Goal: Information Seeking & Learning: Learn about a topic

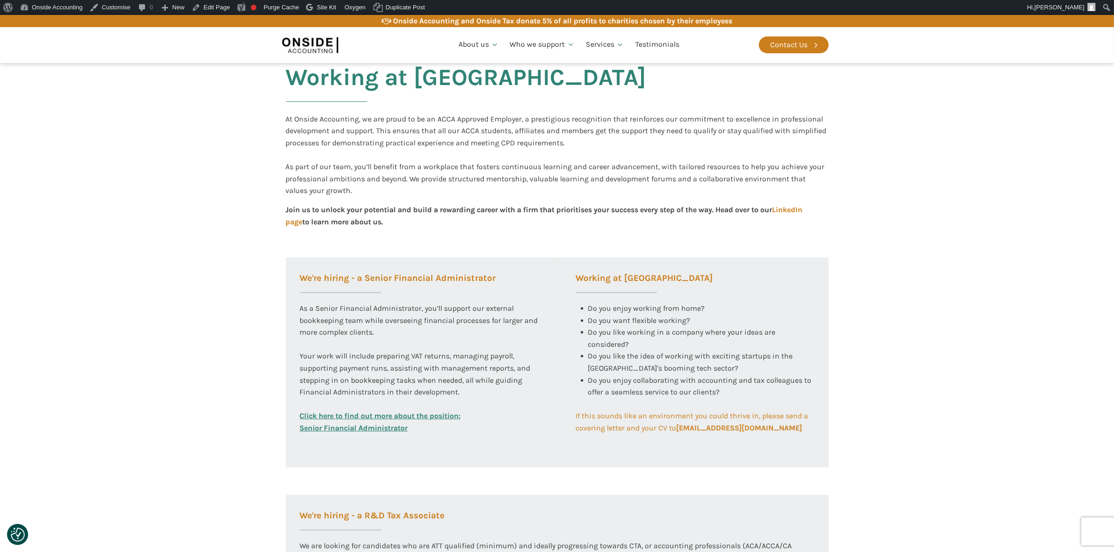
scroll to position [175, 0]
click at [370, 417] on link "Click here to find out more about the position: Senior Financial Administrator" at bounding box center [380, 421] width 161 height 24
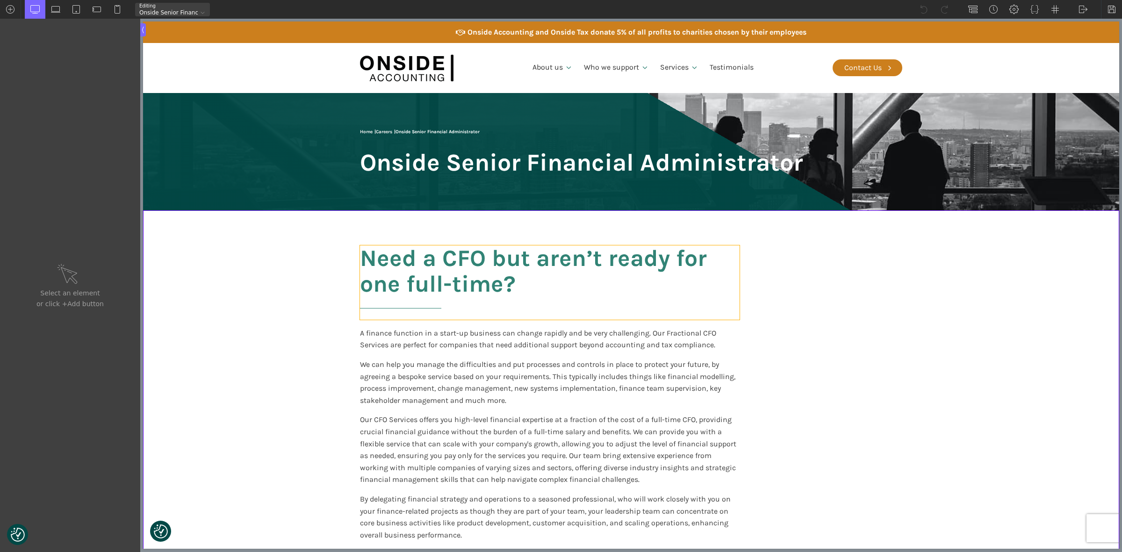
click at [422, 277] on h2 "Need a CFO but aren’t ready for one full-time?" at bounding box center [550, 283] width 380 height 74
type input "headline-849-183"
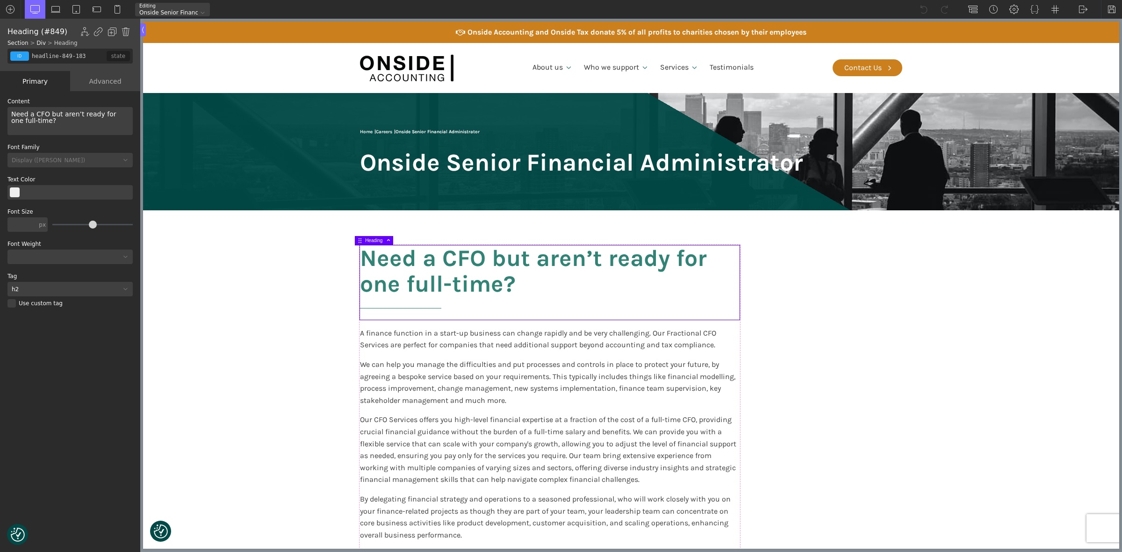
click at [422, 277] on h2 "Need a CFO but aren’t ready for one full-time?" at bounding box center [550, 283] width 380 height 74
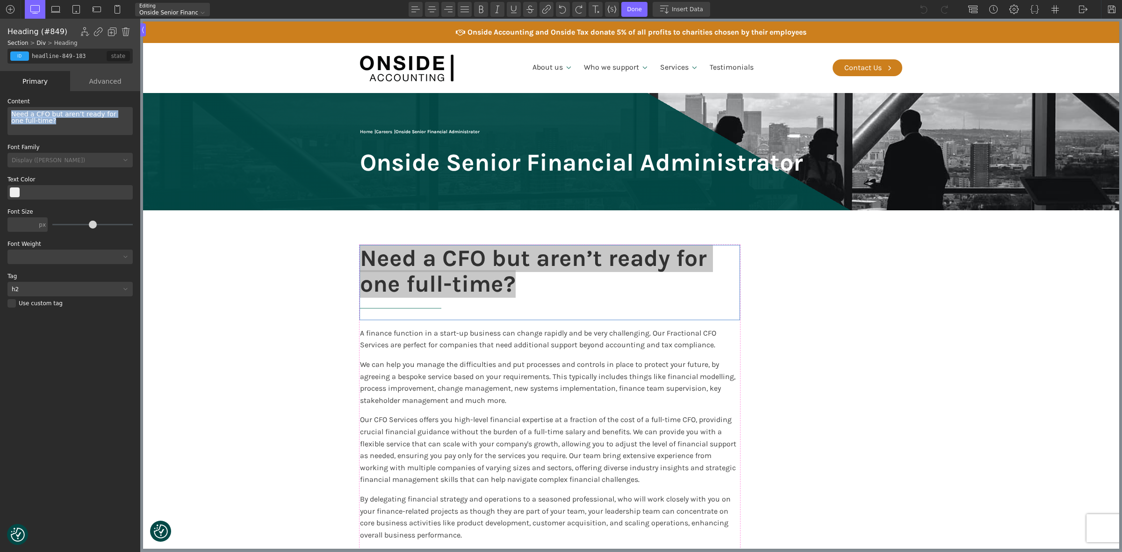
drag, startPoint x: 58, startPoint y: 123, endPoint x: 0, endPoint y: 104, distance: 60.3
click at [0, 104] on div "WP Grid Builder Stack Columns Vertically Page container (1200px) and below Less…" at bounding box center [70, 322] width 140 height 463
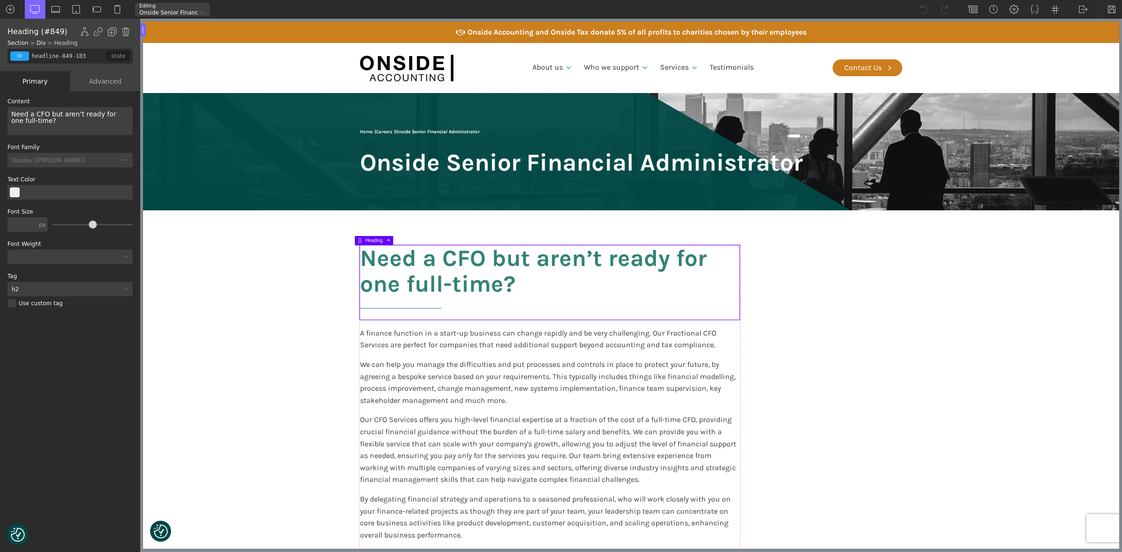
click at [77, 120] on div "Need a CFO but aren’t ready for one full-time?" at bounding box center [69, 121] width 125 height 28
drag, startPoint x: 459, startPoint y: 369, endPoint x: 387, endPoint y: 339, distance: 78.2
click at [460, 369] on p "We can help you manage the difficulties and put processes and controls in place…" at bounding box center [550, 383] width 380 height 48
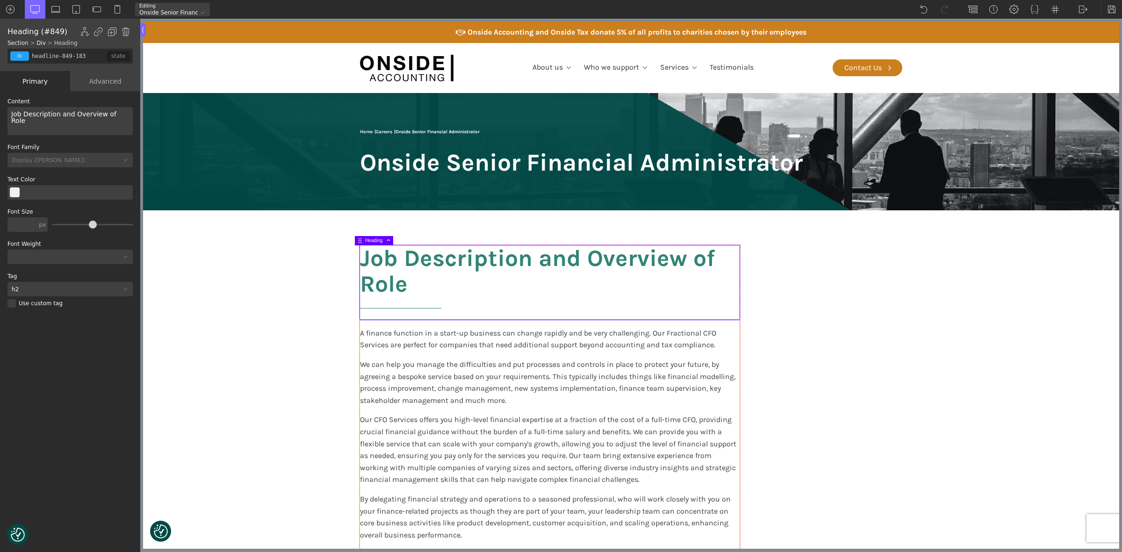
type input "text_block-6-52"
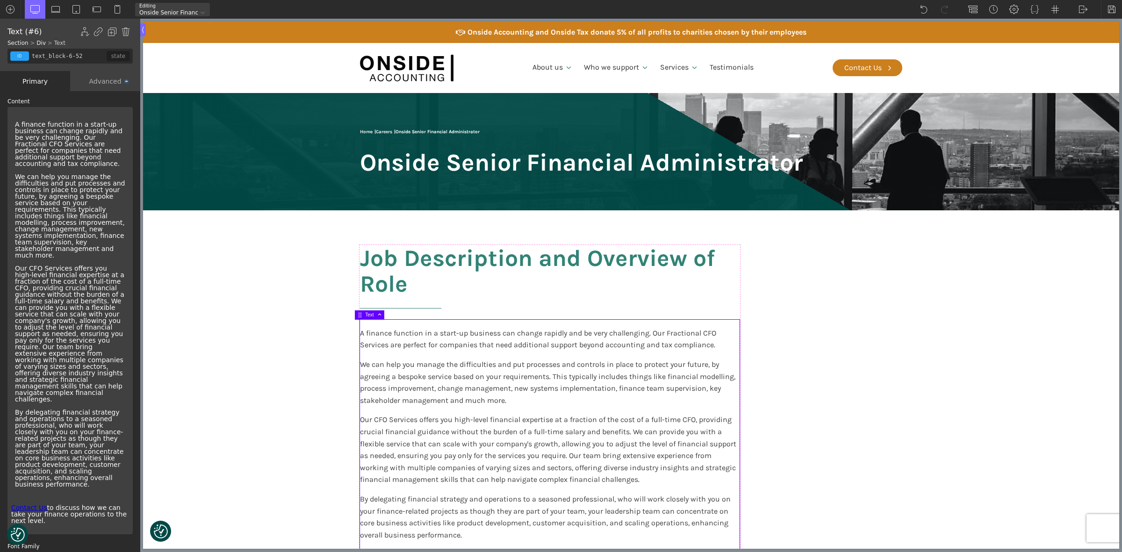
click at [57, 203] on p "We can help you manage the difficulties and put processes and controls in place…" at bounding box center [70, 216] width 110 height 85
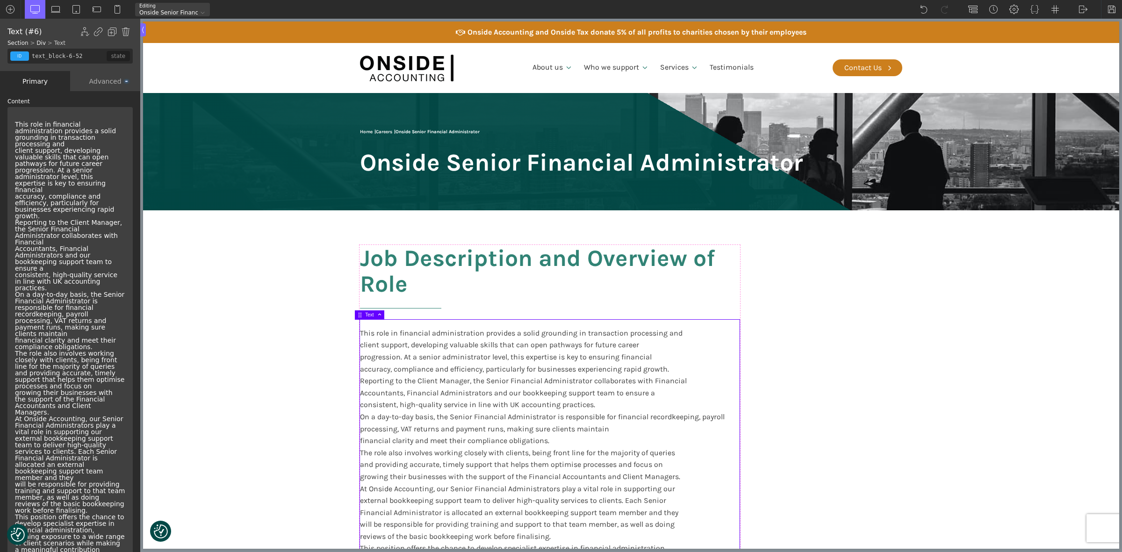
click at [60, 156] on p "This role in financial administration provides a solid grounding in transaction…" at bounding box center [70, 347] width 110 height 452
click at [53, 181] on p "This role in financial administration provides a solid grounding in transaction…" at bounding box center [70, 347] width 110 height 452
click at [47, 177] on p "This role in financial administration provides a solid grounding in transaction…" at bounding box center [70, 347] width 110 height 452
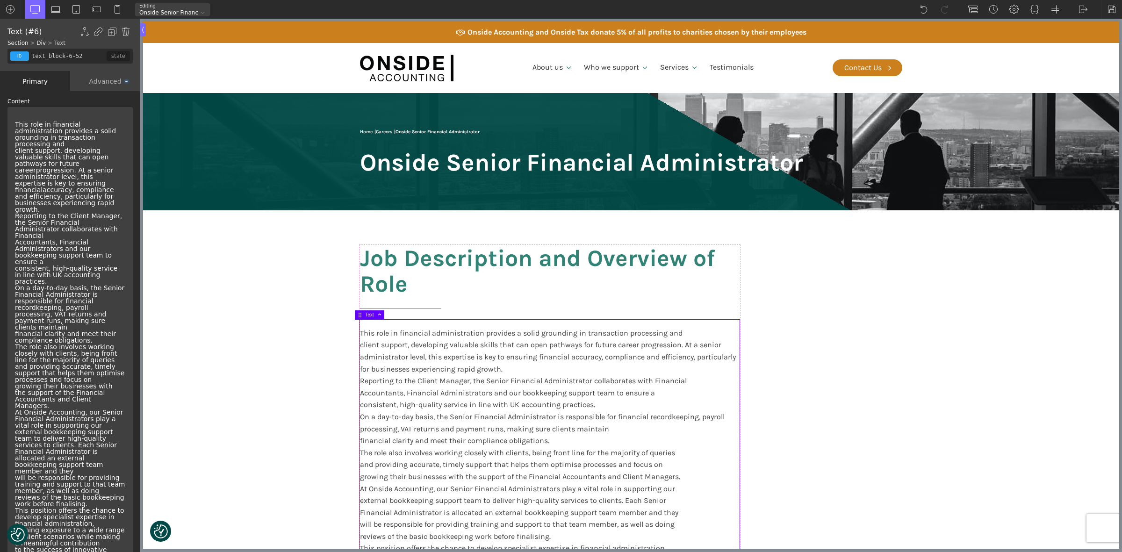
click at [48, 195] on p "This role in financial administration provides a solid grounding in transaction…" at bounding box center [70, 343] width 110 height 445
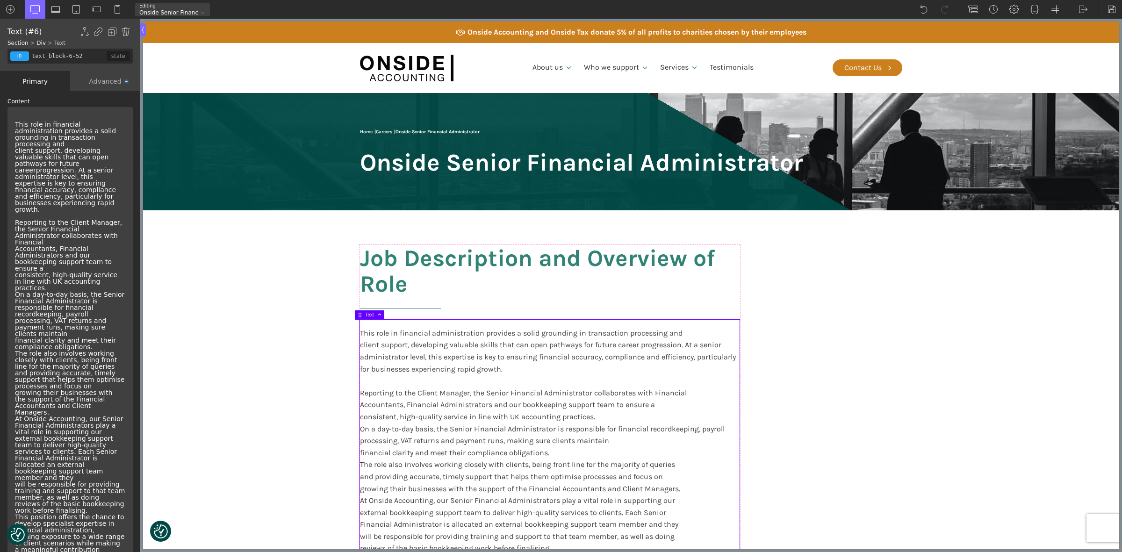
click at [104, 135] on p "This role in financial administration provides a solid grounding in transaction…" at bounding box center [70, 347] width 110 height 452
click at [54, 242] on p "This role in financial administration provides a solid grounding in transaction…" at bounding box center [70, 343] width 110 height 445
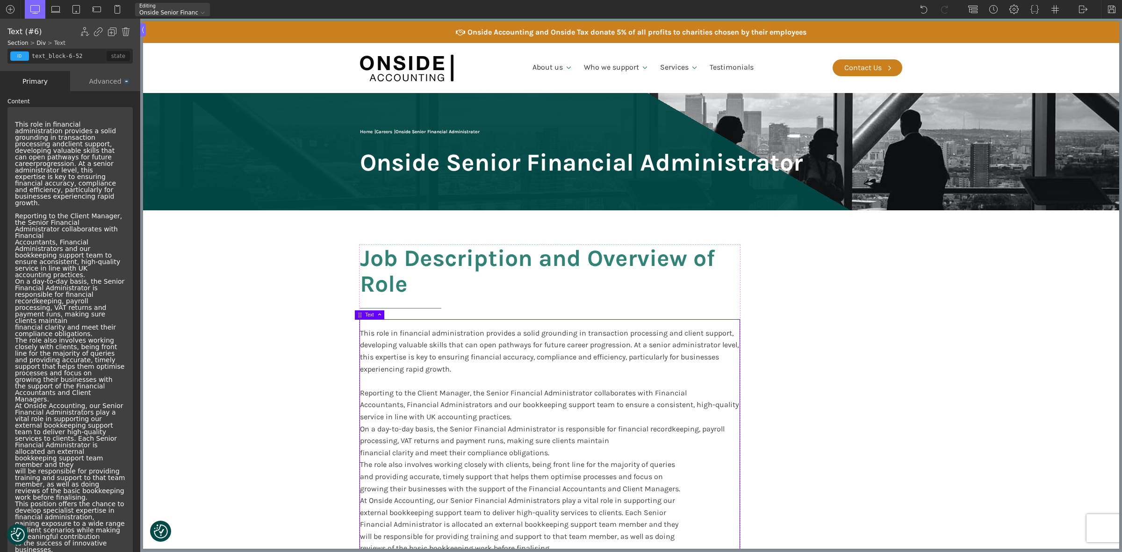
click at [45, 257] on p "This role in financial administration provides a solid grounding in transaction…" at bounding box center [70, 340] width 110 height 439
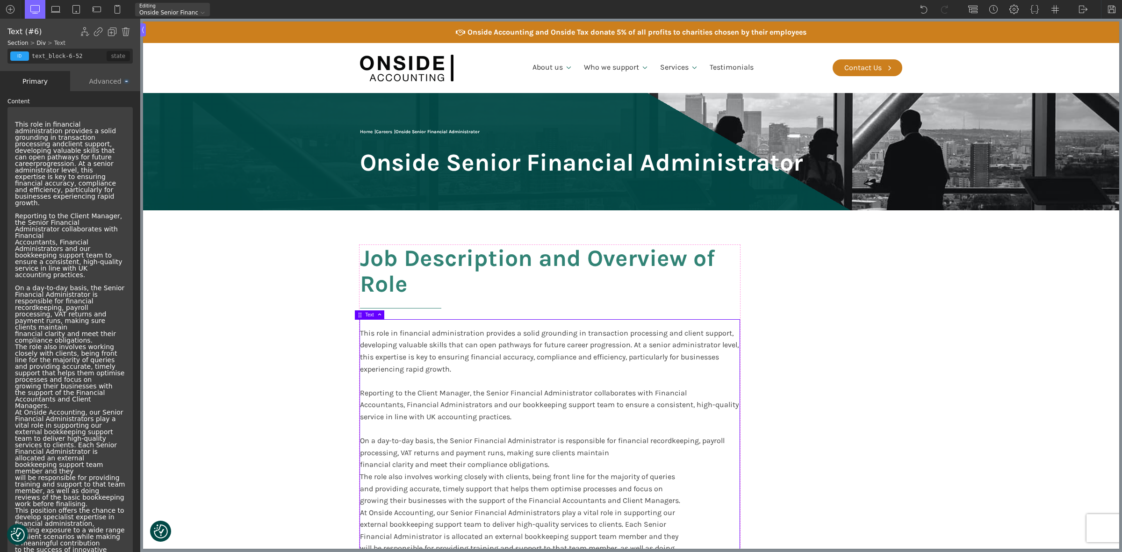
click at [104, 214] on p "This role in financial administration provides a solid grounding in transaction…" at bounding box center [70, 343] width 110 height 445
click at [103, 214] on p "This role in financial administration provides a solid grounding in transaction…" at bounding box center [70, 340] width 110 height 439
click at [14, 324] on div "This role in financial administration provides a solid grounding in transaction…" at bounding box center [70, 340] width 118 height 459
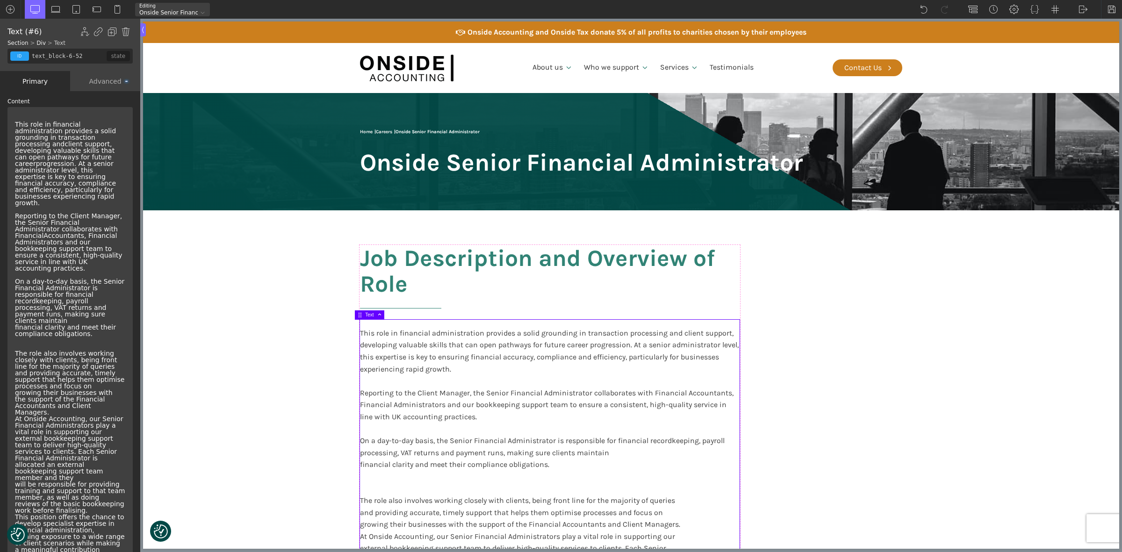
click at [15, 393] on p "This role in financial administration provides a solid grounding in transaction…" at bounding box center [70, 347] width 110 height 452
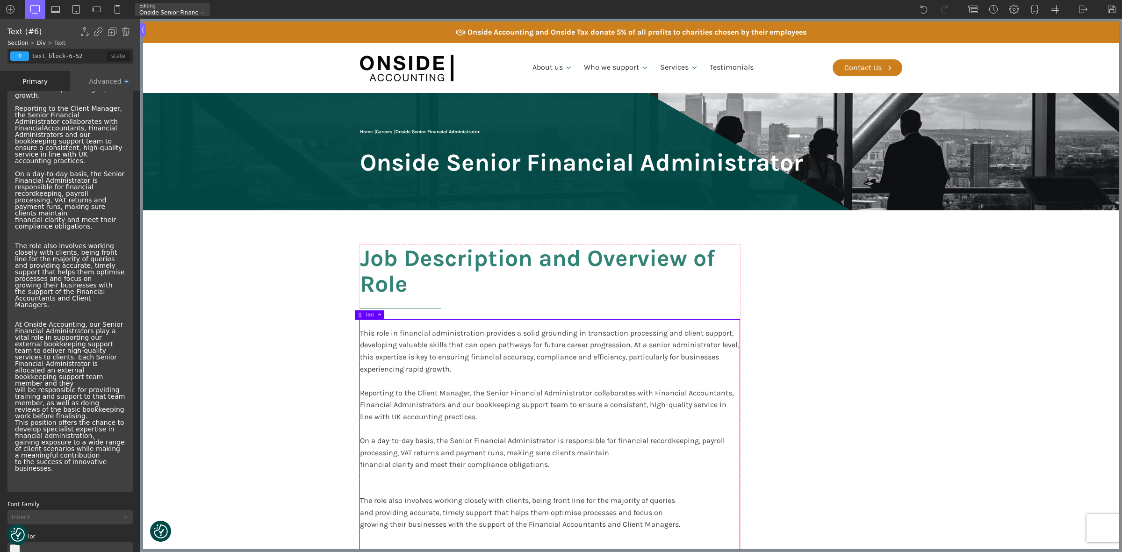
scroll to position [117, 0]
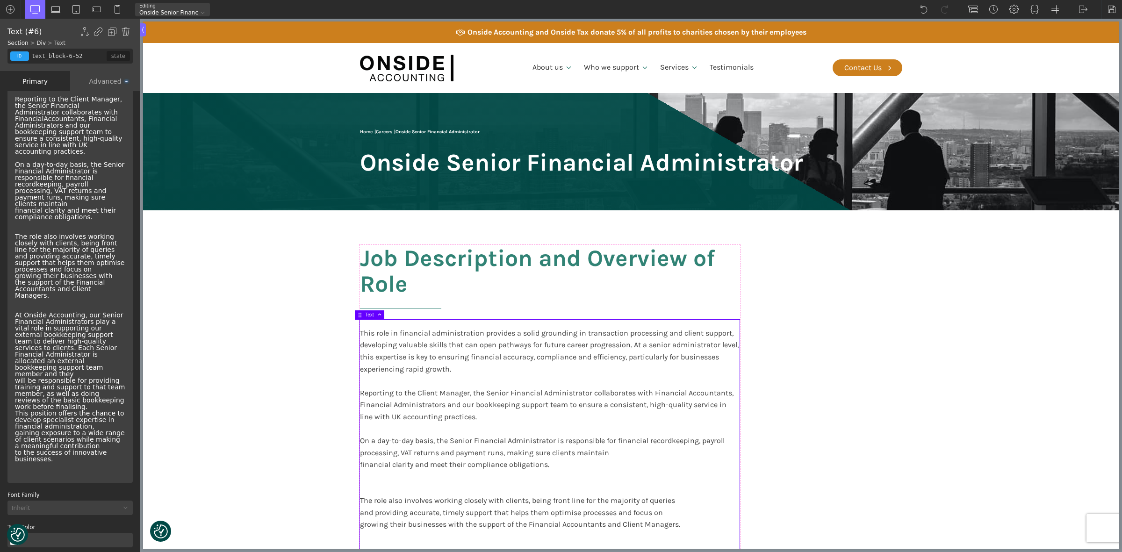
click at [106, 183] on p "This role in financial administration provides a solid grounding in transaction…" at bounding box center [70, 236] width 110 height 465
click at [100, 230] on p "This role in financial administration provides a solid grounding in transaction…" at bounding box center [70, 236] width 110 height 465
click at [97, 251] on p "This role in financial administration provides a solid grounding in transaction…" at bounding box center [70, 236] width 110 height 465
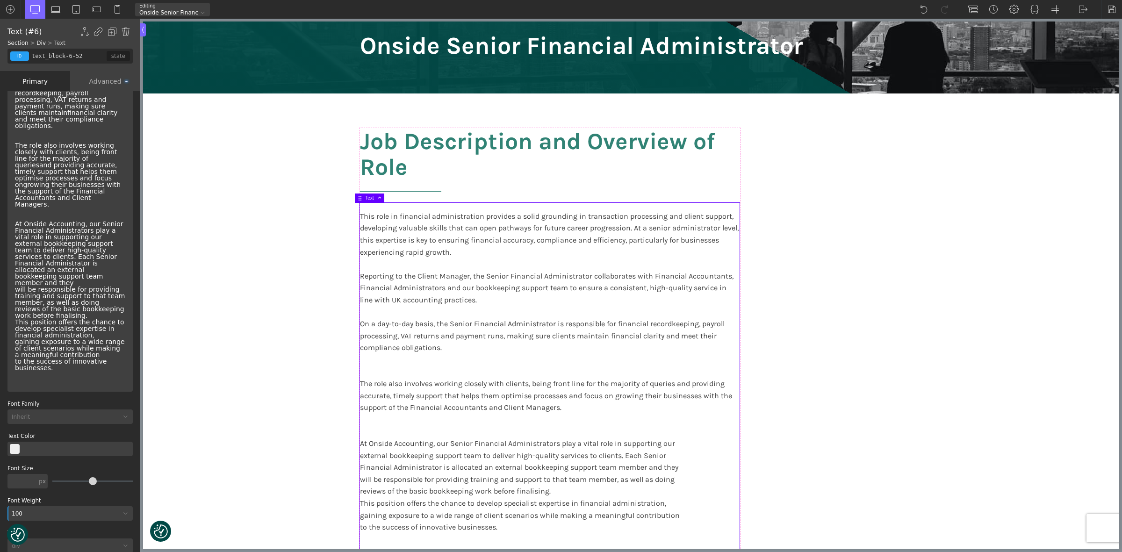
click at [93, 178] on p "This role in financial administration provides a solid grounding in transaction…" at bounding box center [70, 145] width 110 height 465
click at [11, 285] on div "This role in financial administration provides a solid grounding in transaction…" at bounding box center [70, 145] width 118 height 485
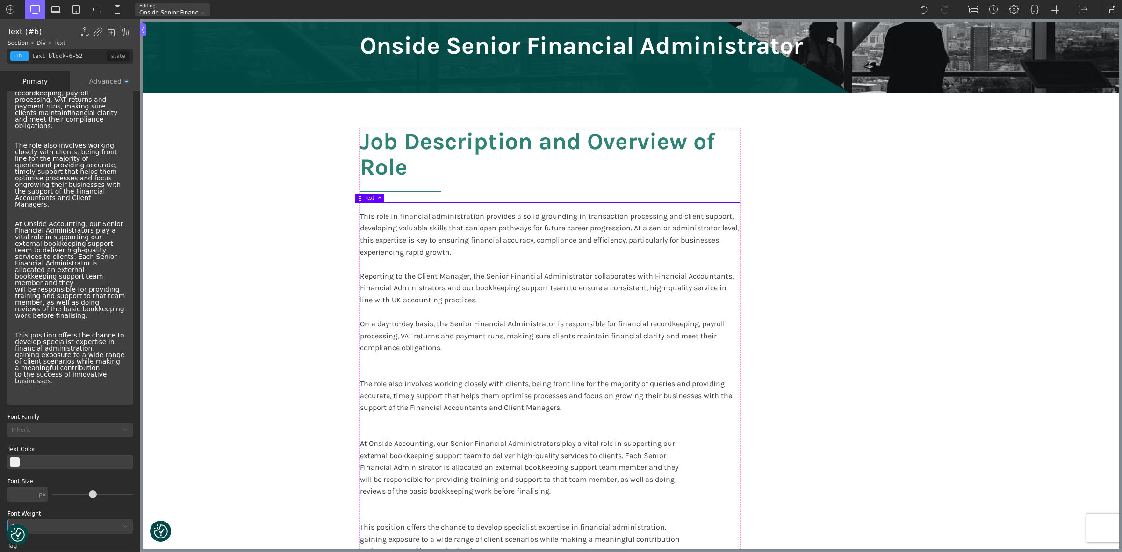
click at [43, 195] on p "This role in financial administration provides a solid grounding in transaction…" at bounding box center [70, 152] width 110 height 478
click at [109, 213] on p "This role in financial administration provides a solid grounding in transaction…" at bounding box center [70, 152] width 110 height 478
click at [110, 222] on p "This role in financial administration provides a solid grounding in transaction…" at bounding box center [70, 152] width 110 height 478
click at [110, 207] on p "This role in financial administration provides a solid grounding in transaction…" at bounding box center [70, 152] width 110 height 478
click at [108, 211] on p "This role in financial administration provides a solid grounding in transaction…" at bounding box center [70, 152] width 110 height 478
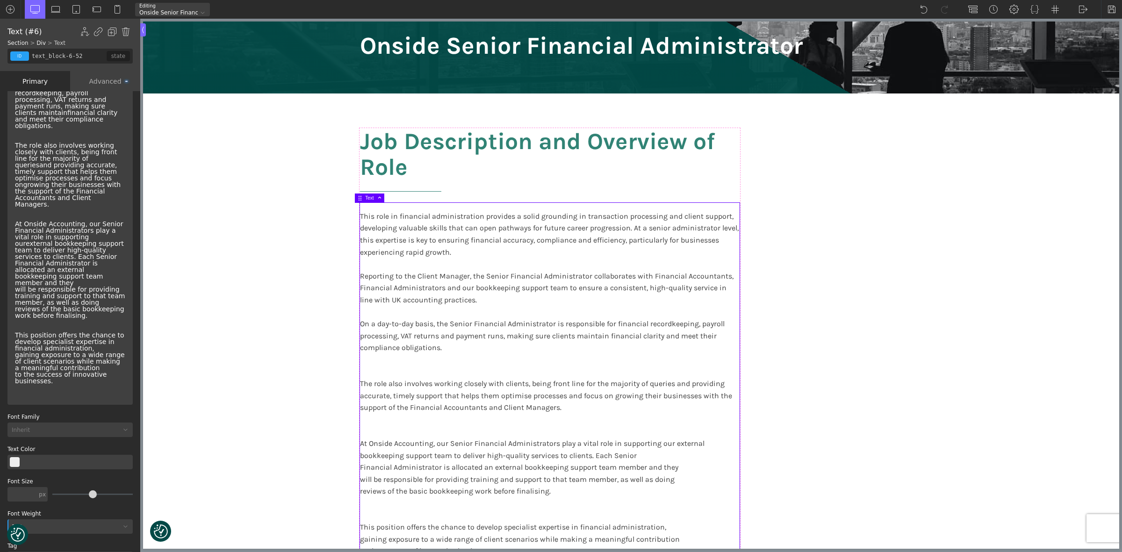
click at [106, 226] on p "This role in financial administration provides a solid grounding in transaction…" at bounding box center [70, 152] width 110 height 478
click at [109, 232] on p "This role in financial administration provides a solid grounding in transaction…" at bounding box center [70, 152] width 110 height 478
click at [111, 251] on p "This role in financial administration provides a solid grounding in transaction…" at bounding box center [70, 152] width 110 height 478
click at [48, 279] on p "This role in financial administration provides a solid grounding in transaction…" at bounding box center [70, 152] width 110 height 478
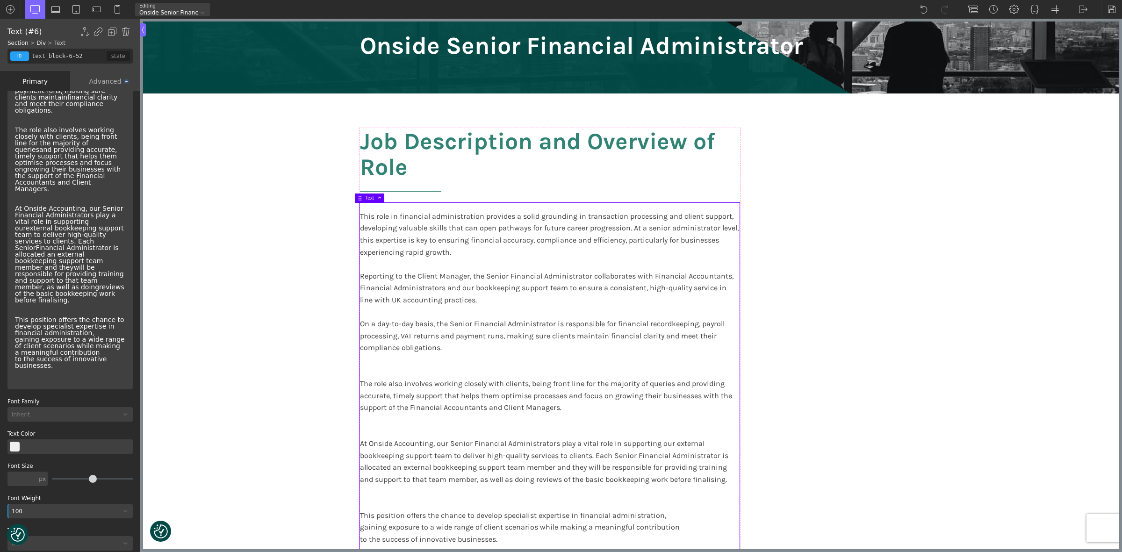
scroll to position [228, 0]
click at [47, 291] on p "This role in financial administration provides a solid grounding in transaction…" at bounding box center [70, 132] width 110 height 478
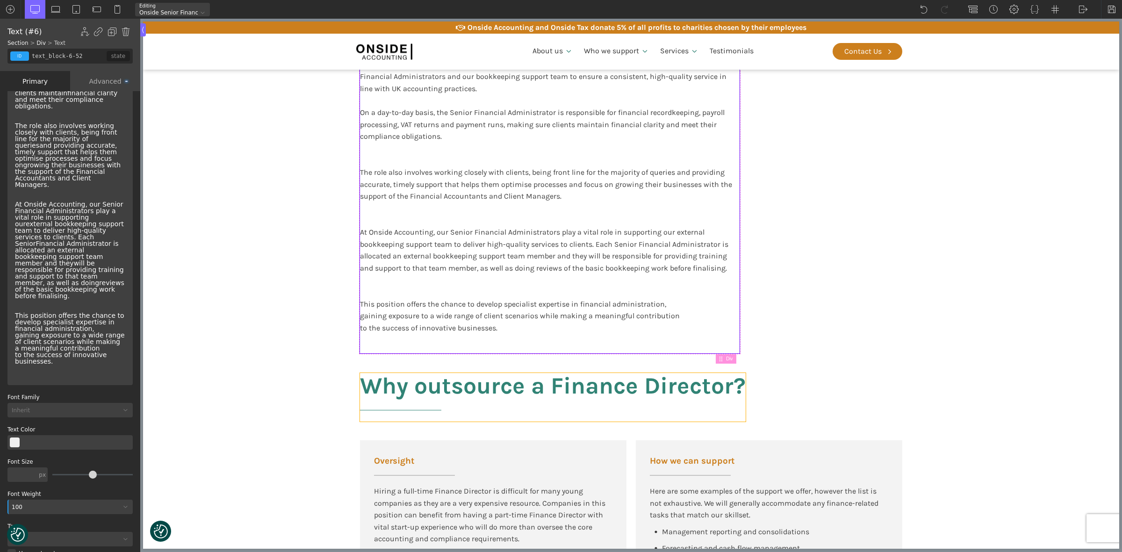
scroll to position [351, 0]
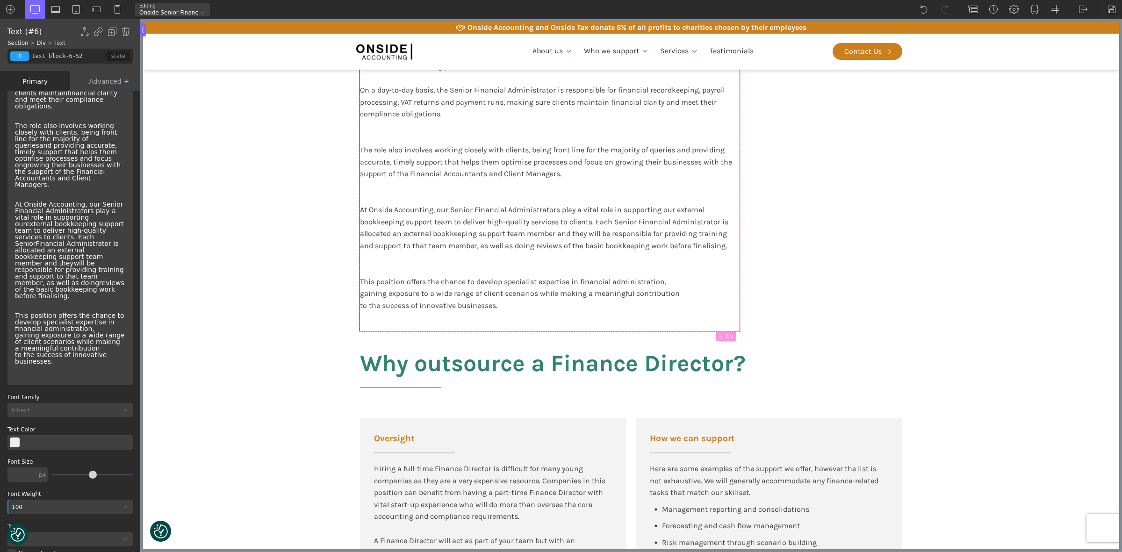
click at [92, 302] on p "This role in financial administration provides a solid grounding in transaction…" at bounding box center [70, 132] width 110 height 478
click at [96, 321] on p "This role in financial administration provides a solid grounding in transaction…" at bounding box center [70, 132] width 110 height 478
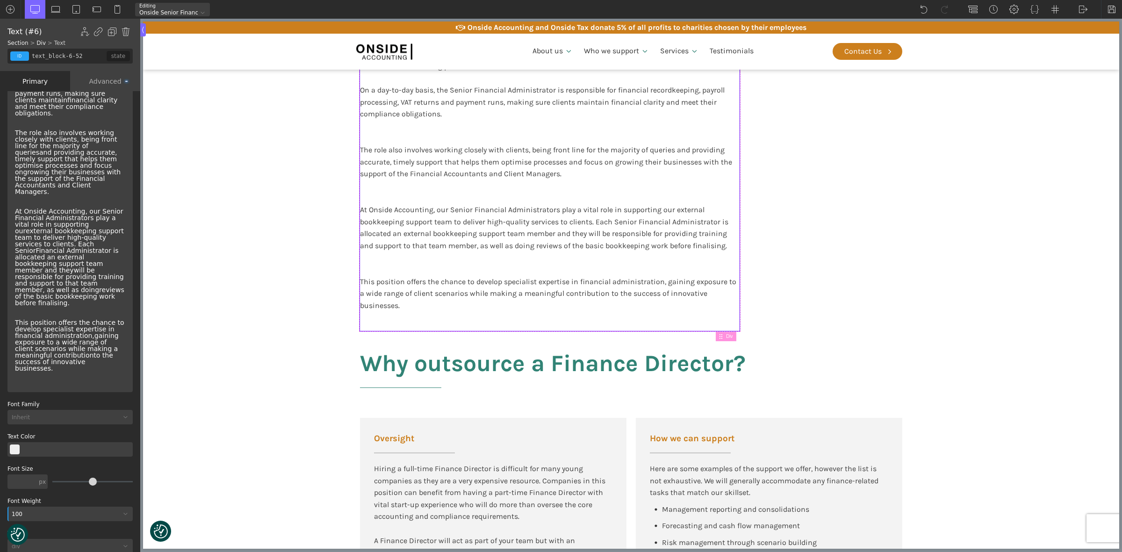
click at [116, 335] on p "This role in financial administration provides a solid grounding in transaction…" at bounding box center [70, 139] width 110 height 478
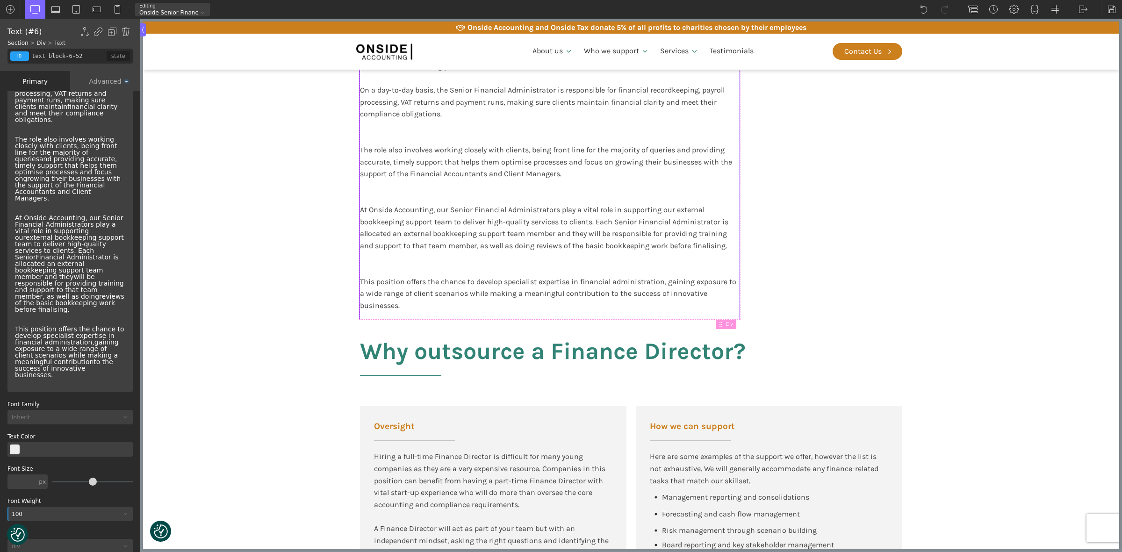
click at [1012, 260] on section "Job Description and Overview of Role This role in financial administration prov…" at bounding box center [631, 90] width 977 height 460
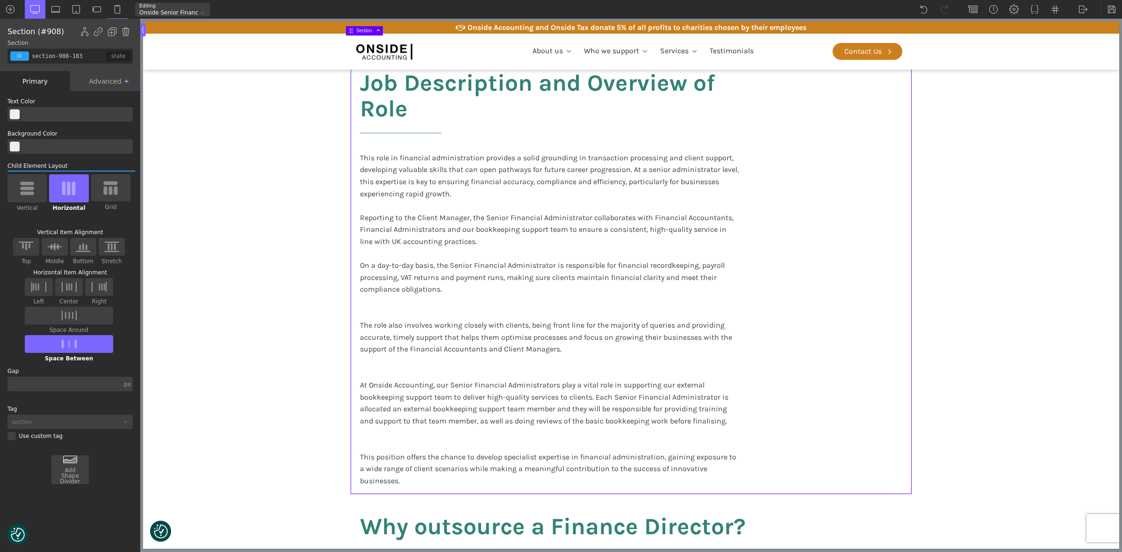
scroll to position [117, 0]
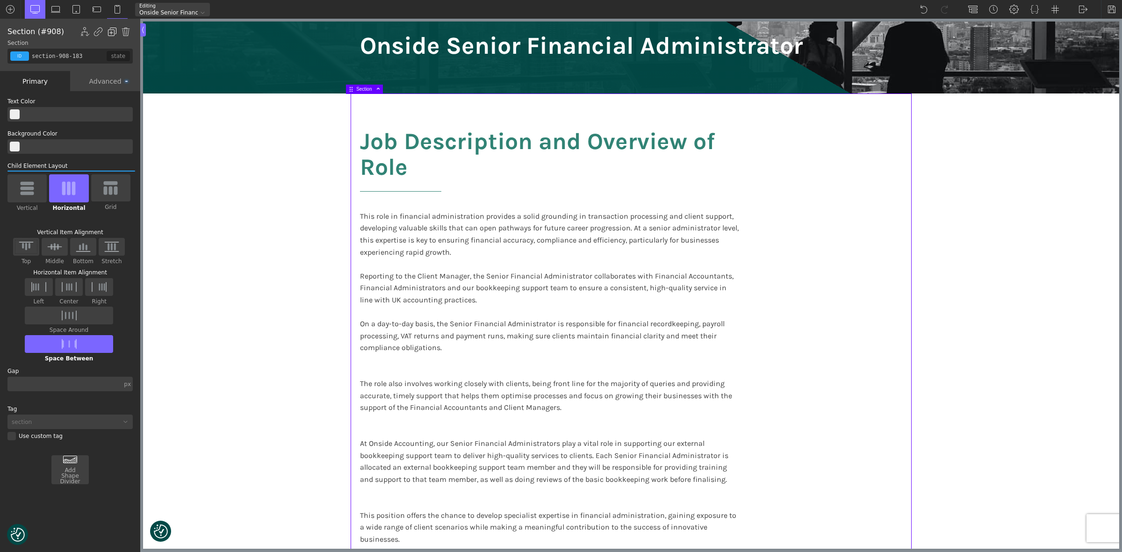
click at [111, 27] on img at bounding box center [112, 31] width 9 height 9
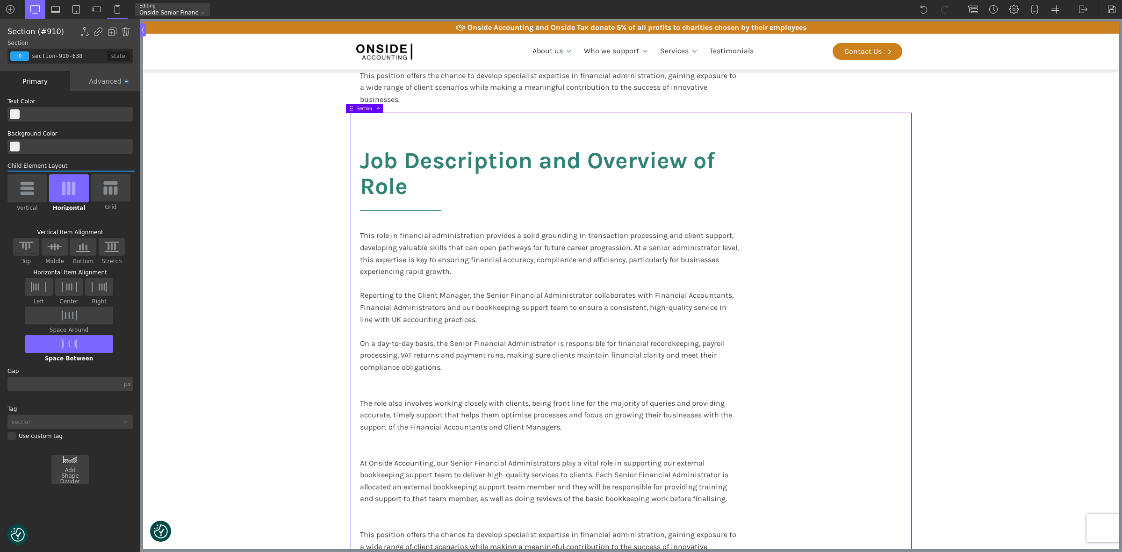
scroll to position [585, 0]
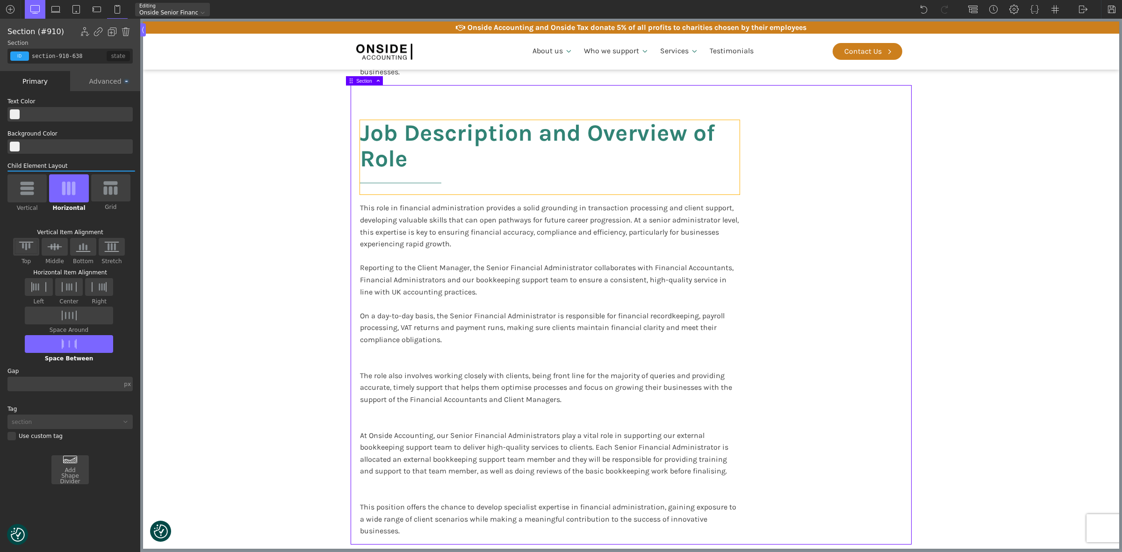
click at [375, 167] on h2 "Job Description and Overview of Role" at bounding box center [550, 157] width 380 height 74
type input "headline-912-638"
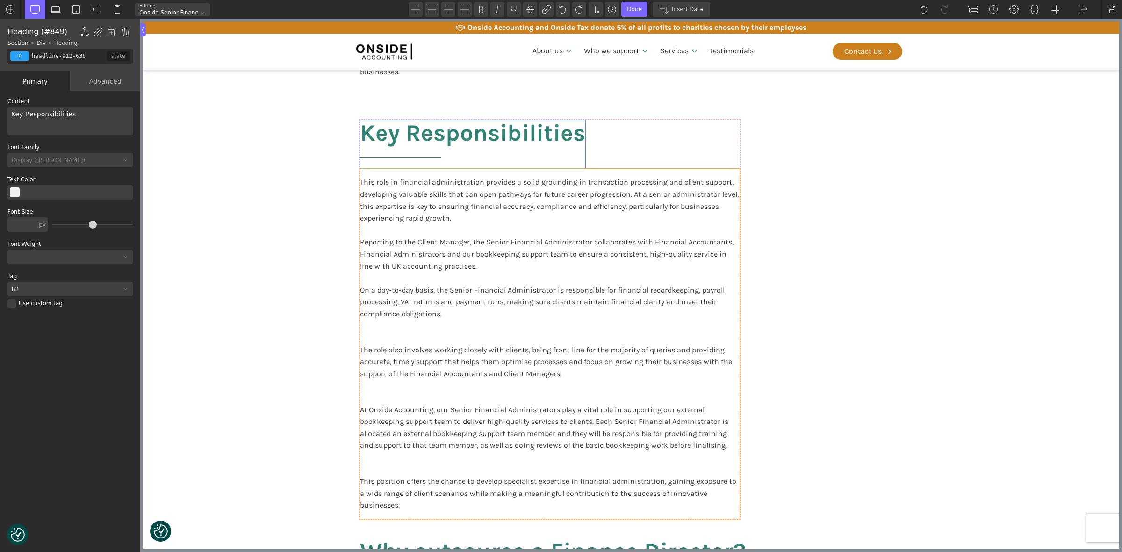
click at [433, 192] on p "This role in financial administration provides a solid grounding in transaction…" at bounding box center [550, 343] width 380 height 335
type input "text_block-913-638"
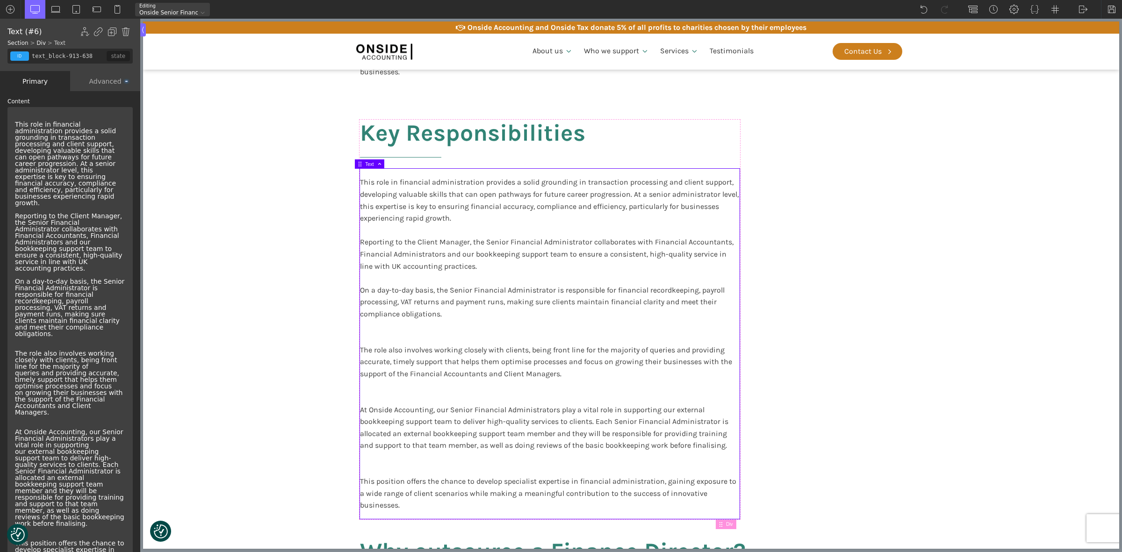
click at [113, 186] on p "This role in financial administration provides a solid grounding in transaction…" at bounding box center [70, 356] width 110 height 471
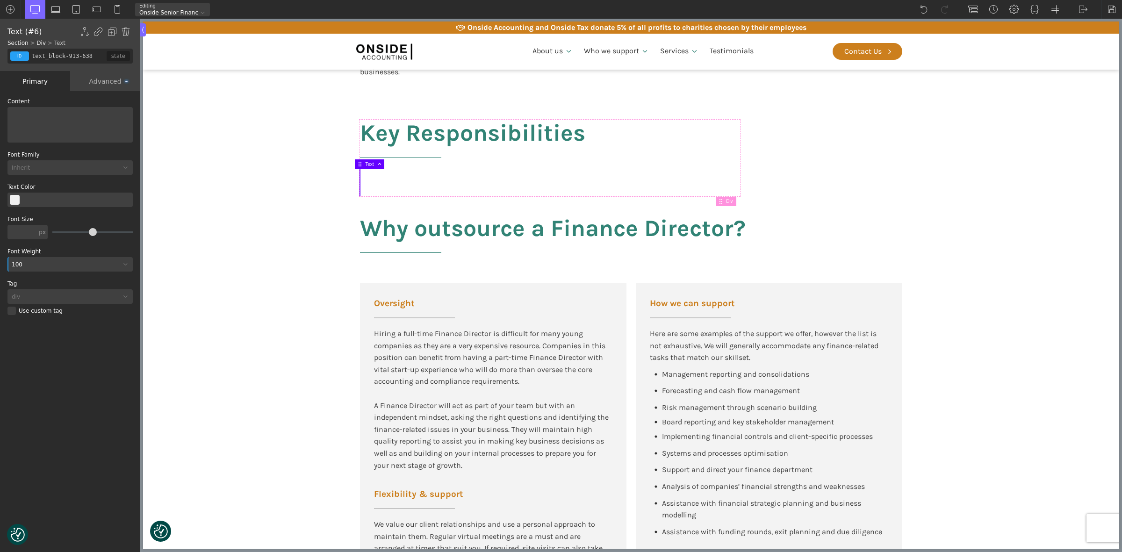
click at [50, 121] on p at bounding box center [70, 124] width 110 height 7
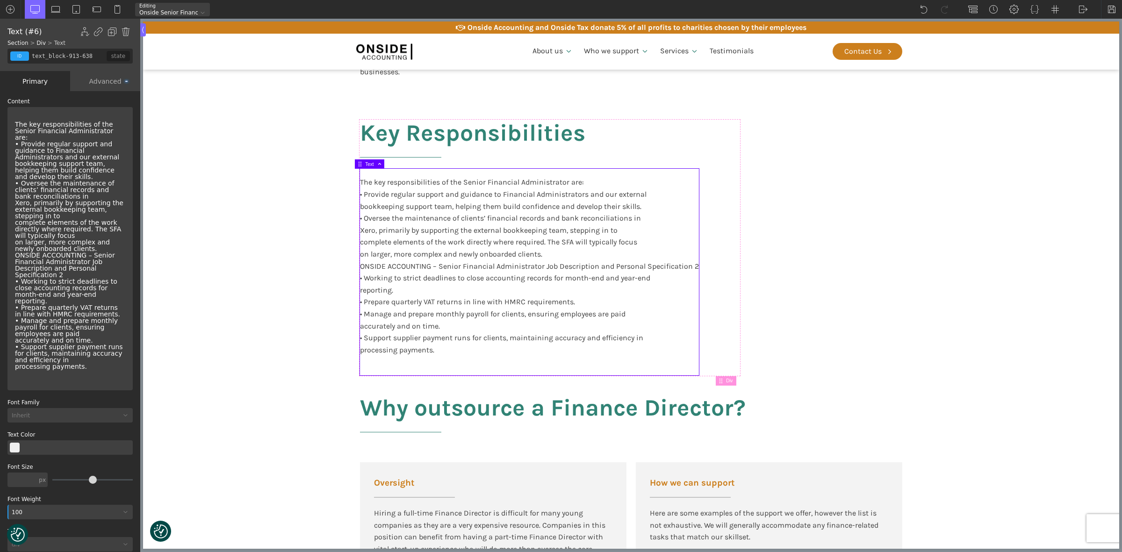
click at [42, 114] on div "The key responsibilities of the Senior Financial Administrator are: • Provide r…" at bounding box center [70, 249] width 118 height 276
click at [10, 124] on div "The key responsibilities of the Senior Financial Administrator are: • Provide r…" at bounding box center [69, 248] width 125 height 283
click at [16, 116] on div "The key responsibilities of the Senior Financial Administrator are: • Provide r…" at bounding box center [70, 249] width 118 height 276
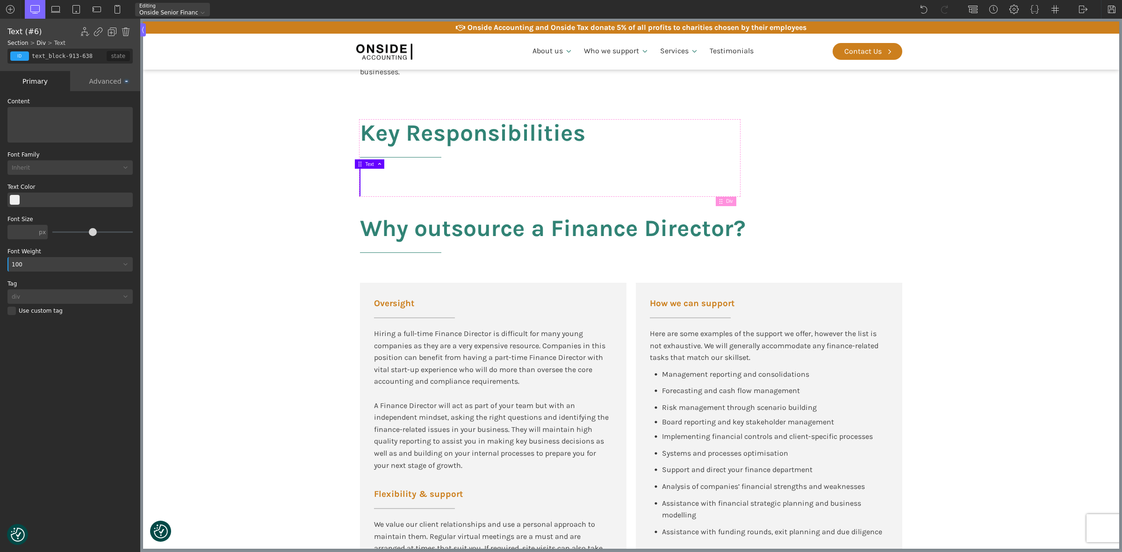
click at [28, 117] on div at bounding box center [70, 125] width 118 height 28
drag, startPoint x: 22, startPoint y: 117, endPoint x: 36, endPoint y: 111, distance: 14.9
click at [23, 117] on div at bounding box center [70, 125] width 118 height 28
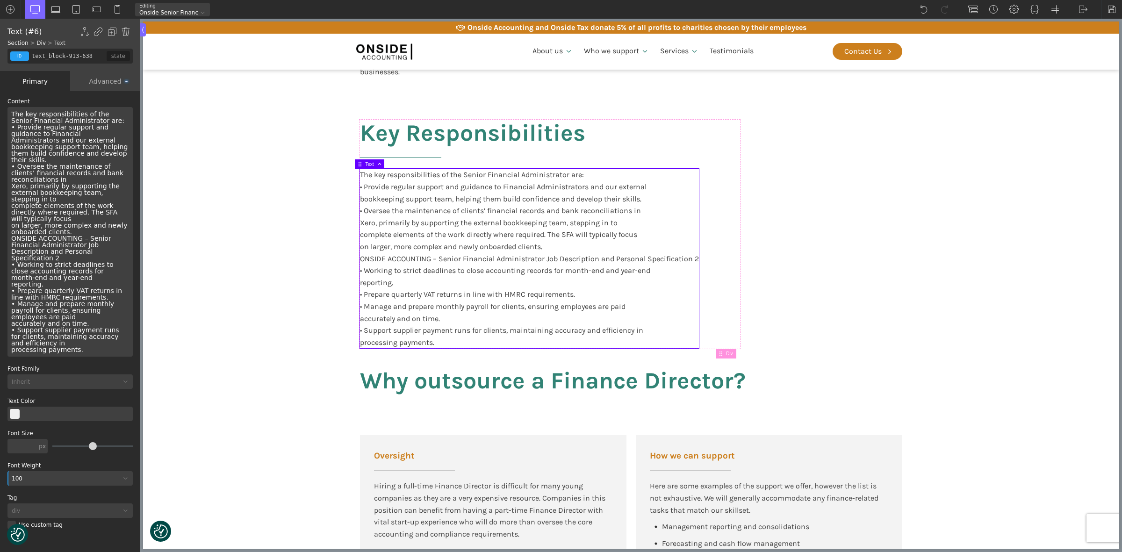
click at [115, 121] on div "The key responsibilities of the Senior Financial Administrator are: • Provide r…" at bounding box center [69, 232] width 125 height 250
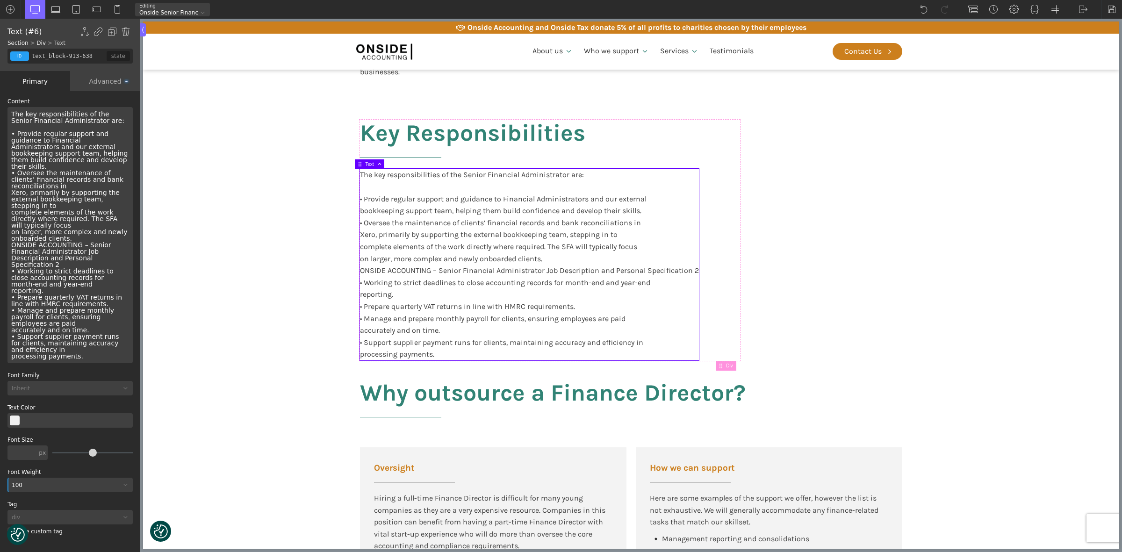
click at [15, 135] on div "The key responsibilities of the Senior Financial Administrator are: • Provide r…" at bounding box center [69, 235] width 125 height 256
drag, startPoint x: 15, startPoint y: 135, endPoint x: 9, endPoint y: 135, distance: 6.1
click at [9, 135] on div "The key responsibilities of the Senior Financial Administrator are: • Provide r…" at bounding box center [69, 235] width 125 height 256
click at [360, 222] on div "The key responsibilities of the Senior Financial Administrator are: Provide reg…" at bounding box center [529, 265] width 339 height 192
click at [360, 221] on div "The key responsibilities of the Senior Financial Administrator are: Provide reg…" at bounding box center [529, 265] width 339 height 192
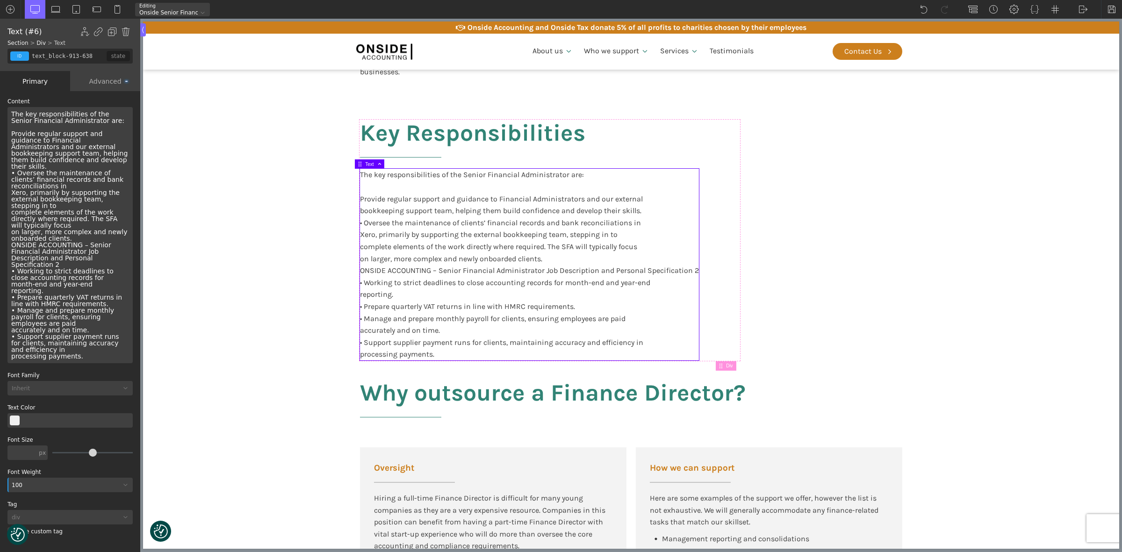
click at [361, 221] on div "The key responsibilities of the Senior Financial Administrator are: Provide reg…" at bounding box center [529, 265] width 339 height 192
drag, startPoint x: 16, startPoint y: 174, endPoint x: 5, endPoint y: 174, distance: 11.7
click at [5, 174] on div "WP Grid Builder Stack Columns Vertically Page container (1200px) and below Less…" at bounding box center [70, 322] width 140 height 463
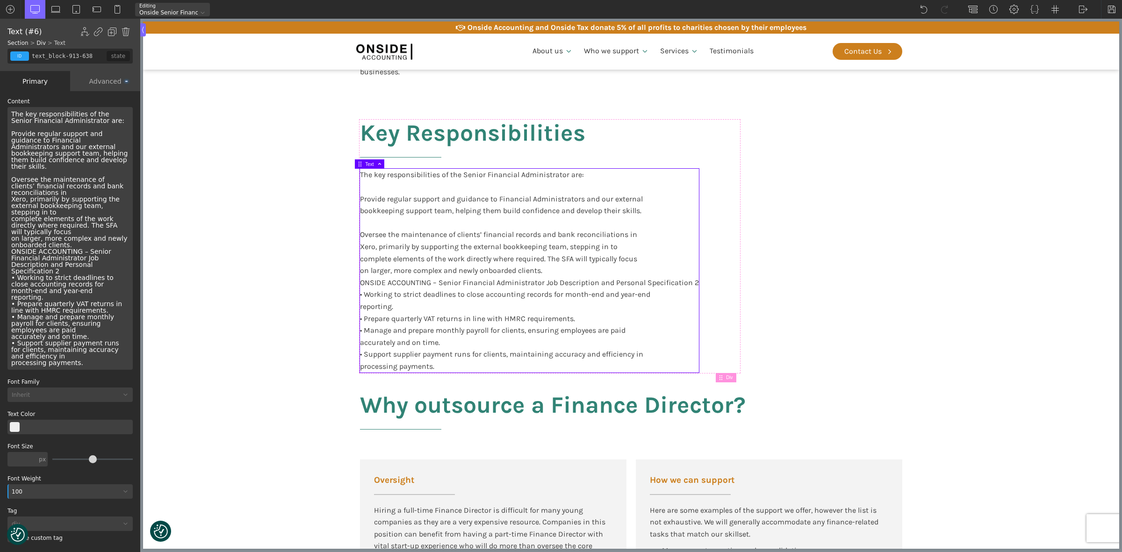
click at [34, 213] on div "The key responsibilities of the Senior Financial Administrator are: Provide reg…" at bounding box center [69, 238] width 125 height 263
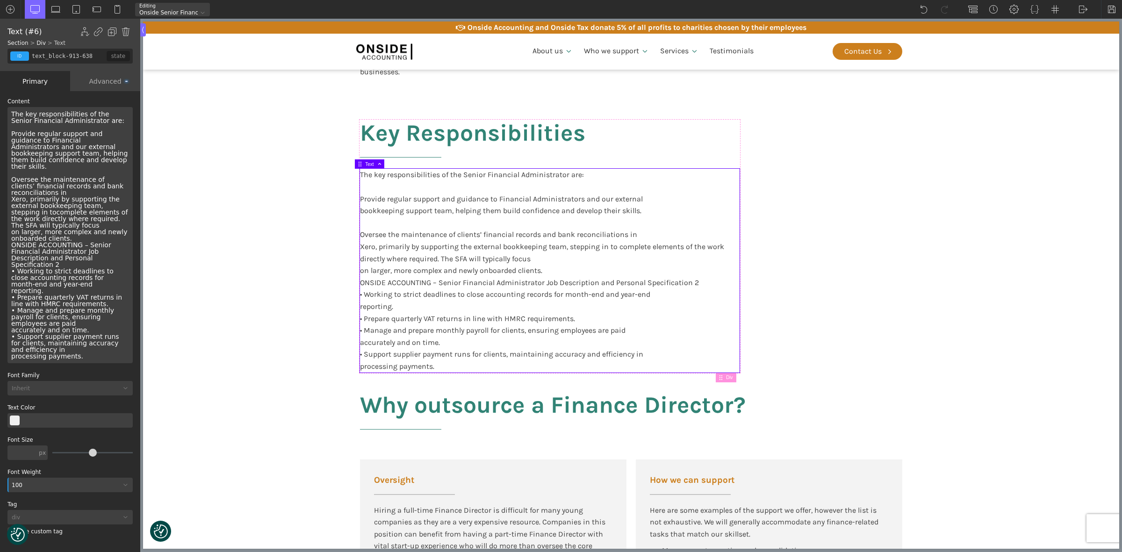
click at [69, 239] on div "The key responsibilities of the Senior Financial Administrator are: Provide reg…" at bounding box center [69, 235] width 125 height 256
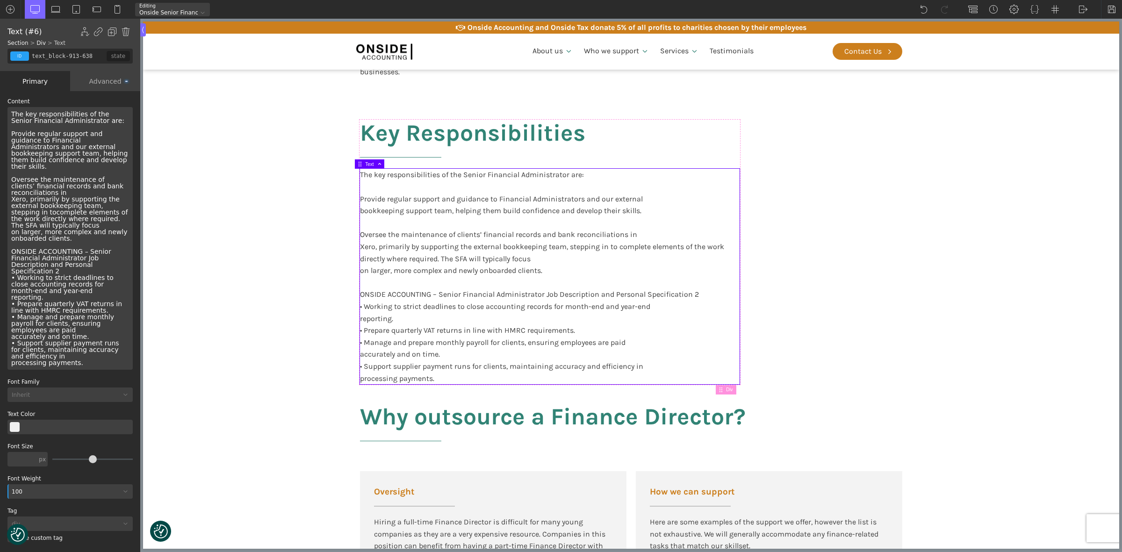
drag, startPoint x: 94, startPoint y: 130, endPoint x: 101, endPoint y: 130, distance: 6.5
click at [94, 130] on div "The key responsibilities of the Senior Financial Administrator are: Provide reg…" at bounding box center [69, 238] width 125 height 263
click at [104, 131] on div "The key responsibilities of the Senior Financial Administrator are: Provide reg…" at bounding box center [69, 238] width 125 height 263
click at [66, 147] on div "The key responsibilities of the Senior Financial Administrator are: Provide reg…" at bounding box center [69, 238] width 125 height 263
click at [74, 186] on div "The key responsibilities of the Senior Financial Administrator are: Provide reg…" at bounding box center [69, 238] width 125 height 263
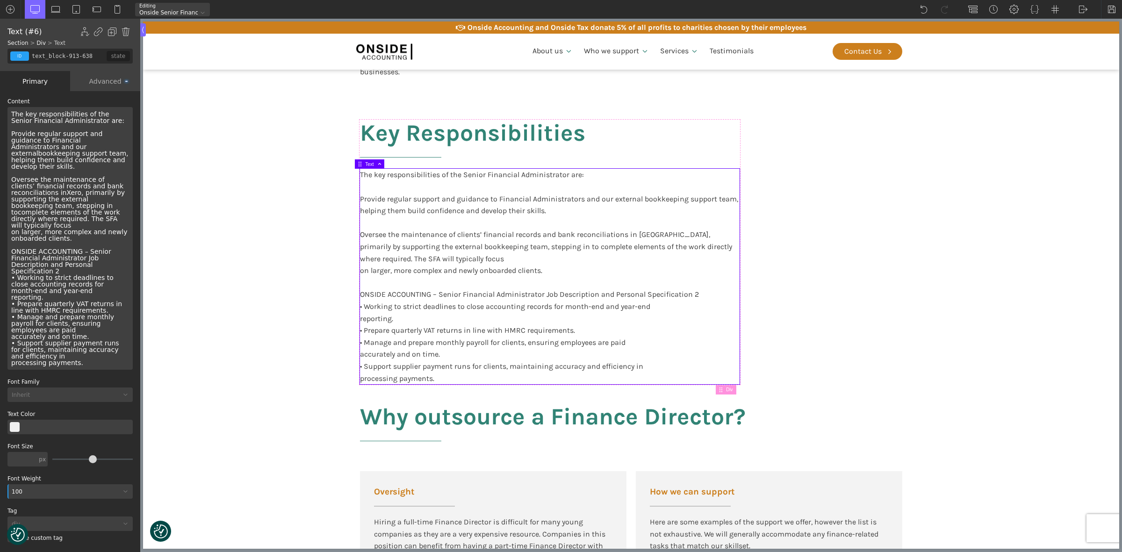
click at [92, 215] on div "The key responsibilities of the Senior Financial Administrator are: Provide reg…" at bounding box center [69, 238] width 125 height 263
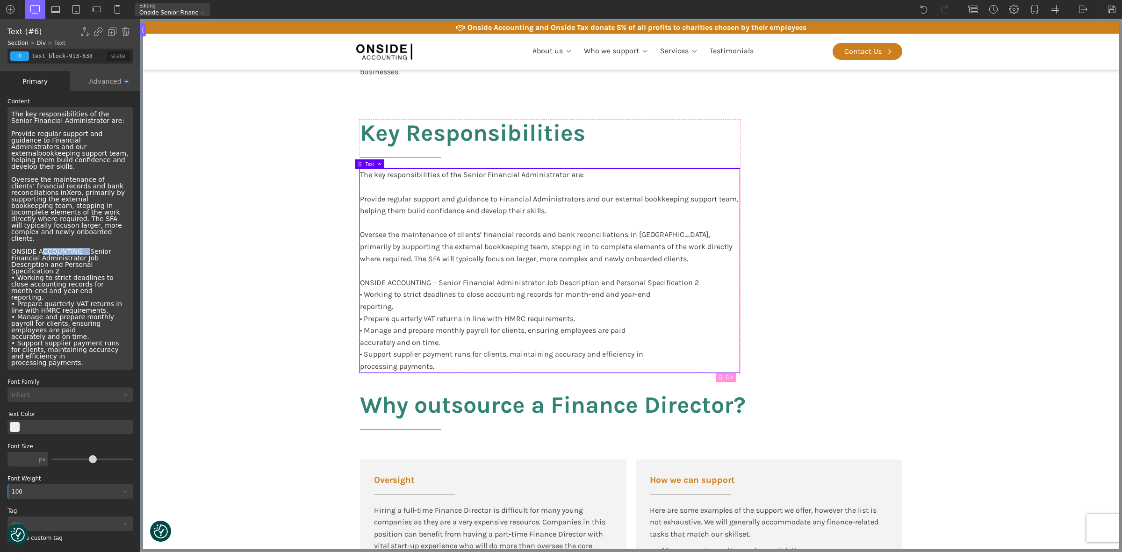
drag, startPoint x: 83, startPoint y: 233, endPoint x: 40, endPoint y: 235, distance: 42.6
click at [40, 235] on div "The key responsibilities of the Senior Financial Administrator are: Provide reg…" at bounding box center [69, 238] width 125 height 263
drag, startPoint x: 83, startPoint y: 245, endPoint x: 12, endPoint y: 233, distance: 71.6
click at [12, 233] on div "The key responsibilities of the Senior Financial Administrator are: Provide reg…" at bounding box center [69, 238] width 125 height 263
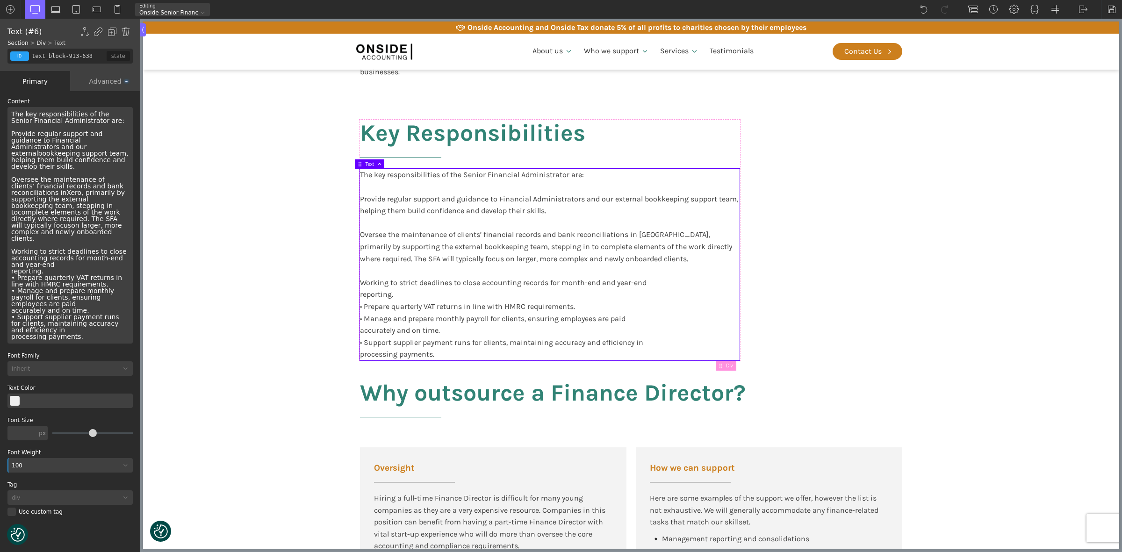
click at [15, 257] on div "The key responsibilities of the Senior Financial Administrator are: Provide reg…" at bounding box center [69, 225] width 125 height 237
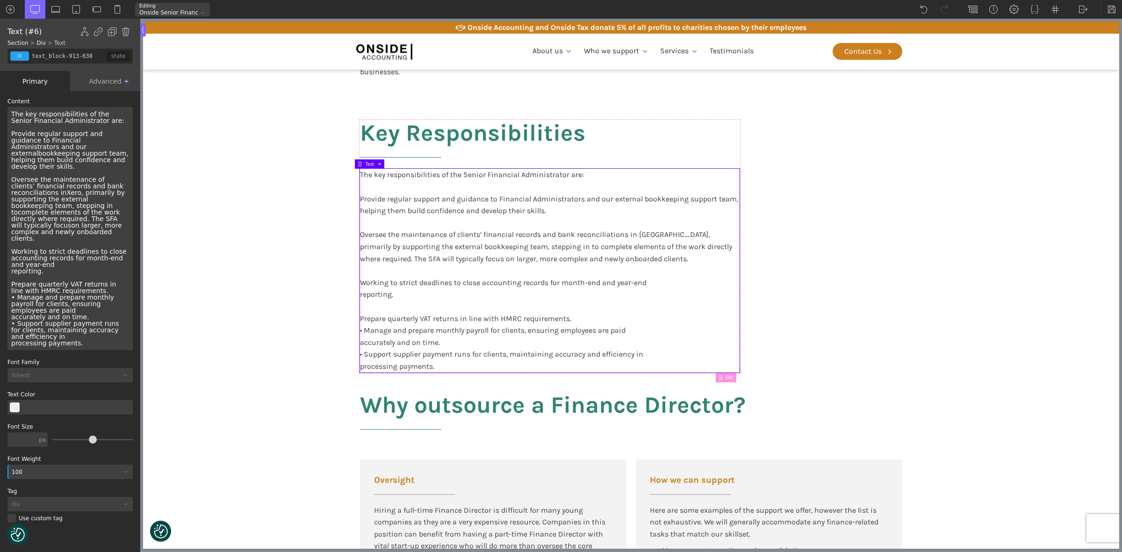
click at [16, 279] on div "The key responsibilities of the Senior Financial Administrator are: Provide reg…" at bounding box center [69, 228] width 125 height 243
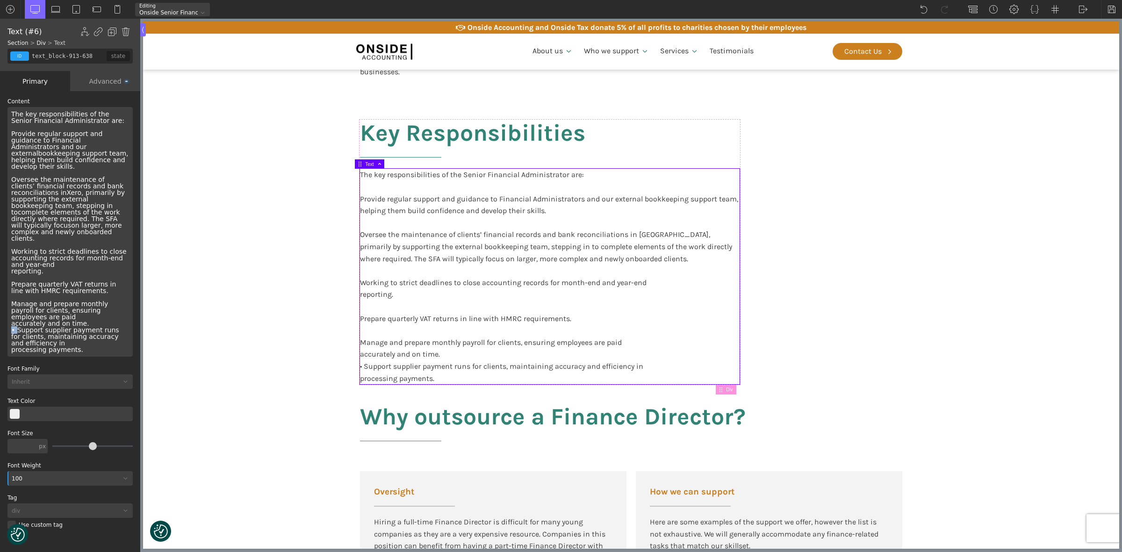
drag, startPoint x: 15, startPoint y: 305, endPoint x: 7, endPoint y: 305, distance: 8.0
click at [7, 305] on div "The key responsibilities of the Senior Financial Administrator are: Provide reg…" at bounding box center [69, 232] width 125 height 250
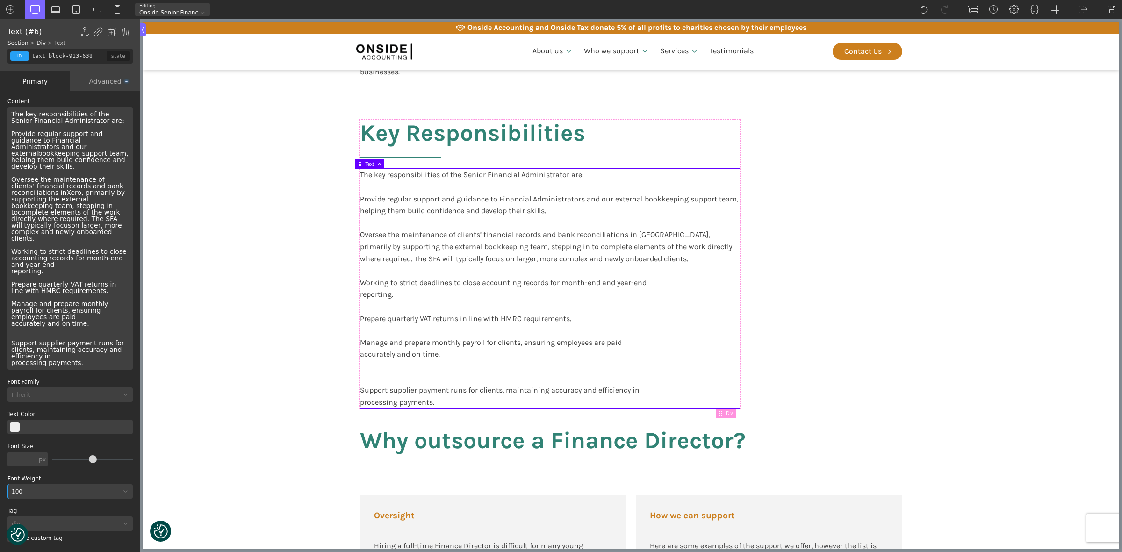
click at [370, 365] on div "The key responsibilities of the Senior Financial Administrator are: Provide reg…" at bounding box center [550, 288] width 380 height 239
click at [366, 381] on div "The key responsibilities of the Senior Financial Administrator are: Provide reg…" at bounding box center [550, 288] width 380 height 239
click at [366, 379] on div "The key responsibilities of the Senior Financial Administrator are: Provide reg…" at bounding box center [550, 288] width 380 height 239
click at [438, 355] on div "The key responsibilities of the Senior Financial Administrator are: Provide reg…" at bounding box center [550, 288] width 380 height 239
click at [84, 303] on div "The key responsibilities of the Senior Financial Administrator are: Provide reg…" at bounding box center [69, 238] width 125 height 263
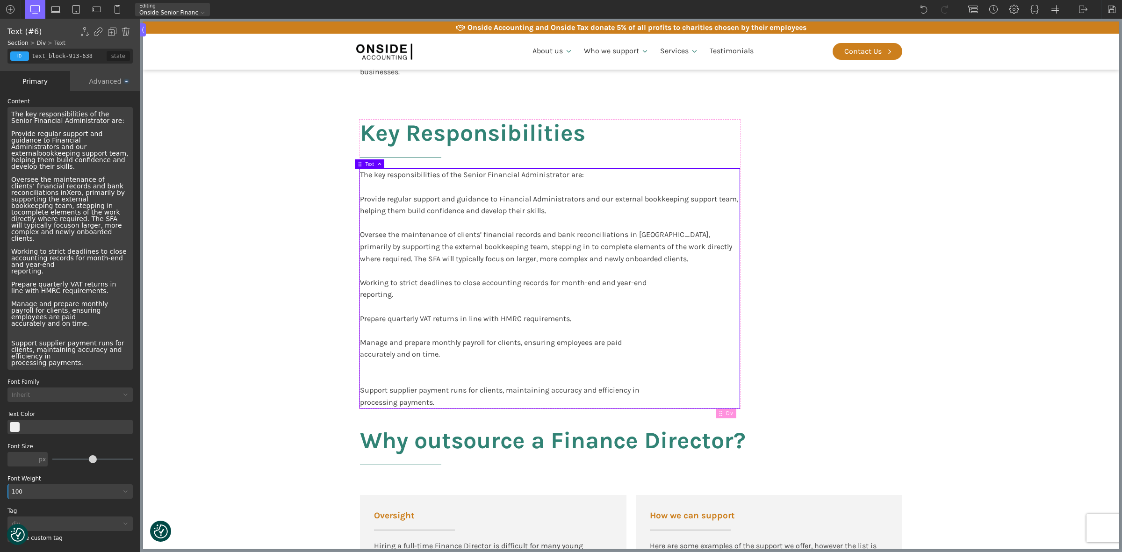
click at [84, 296] on div "The key responsibilities of the Senior Financial Administrator are: Provide reg…" at bounding box center [69, 238] width 125 height 263
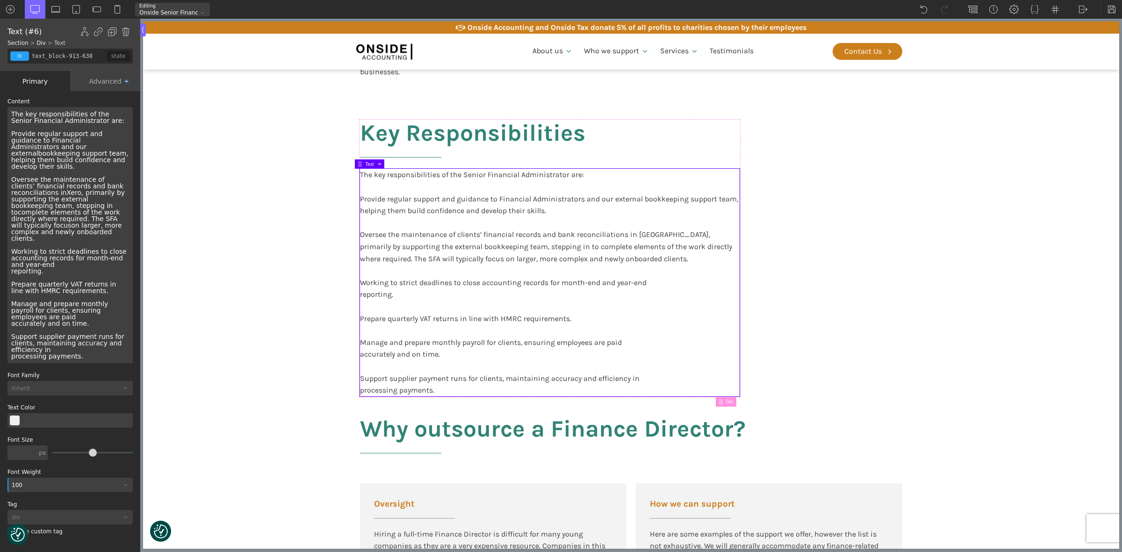
click at [100, 263] on div "The key responsibilities of the Senior Financial Administrator are: Provide reg…" at bounding box center [69, 235] width 125 height 256
click at [95, 272] on div "The key responsibilities of the Senior Financial Administrator are: Provide reg…" at bounding box center [69, 235] width 125 height 256
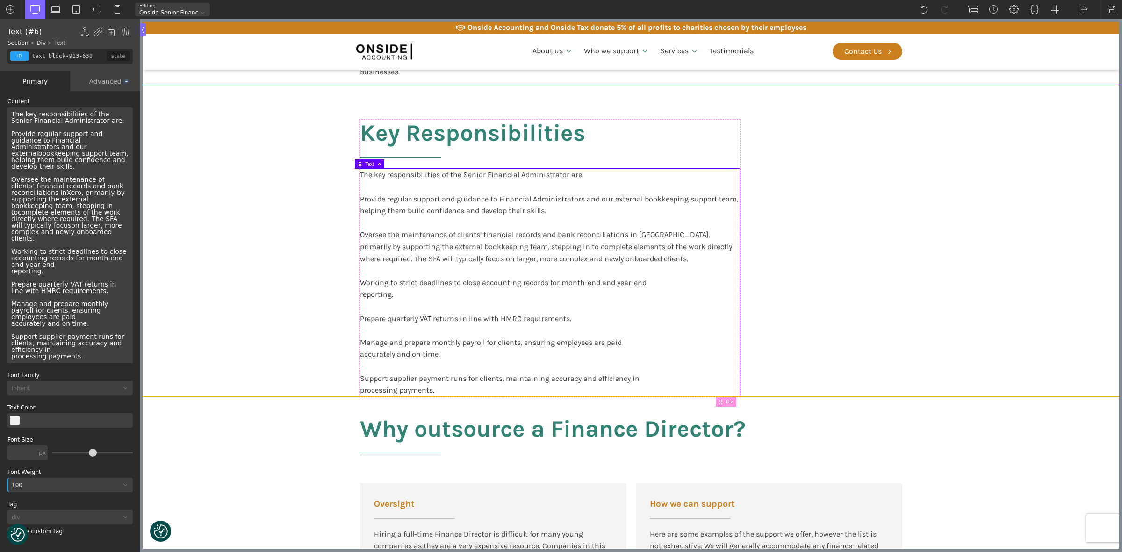
click at [265, 295] on section "Key Responsibilities The key responsibilities of the Senior Financial Administr…" at bounding box center [631, 240] width 977 height 311
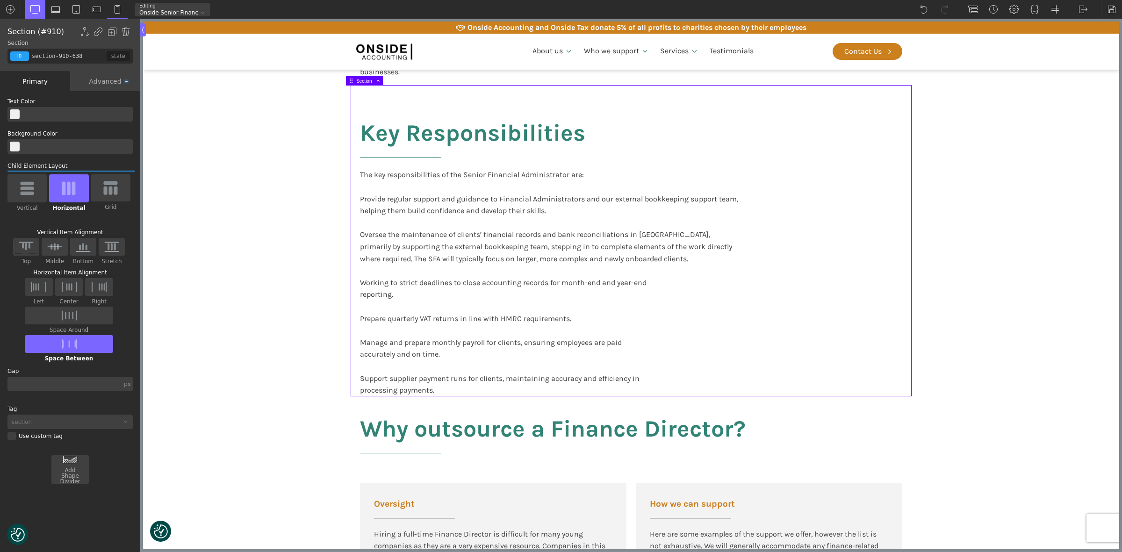
click at [413, 244] on div "The key responsibilities of the Senior Financial Administrator are: Provide reg…" at bounding box center [550, 282] width 380 height 227
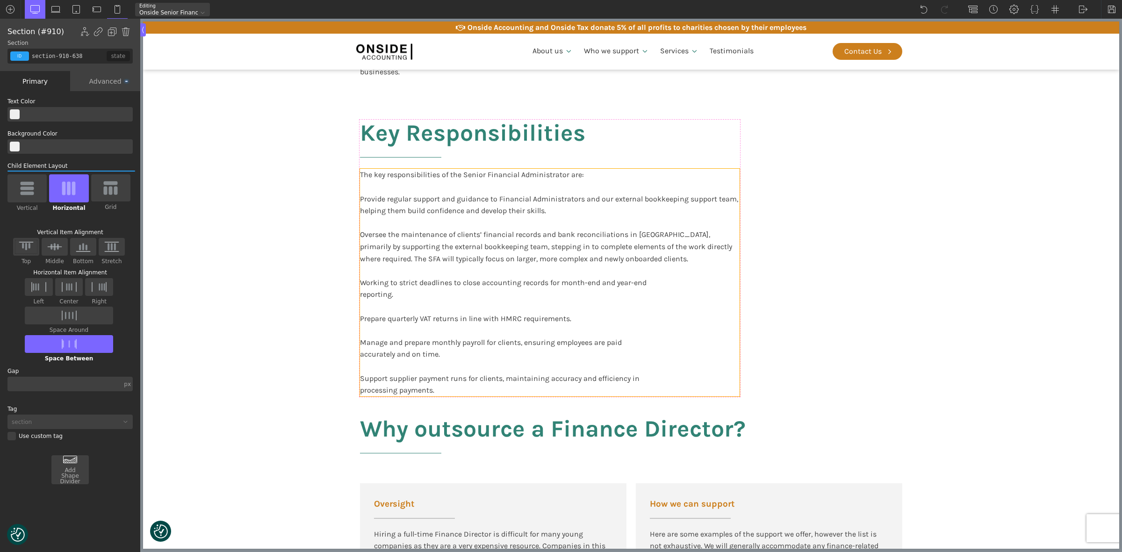
type input "text_block-913-638"
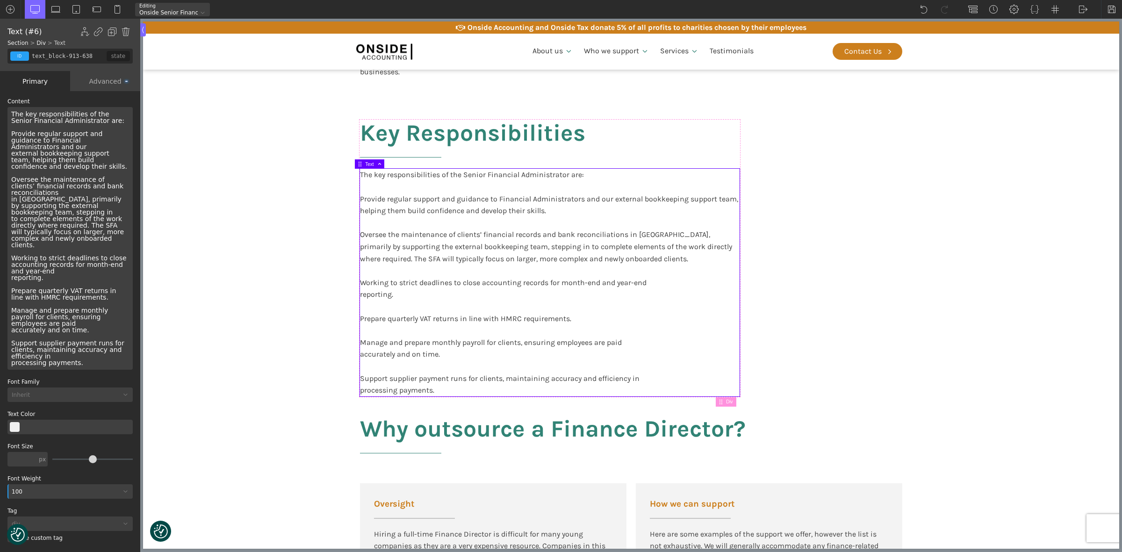
click at [22, 115] on div "The key responsibilities of the Senior Financial Administrator are: Provide reg…" at bounding box center [69, 238] width 125 height 263
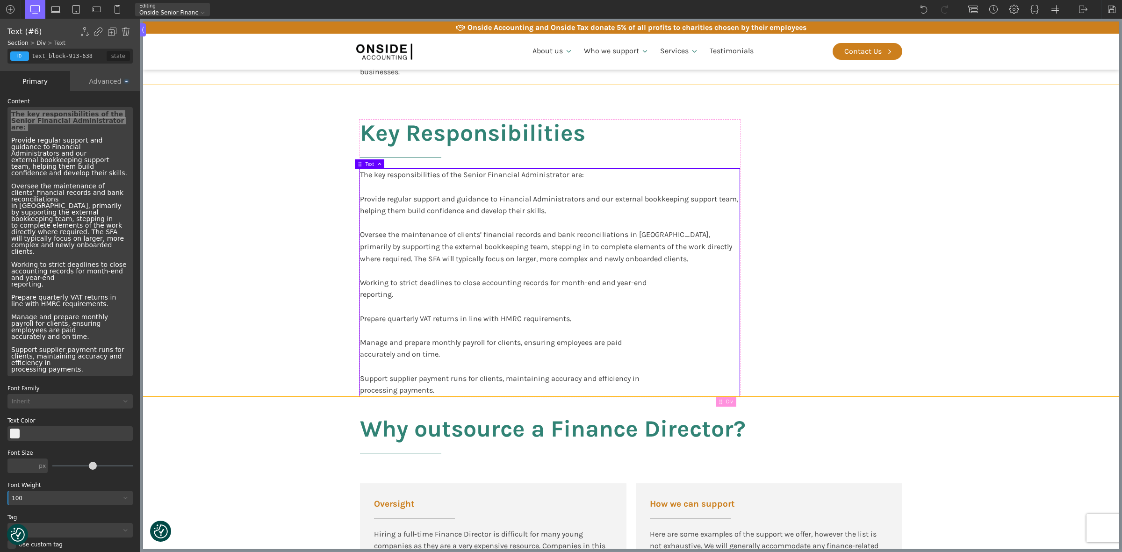
click at [214, 141] on section "Key Responsibilities The key responsibilities of the Senior Financial Administr…" at bounding box center [631, 240] width 977 height 311
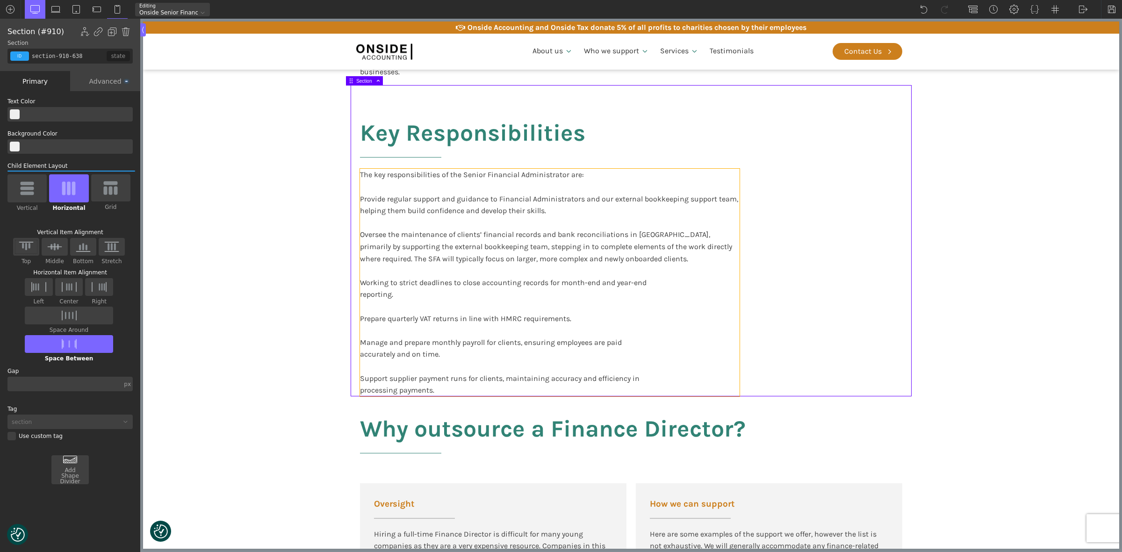
click at [538, 196] on div "The key responsibilities of the Senior Financial Administrator are: Provide reg…" at bounding box center [550, 282] width 380 height 227
type input "text_block-913-638"
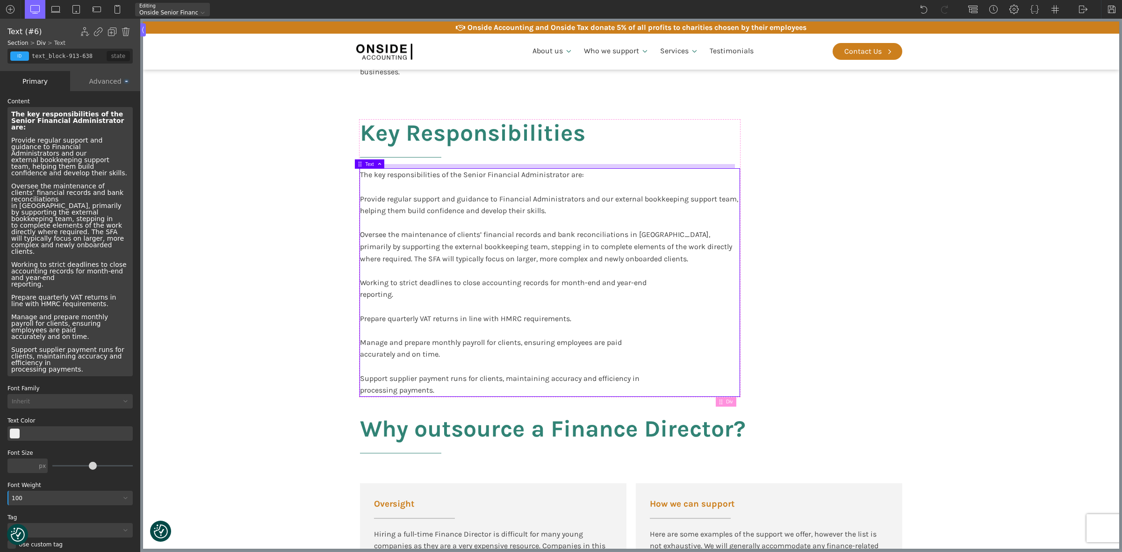
drag, startPoint x: 538, startPoint y: 184, endPoint x: 533, endPoint y: 168, distance: 16.1
click at [537, 183] on div "The key responsibilities of the Senior Financial Administrator are: Provide reg…" at bounding box center [550, 282] width 380 height 227
click at [74, 117] on b "The key responsibilities of the Senior Financial Administrator are:" at bounding box center [67, 120] width 113 height 21
click at [27, 113] on b "The key responsibilities of the Senior Financial Administrator are:" at bounding box center [67, 120] width 113 height 21
click at [88, 121] on b "Key responsibilities of the Senior Financial Administrator are:" at bounding box center [67, 120] width 113 height 21
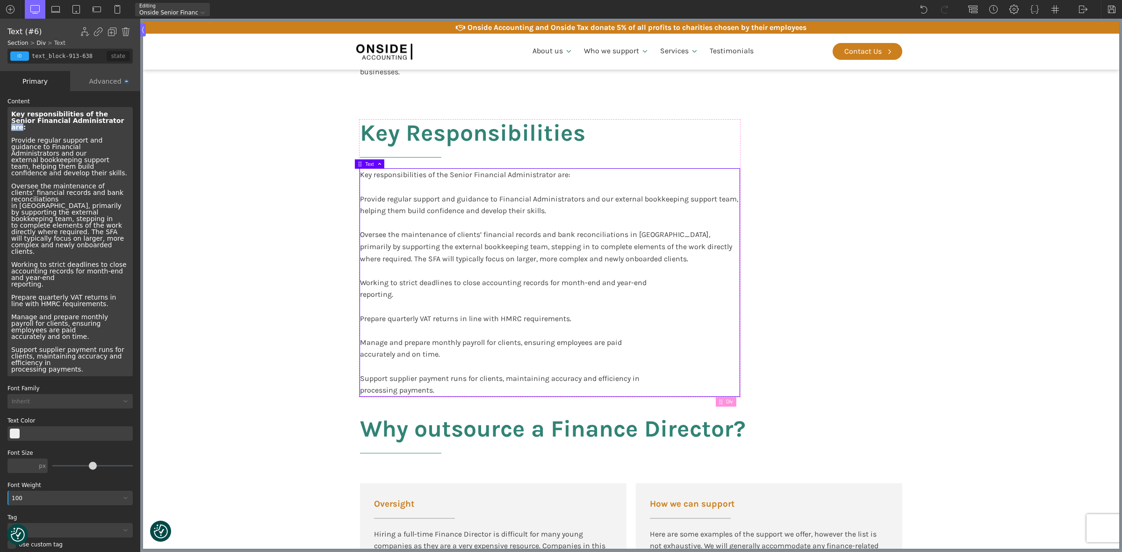
click at [88, 121] on b "Key responsibilities of the Senior Financial Administrator are:" at bounding box center [67, 120] width 113 height 21
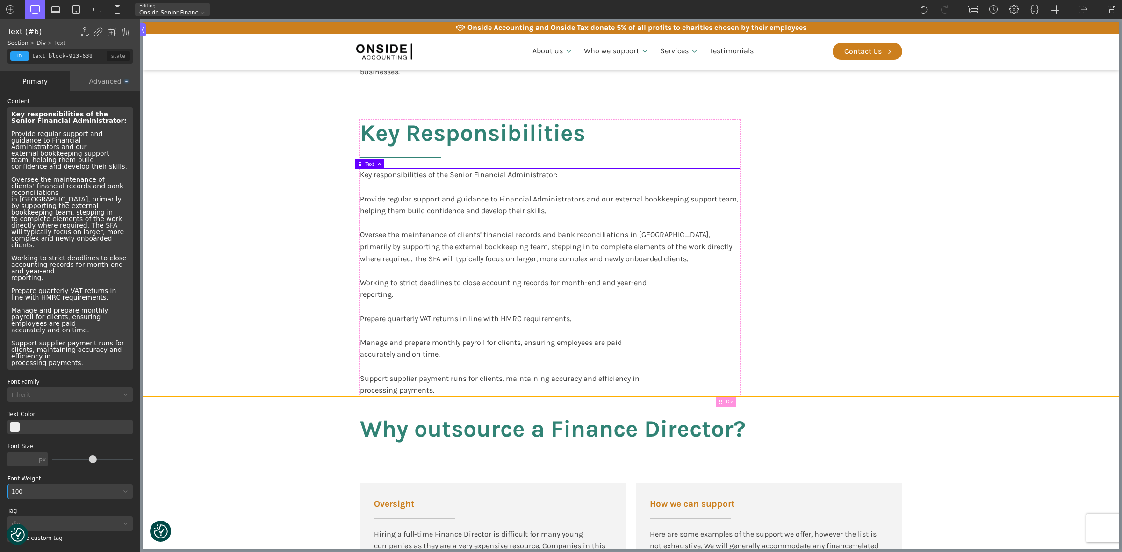
click at [286, 185] on section "Key Responsibilities Key responsibilities of the Senior Financial Administrator…" at bounding box center [631, 240] width 977 height 311
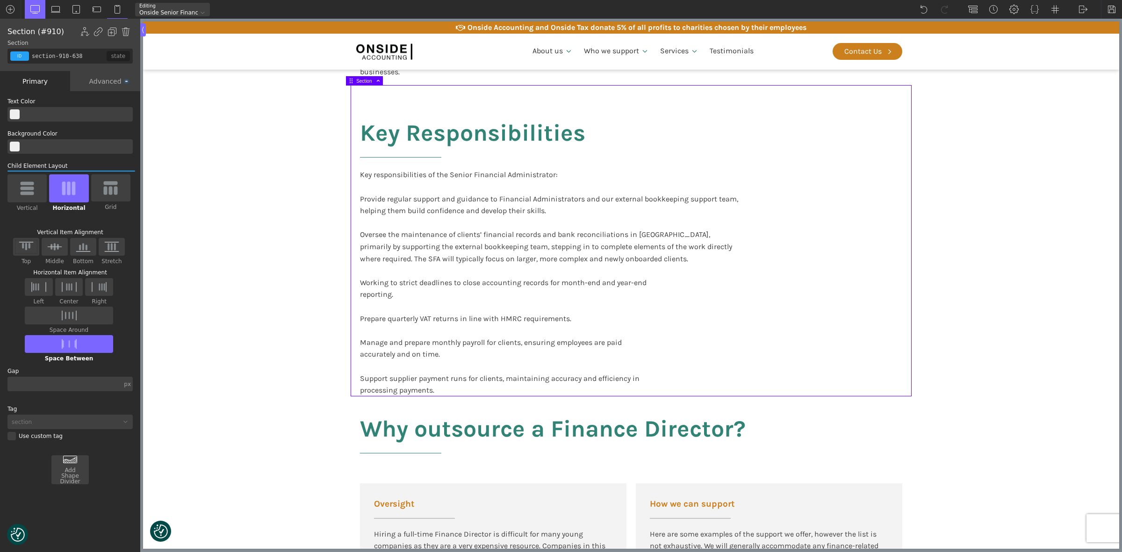
click at [1071, 344] on section "Key Responsibilities Key responsibilities of the Senior Financial Administrator…" at bounding box center [631, 240] width 977 height 311
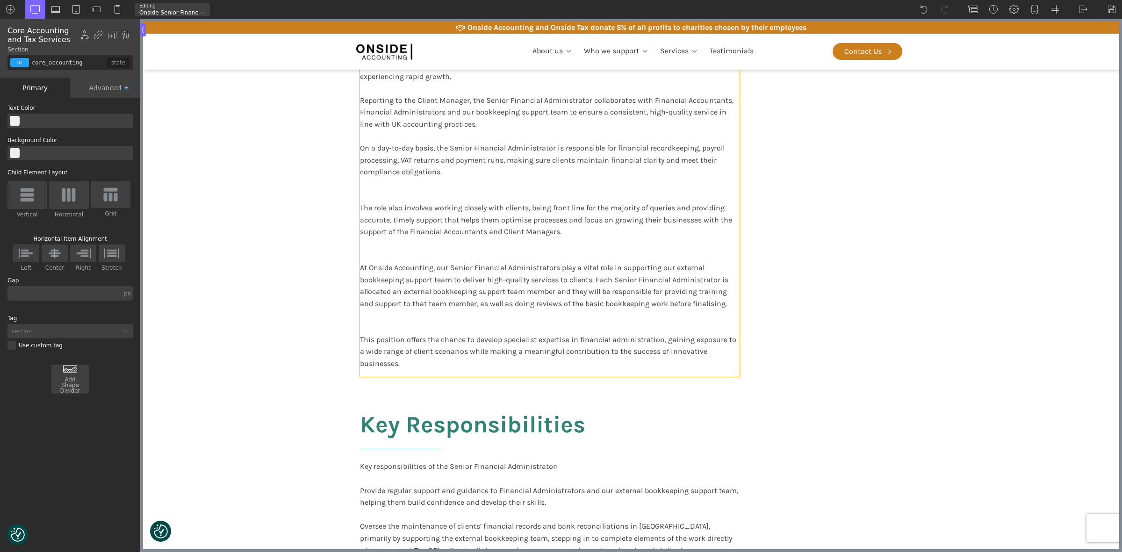
scroll to position [292, 0]
click at [524, 244] on p "This role in financial administration provides a solid grounding in transaction…" at bounding box center [550, 202] width 380 height 335
type input "text_block-6-52"
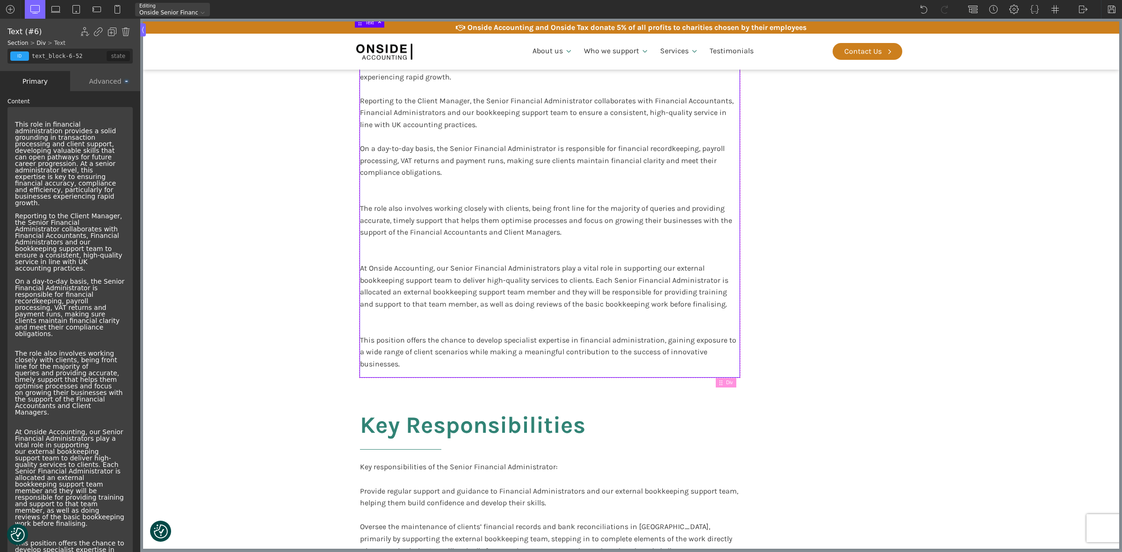
click at [102, 188] on p "This role in financial administration provides a solid grounding in transaction…" at bounding box center [70, 356] width 110 height 471
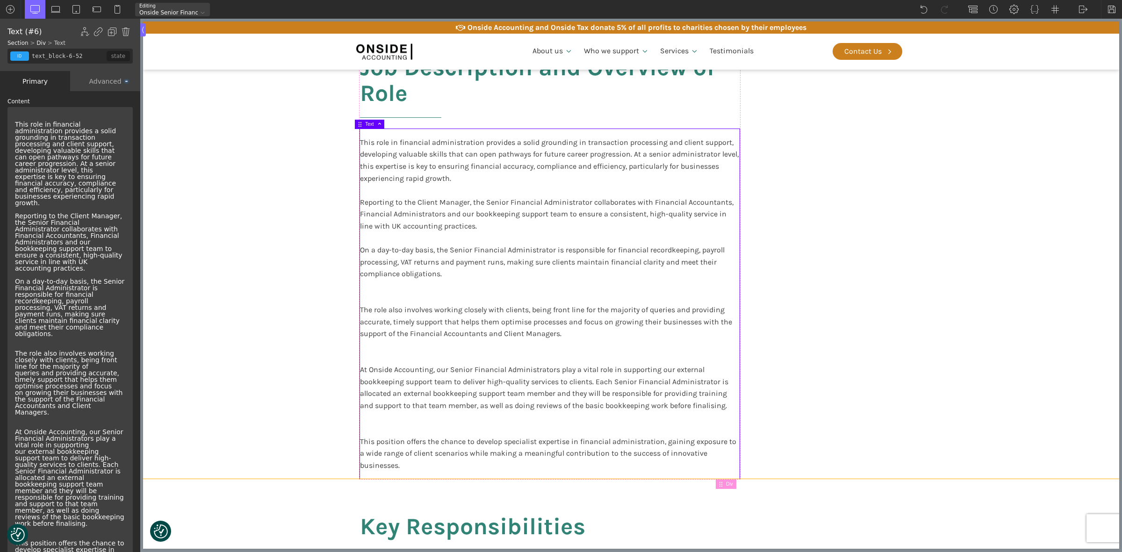
scroll to position [234, 0]
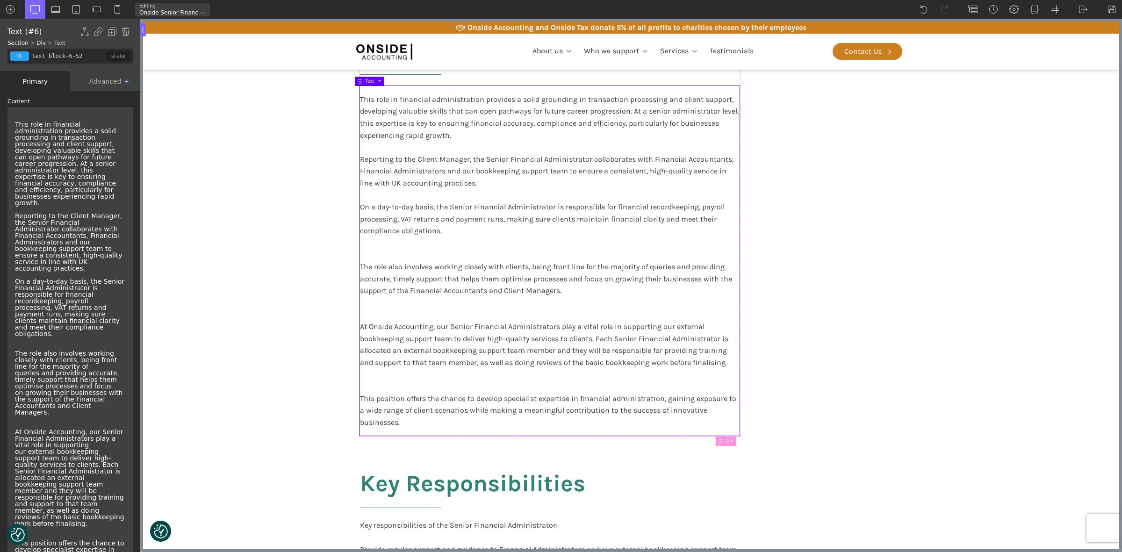
click at [25, 326] on p "This role in financial administration provides a solid grounding in transaction…" at bounding box center [70, 356] width 110 height 471
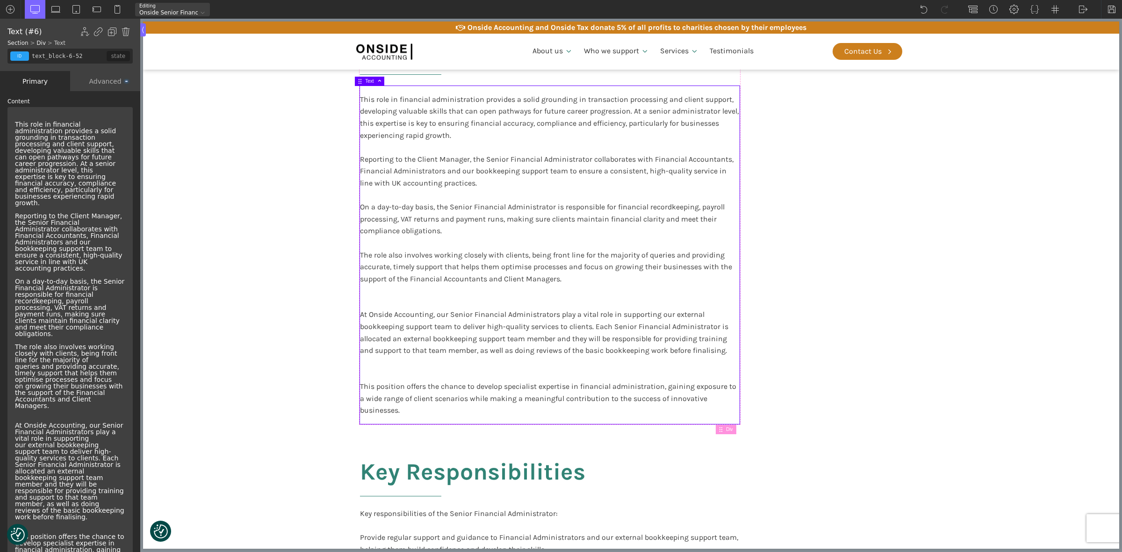
click at [17, 391] on p "This role in financial administration provides a solid grounding in transaction…" at bounding box center [70, 353] width 110 height 465
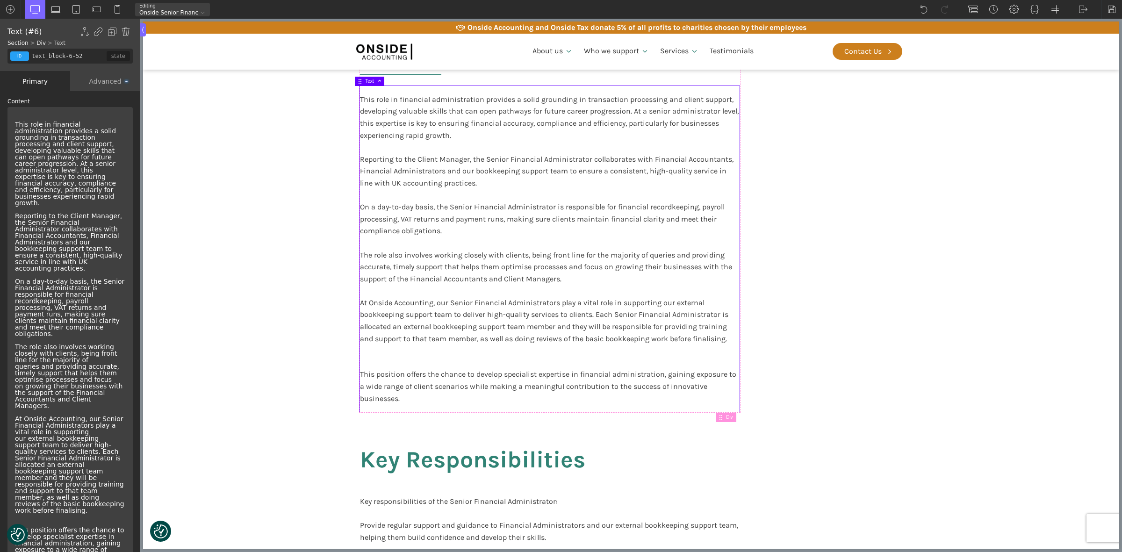
click at [17, 500] on p "This role in financial administration provides a solid grounding in transaction…" at bounding box center [70, 350] width 110 height 458
click at [16, 499] on p "This role in financial administration provides a solid grounding in transaction…" at bounding box center [70, 350] width 110 height 458
click at [15, 498] on p "This role in financial administration provides a solid grounding in transaction…" at bounding box center [70, 350] width 110 height 458
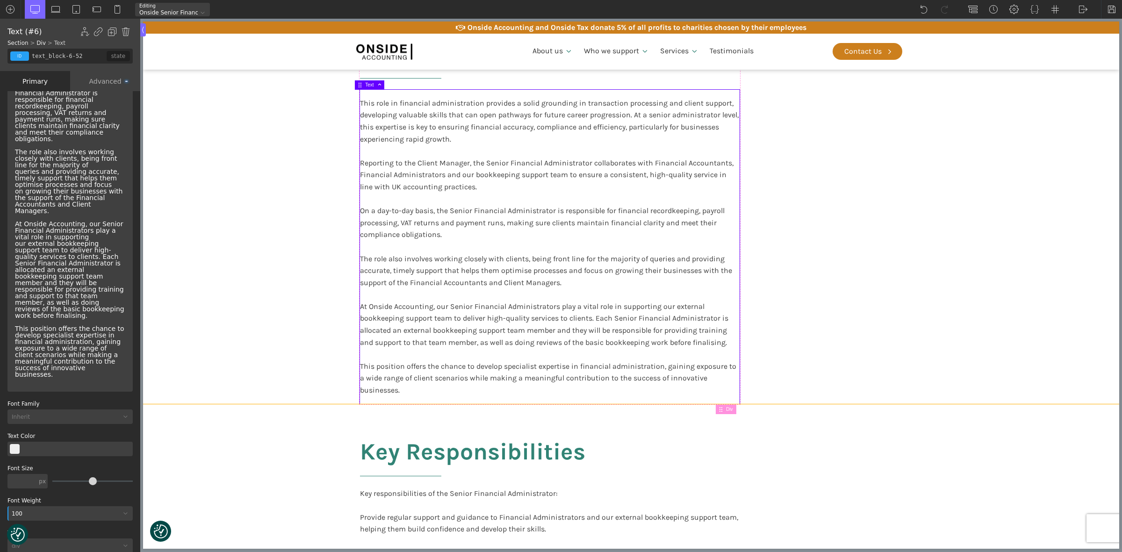
scroll to position [58, 0]
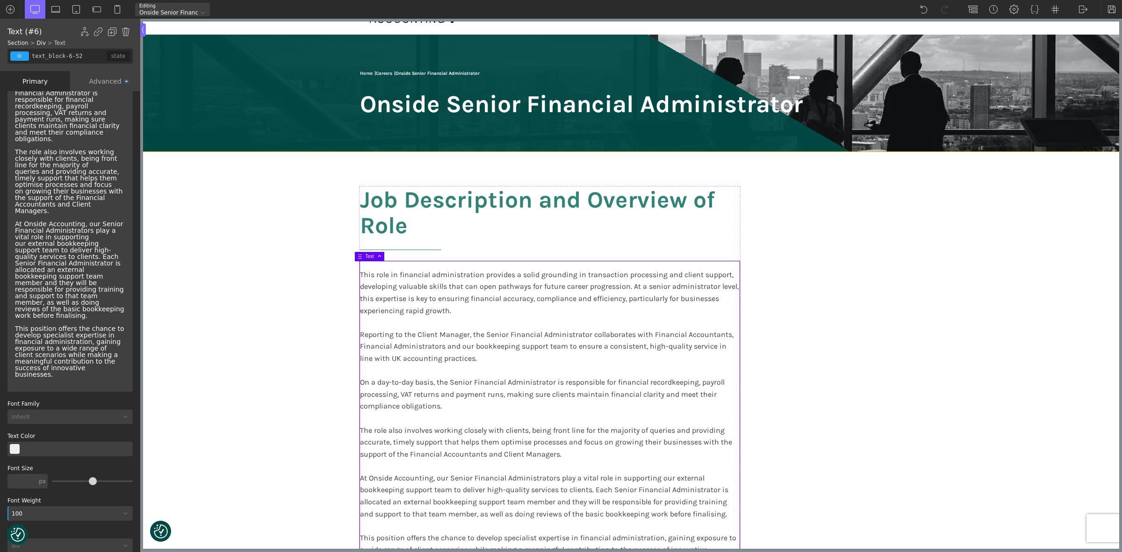
click at [302, 351] on section "Job Description and Overview of Role This role in financial administration prov…" at bounding box center [631, 364] width 977 height 424
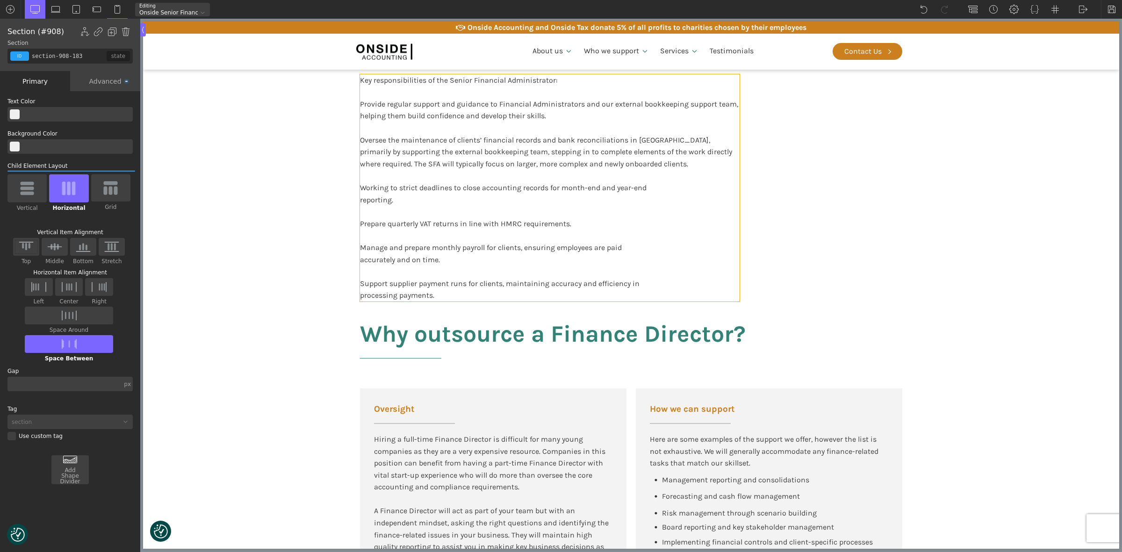
scroll to position [643, 0]
click at [614, 219] on div "Key responsibilities of the Senior Financial Administrator: Provide regular sup…" at bounding box center [550, 188] width 380 height 227
type input "text_block-913-638"
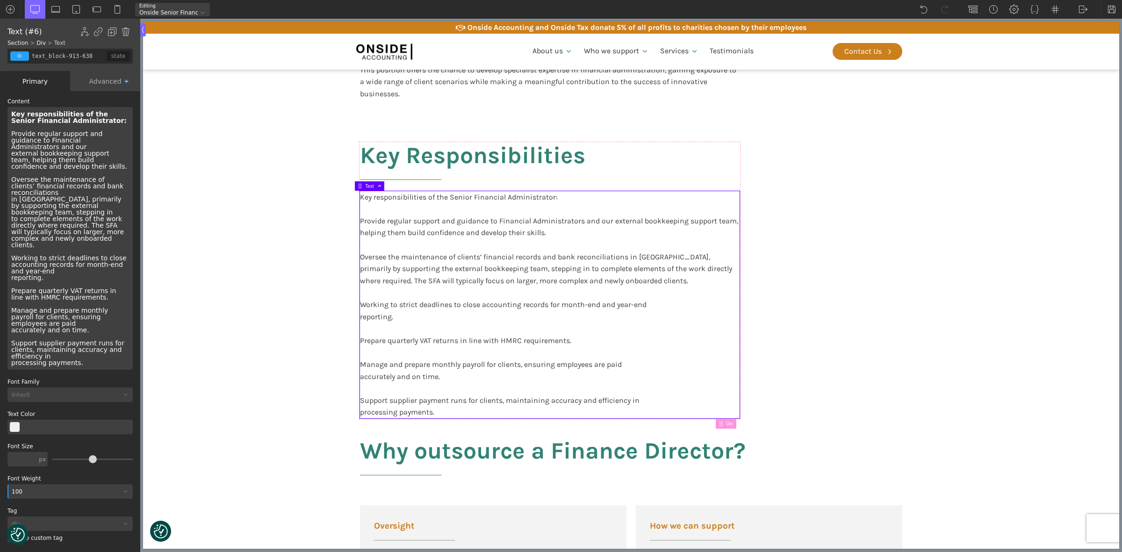
scroll to position [526, 0]
click at [363, 221] on div "Key responsibilities of the Senior Financial Administrator: Provide regular sup…" at bounding box center [550, 305] width 380 height 227
click at [10, 132] on div "Key responsibilities of the Senior Financial Administrator: Provide regular sup…" at bounding box center [69, 238] width 125 height 263
click at [11, 171] on div "Key responsibilities of the Senior Financial Administrator: - Provide regular s…" at bounding box center [69, 238] width 125 height 263
click at [11, 231] on div "Key responsibilities of the Senior Financial Administrator: - Provide regular s…" at bounding box center [69, 238] width 125 height 263
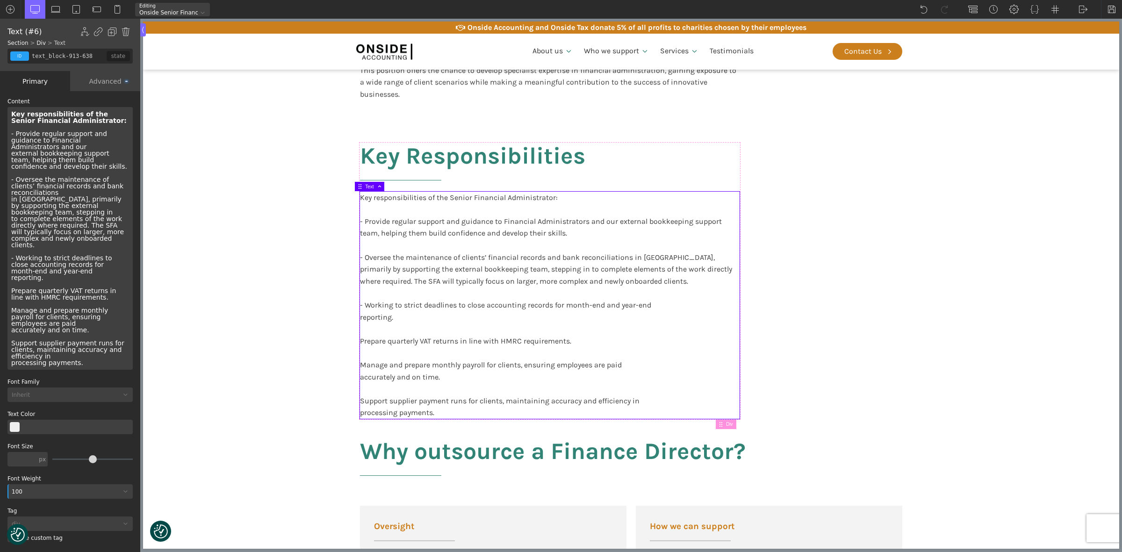
click at [11, 264] on div "Key responsibilities of the Senior Financial Administrator: - Provide regular s…" at bounding box center [69, 238] width 125 height 263
click at [13, 287] on div "Key responsibilities of the Senior Financial Administrator: - Provide regular s…" at bounding box center [69, 238] width 125 height 263
click at [11, 311] on div "Key responsibilities of the Senior Financial Administrator: - Provide regular s…" at bounding box center [69, 238] width 125 height 263
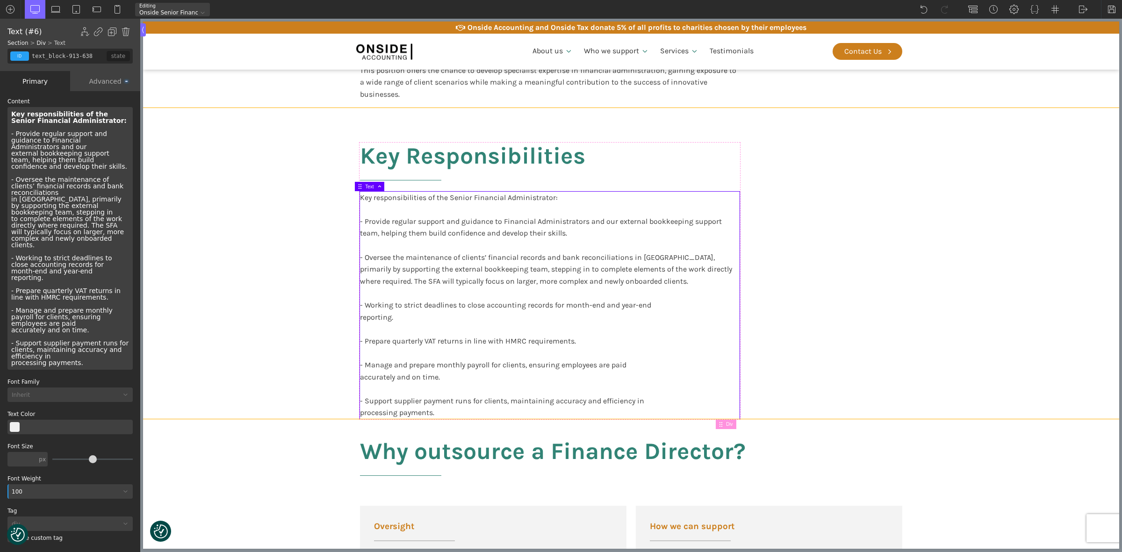
click at [311, 290] on section "Key Responsibilities Key responsibilities of the Senior Financial Administrator…" at bounding box center [631, 263] width 977 height 311
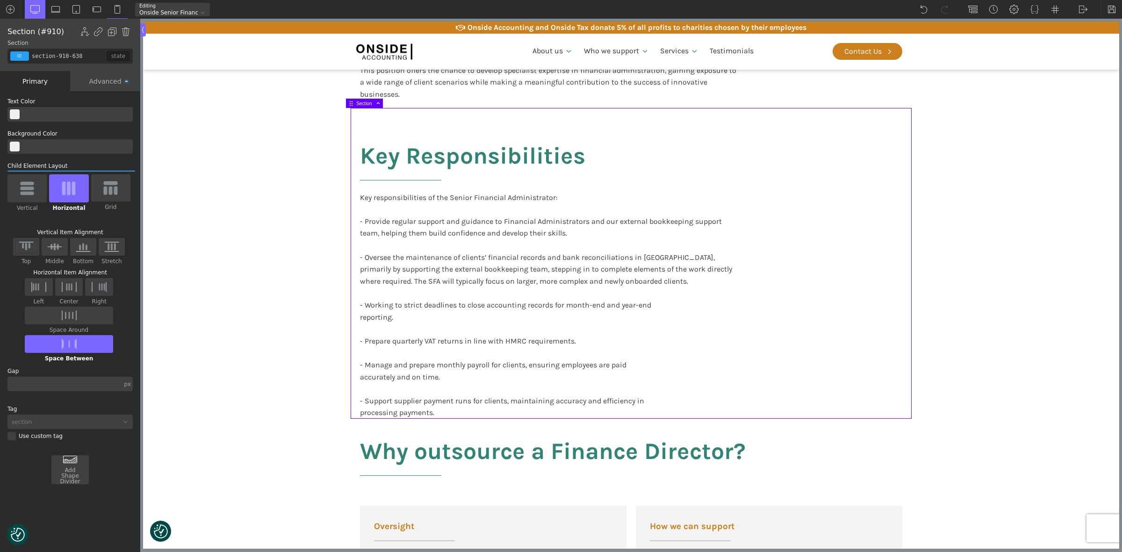
click at [1025, 289] on section "Key Responsibilities Key responsibilities of the Senior Financial Administrator…" at bounding box center [631, 263] width 977 height 311
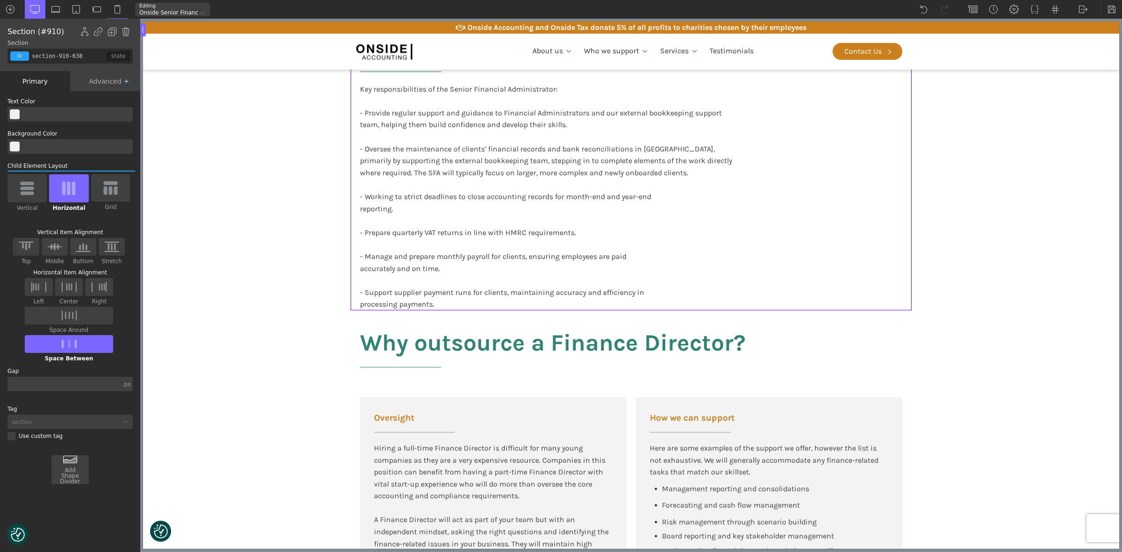
scroll to position [643, 0]
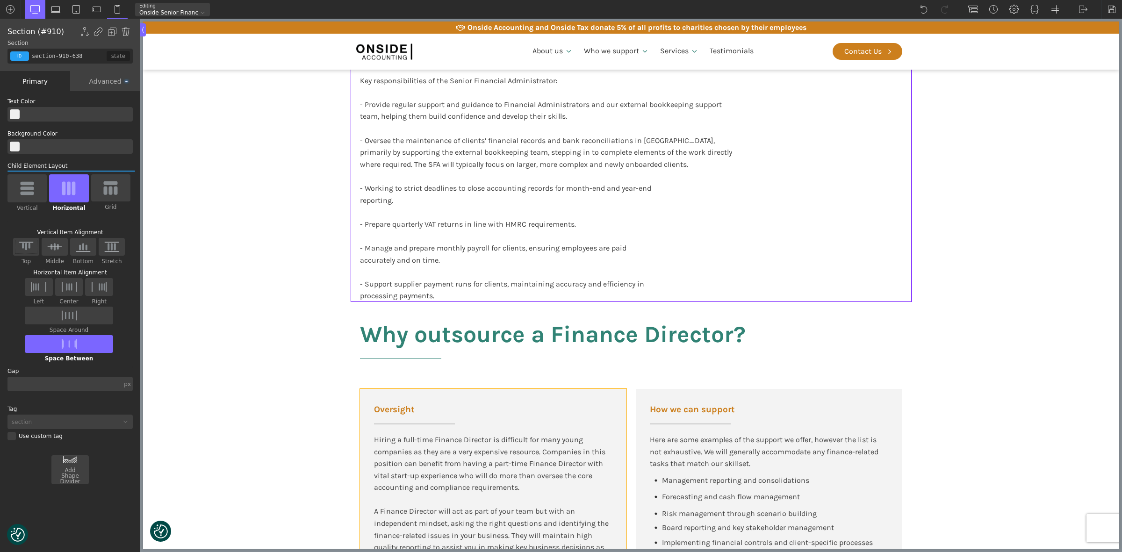
click at [445, 436] on div "Hiring a full-time Finance Director is difficult for many young companies as th…" at bounding box center [493, 464] width 239 height 60
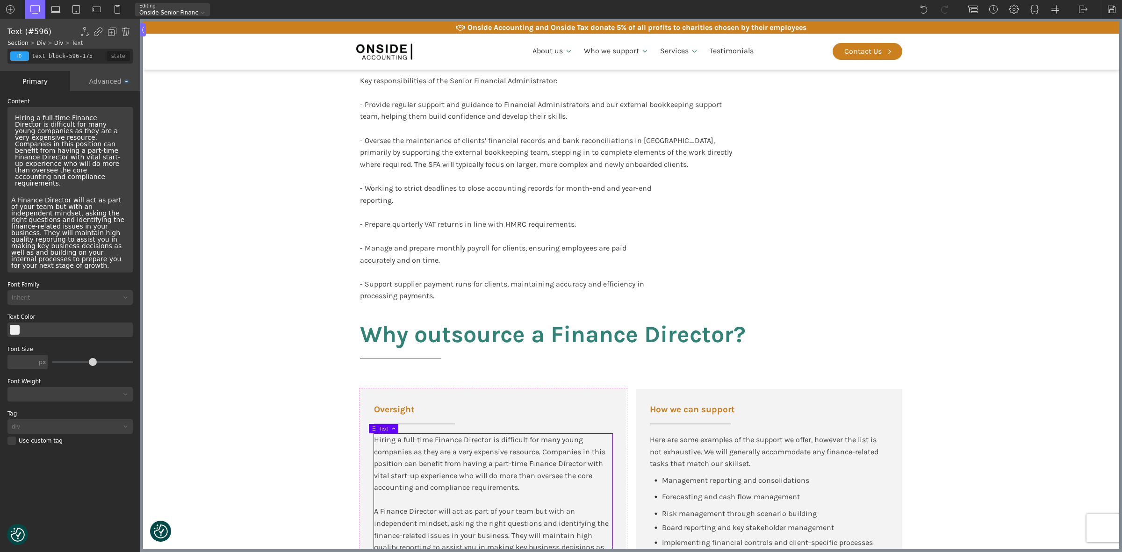
click at [501, 473] on div "Hiring a full-time Finance Director is difficult for many young companies as th…" at bounding box center [493, 464] width 239 height 60
click at [78, 242] on div "Hiring a full-time Finance Director is difficult for many young companies as th…" at bounding box center [69, 190] width 125 height 166
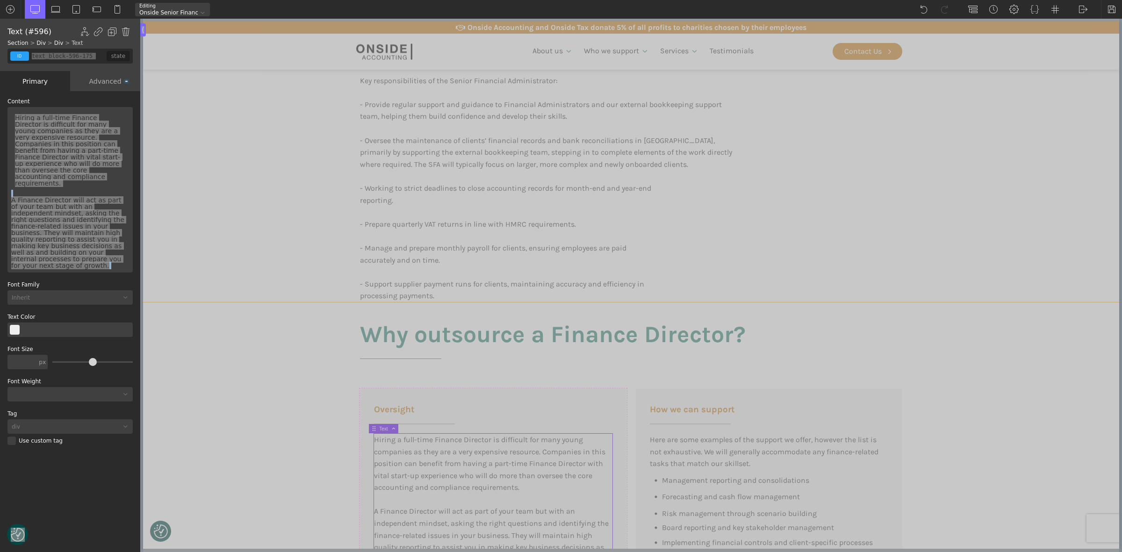
click at [286, 221] on section "Key Responsibilities Key responsibilities of the Senior Financial Administrator…" at bounding box center [631, 146] width 977 height 311
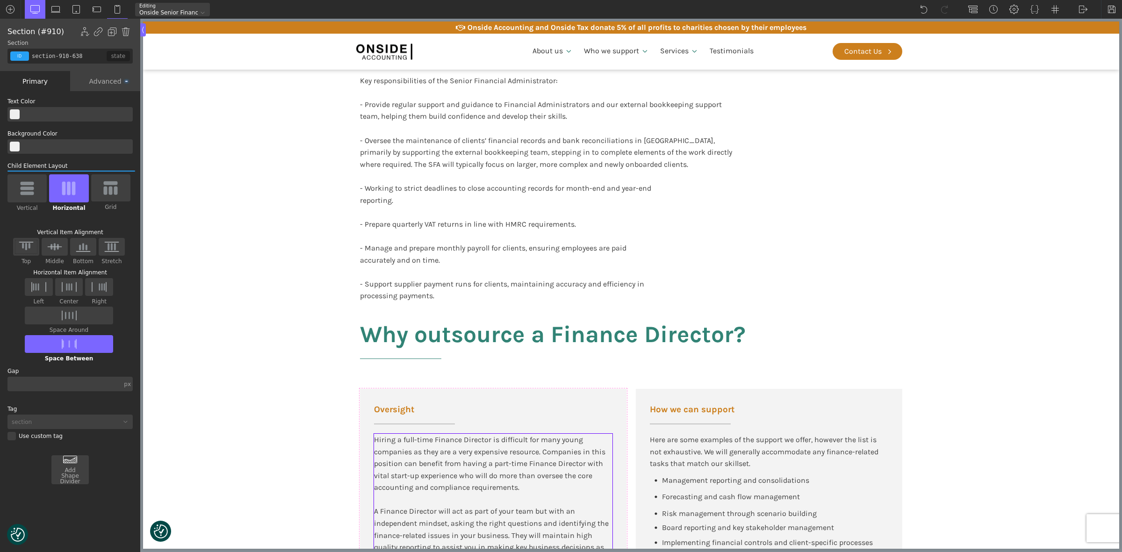
click at [418, 444] on div "Hiring a full-time Finance Director is difficult for many young companies as th…" at bounding box center [493, 464] width 239 height 60
type input "text_block-596-175"
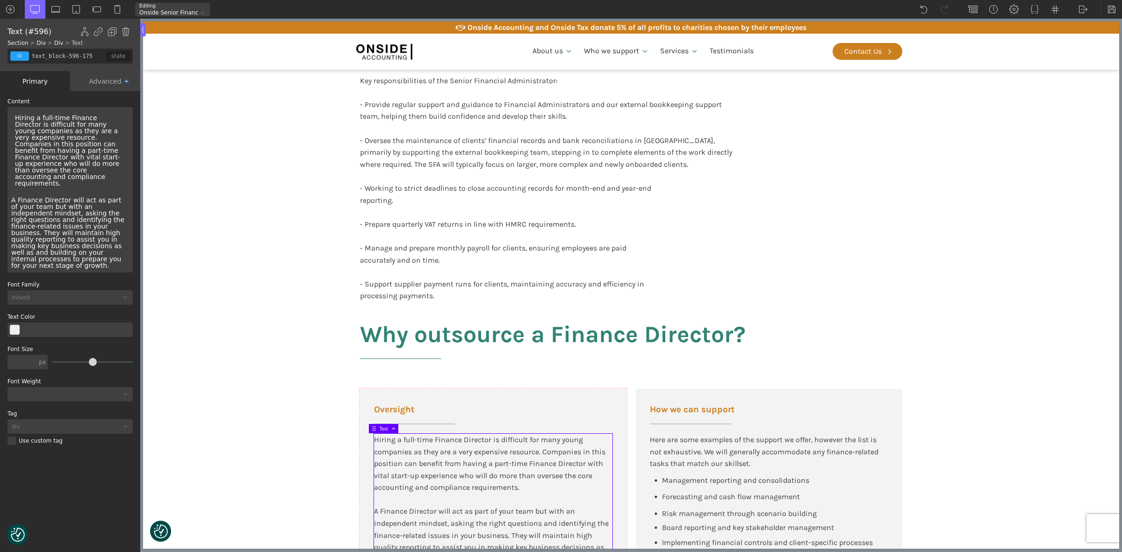
click at [103, 223] on div "Hiring a full-time Finance Director is difficult for many young companies as th…" at bounding box center [69, 190] width 125 height 166
click at [102, 228] on div "Hiring a full-time Finance Director is difficult for many young companies as th…" at bounding box center [69, 190] width 125 height 166
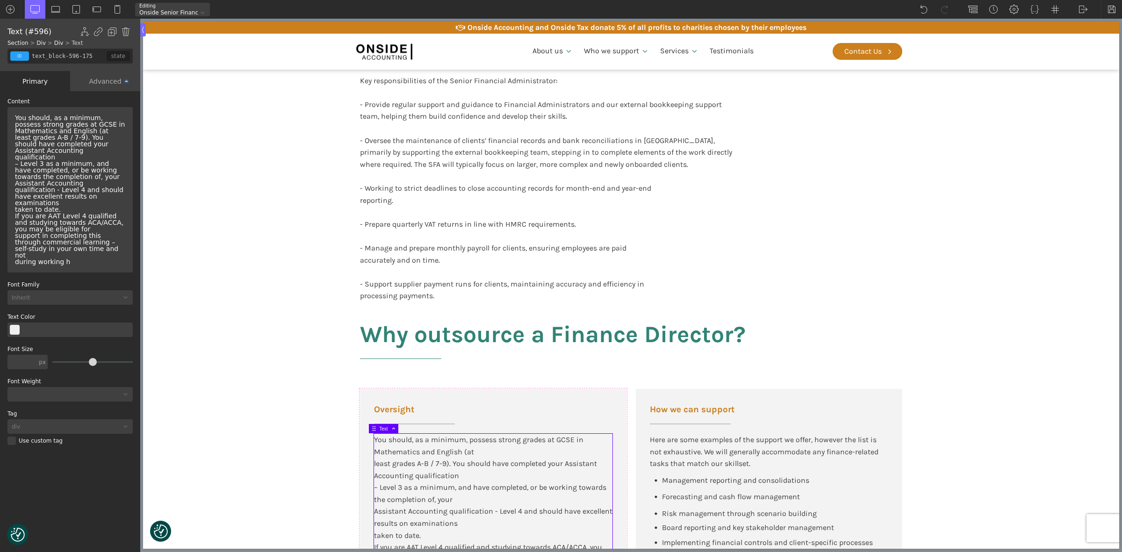
click at [53, 204] on div "You should, as a minimum, possess strong grades at GCSE in Mathematics and Engl…" at bounding box center [70, 190] width 118 height 158
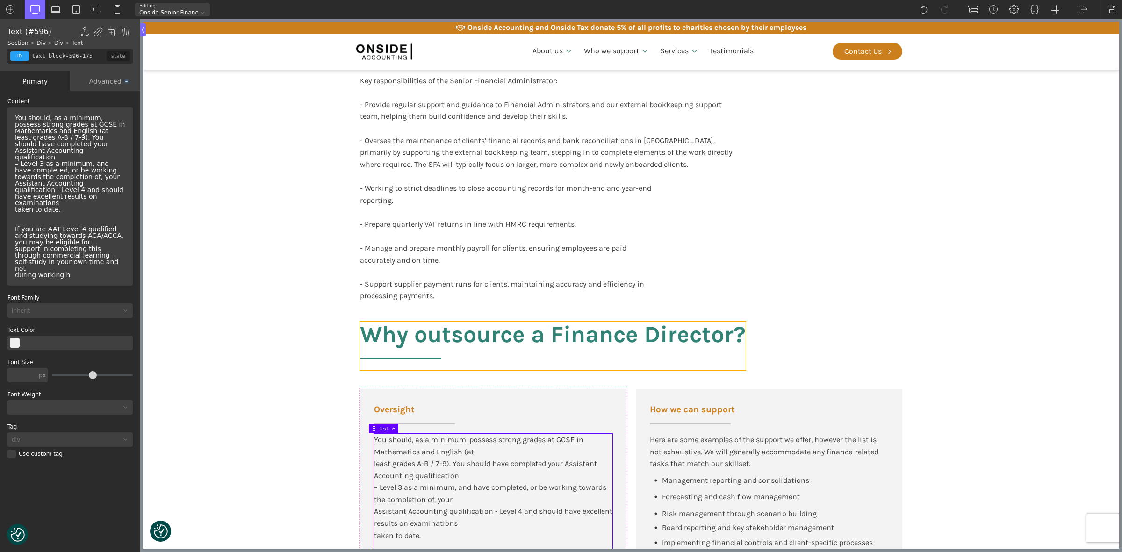
scroll to position [702, 0]
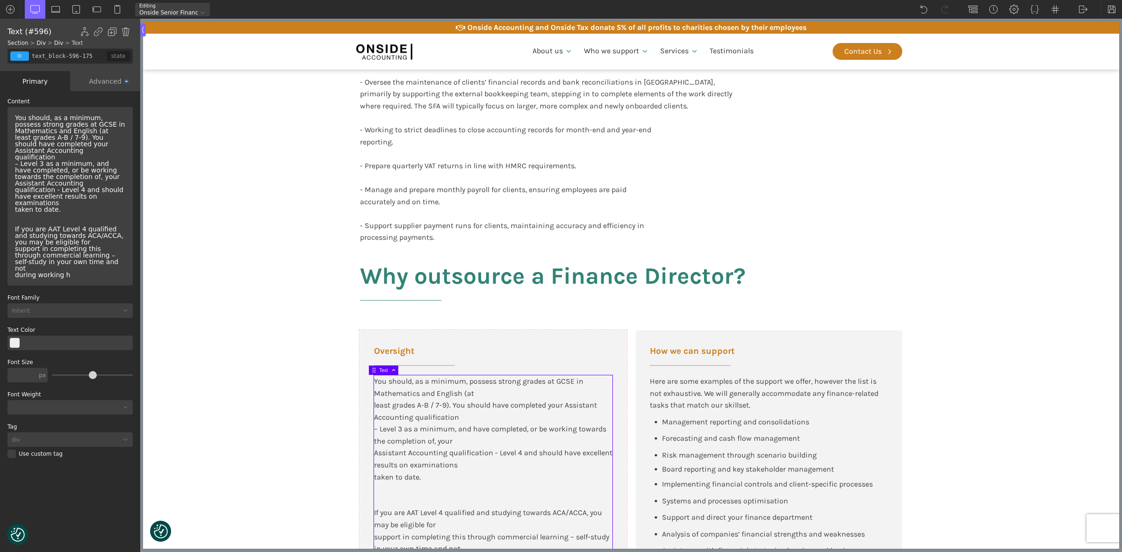
click at [103, 131] on div "You should, as a minimum, possess strong grades at GCSE in Mathematics and Engl…" at bounding box center [70, 196] width 118 height 171
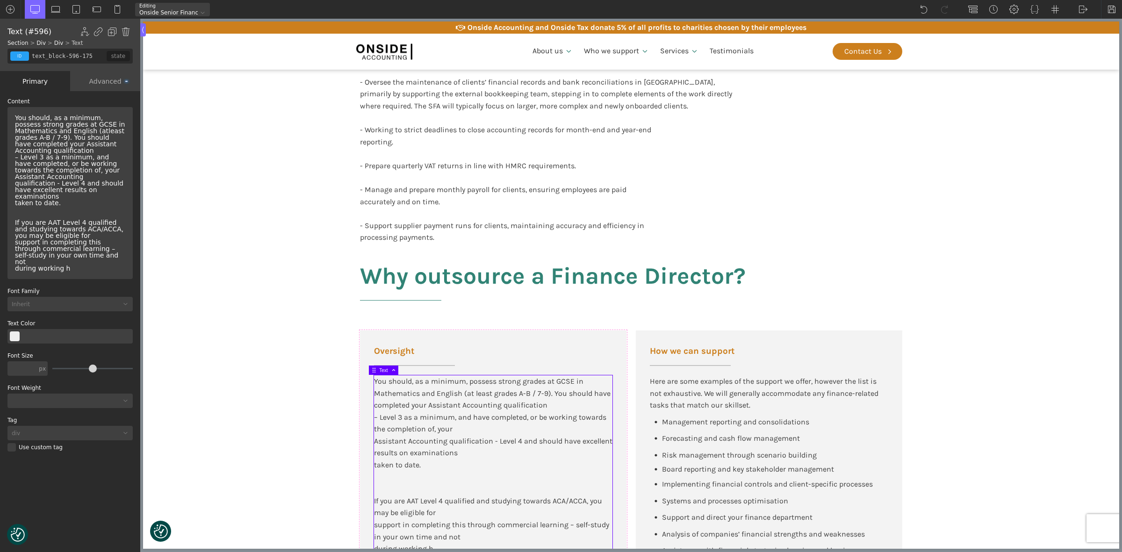
click at [68, 153] on div "You should, as a minimum, possess strong grades at GCSE in Mathematics and Engl…" at bounding box center [70, 193] width 118 height 165
click at [55, 148] on div "You should, as a minimum, possess strong grades at GCSE in Mathematics and Engl…" at bounding box center [70, 193] width 118 height 165
click at [111, 163] on div "You should, as a minimum, possess strong grades at GCSE in Mathematics and Engl…" at bounding box center [70, 193] width 118 height 165
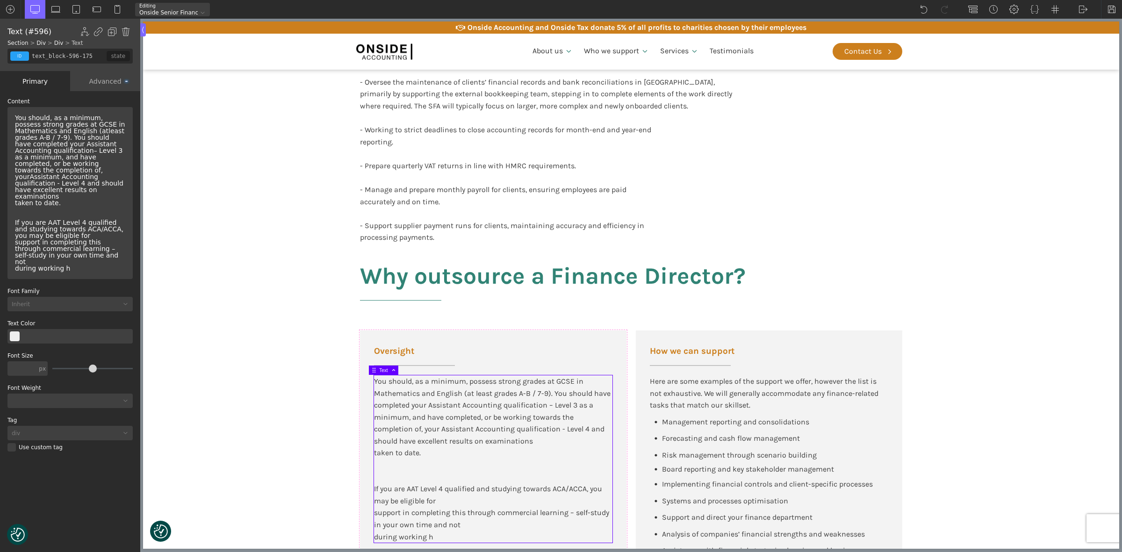
click at [62, 188] on div "You should, as a minimum, possess strong grades at GCSE in Mathematics and Engl…" at bounding box center [70, 193] width 118 height 165
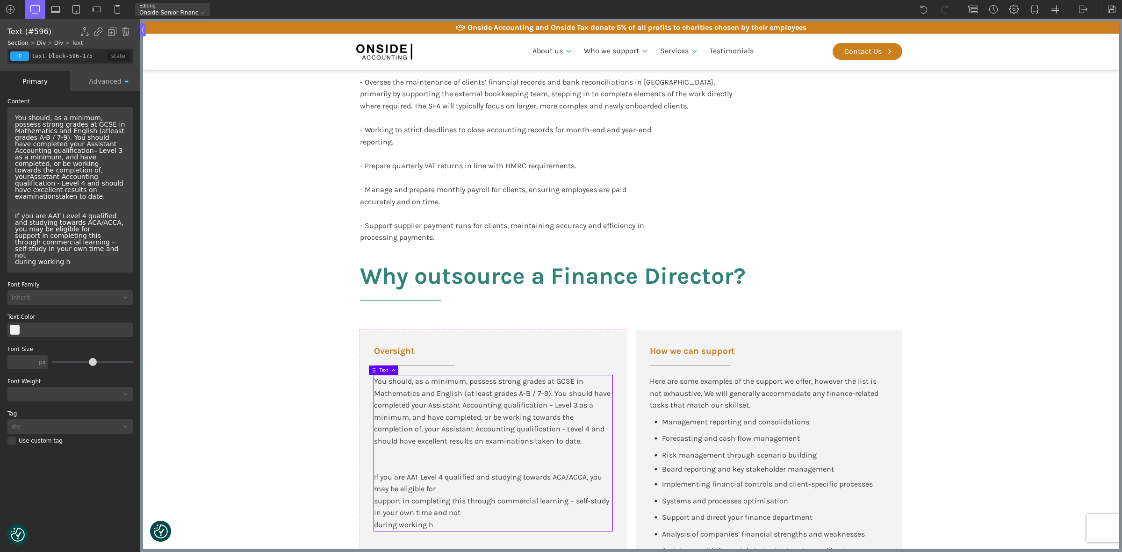
click at [82, 219] on div "You should, as a minimum, possess strong grades at GCSE in Mathematics and Engl…" at bounding box center [70, 190] width 118 height 158
click at [80, 225] on div "You should, as a minimum, possess strong grades at GCSE in Mathematics and Engl…" at bounding box center [70, 190] width 118 height 158
click at [80, 217] on div "You should, as a minimum, possess strong grades at GCSE in Mathematics and Engl…" at bounding box center [70, 190] width 118 height 158
click at [71, 220] on div "You should, as a minimum, possess strong grades at GCSE in Mathematics and Engl…" at bounding box center [70, 190] width 118 height 158
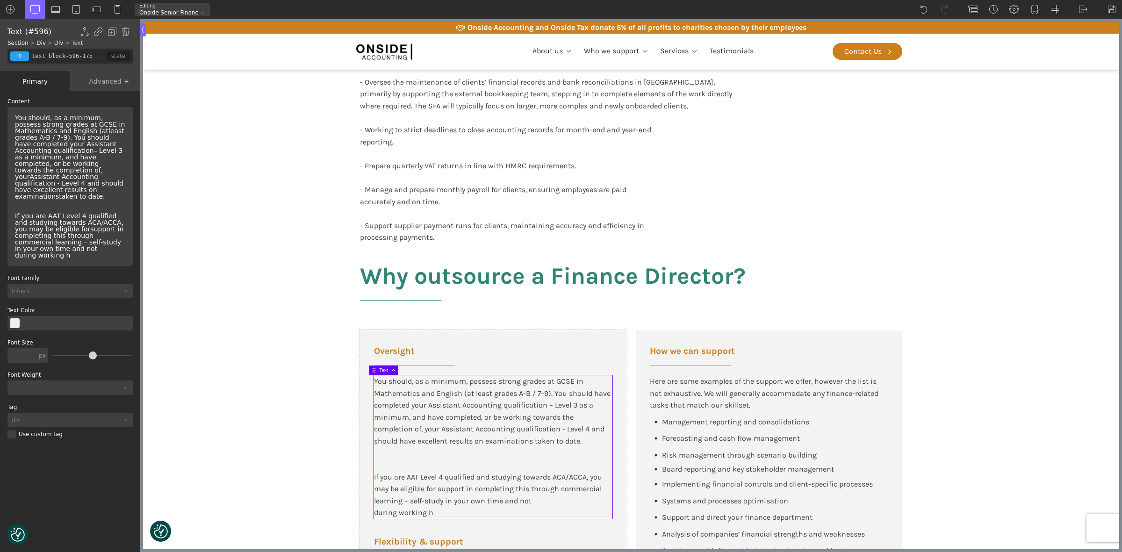
click at [61, 239] on div "You should, as a minimum, possess strong grades at GCSE in Mathematics and Engl…" at bounding box center [70, 187] width 118 height 152
click at [47, 244] on div "You should, as a minimum, possess strong grades at GCSE in Mathematics and Engl…" at bounding box center [70, 187] width 118 height 152
click at [48, 243] on div "You should, as a minimum, possess strong grades at GCSE in Mathematics and Engl…" at bounding box center [70, 187] width 118 height 152
click at [117, 240] on div "You should, as a minimum, possess strong grades at GCSE in Mathematics and Engl…" at bounding box center [70, 187] width 118 height 152
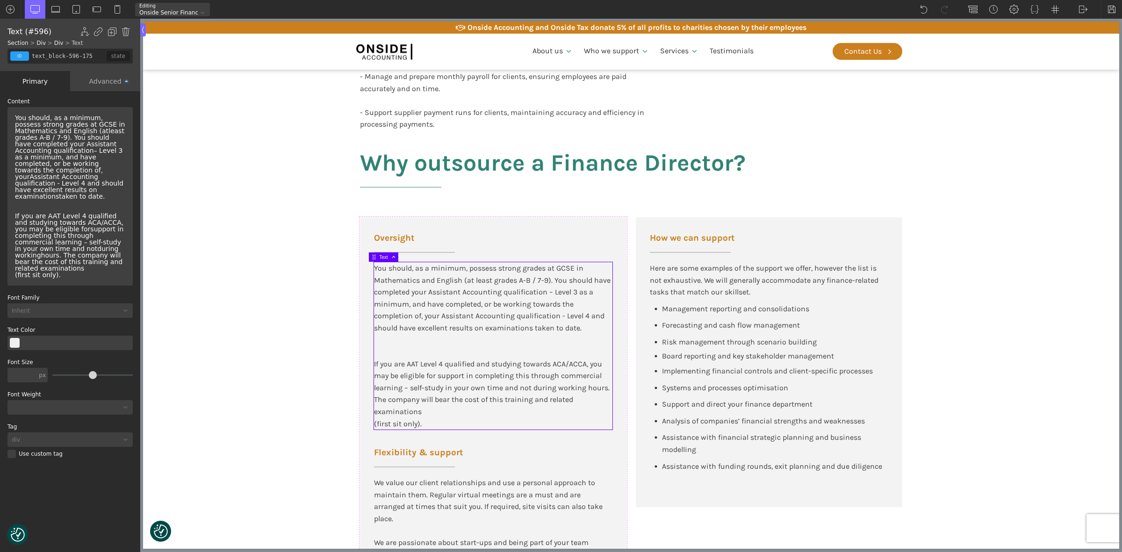
scroll to position [818, 0]
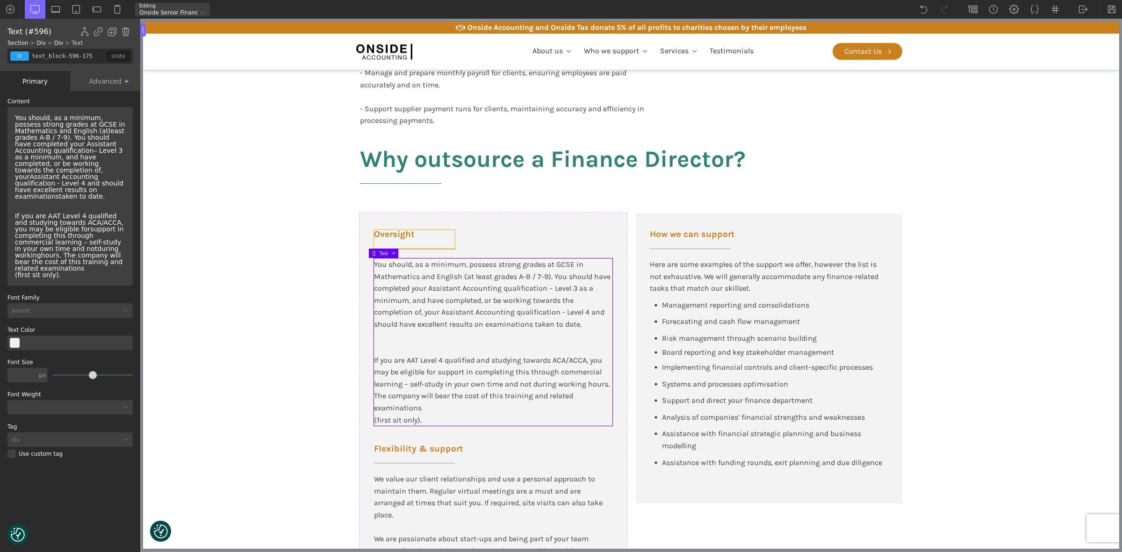
click at [404, 234] on span "Oversight" at bounding box center [414, 234] width 81 height 9
type input "left-underline"
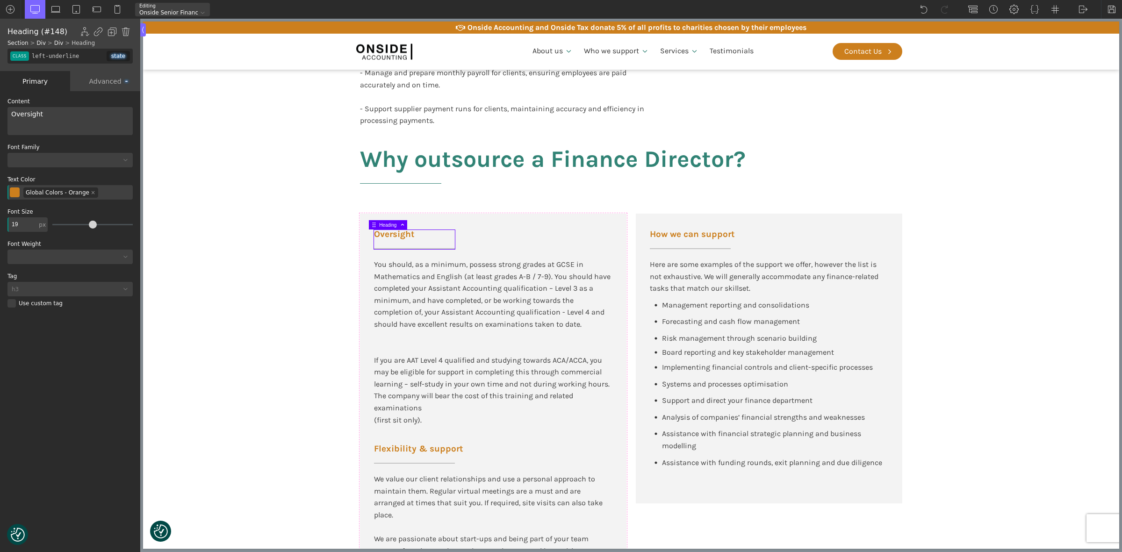
click at [27, 118] on span "Oversight" at bounding box center [27, 113] width 32 height 7
click at [286, 288] on section "Why outsource a Finance Director? Qualifications You should, as a minimum, poss…" at bounding box center [631, 423] width 977 height 593
type input "core_accounting"
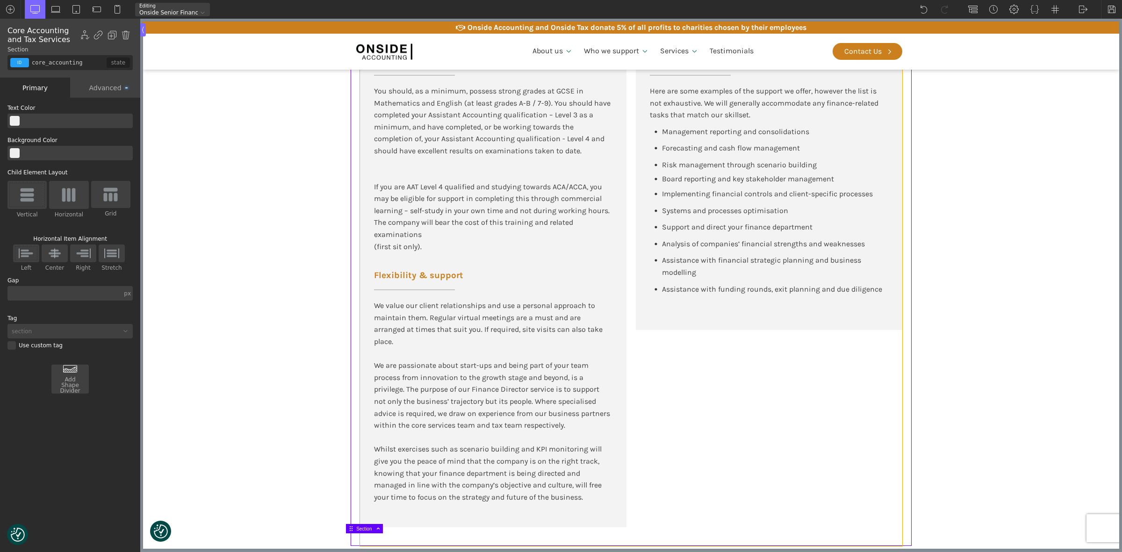
scroll to position [935, 0]
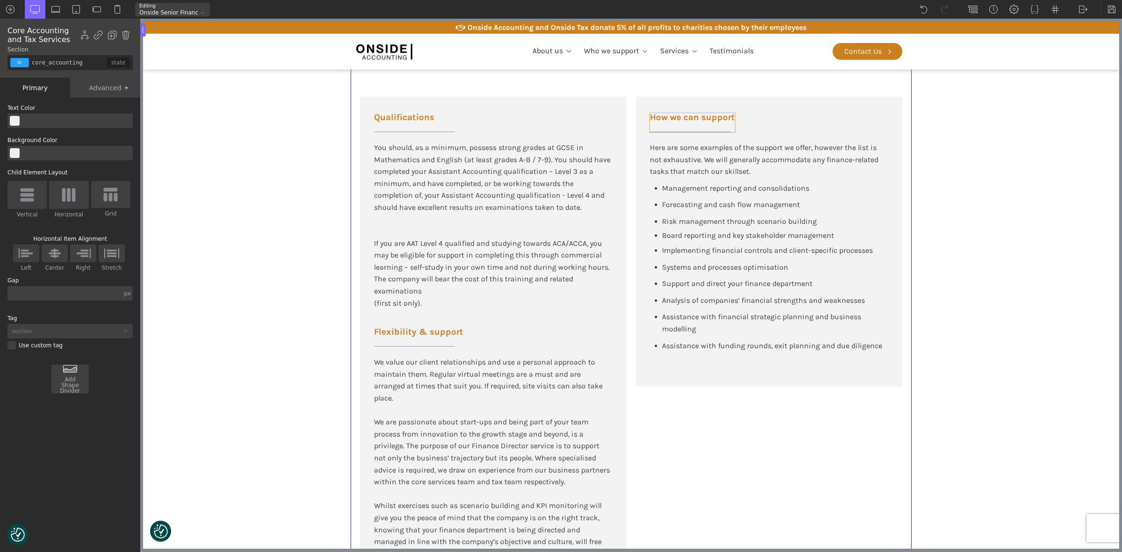
click at [666, 117] on span "How we can support" at bounding box center [692, 117] width 85 height 9
type input "left-underline"
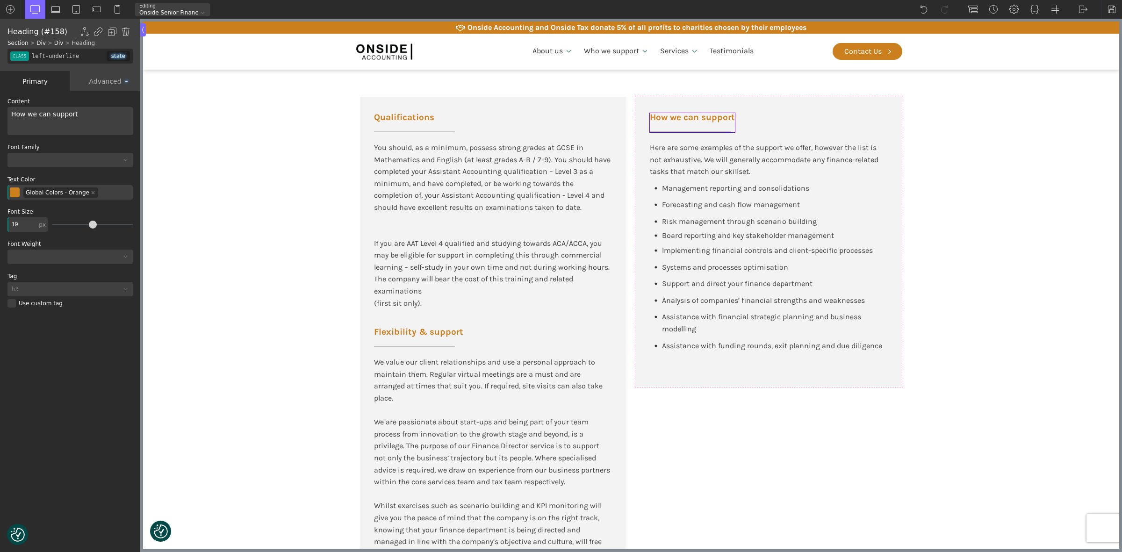
click at [666, 117] on span "How we can support" at bounding box center [692, 117] width 85 height 9
click at [665, 121] on span "Confidentiality" at bounding box center [690, 117] width 81 height 9
click at [731, 165] on div "Here are some examples of the support we offer, however the list is not exhaust…" at bounding box center [769, 160] width 239 height 36
type input "text_block-639-175"
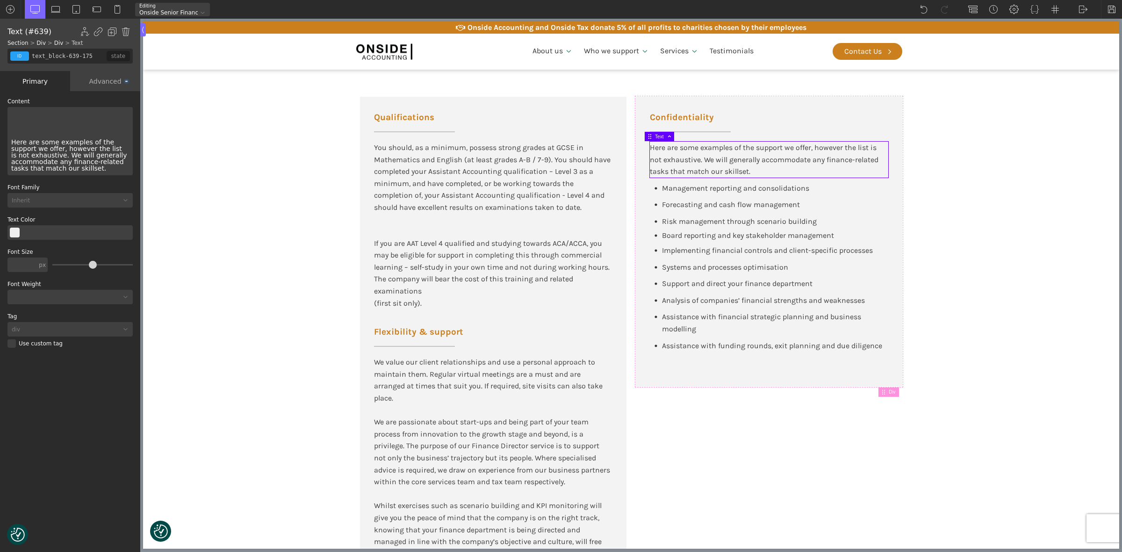
click at [70, 120] on div at bounding box center [70, 125] width 118 height 28
drag, startPoint x: 88, startPoint y: 169, endPoint x: 12, endPoint y: 144, distance: 80.5
click at [12, 144] on div "Here are some examples of the support we offer, however the list is not exhaust…" at bounding box center [69, 141] width 125 height 68
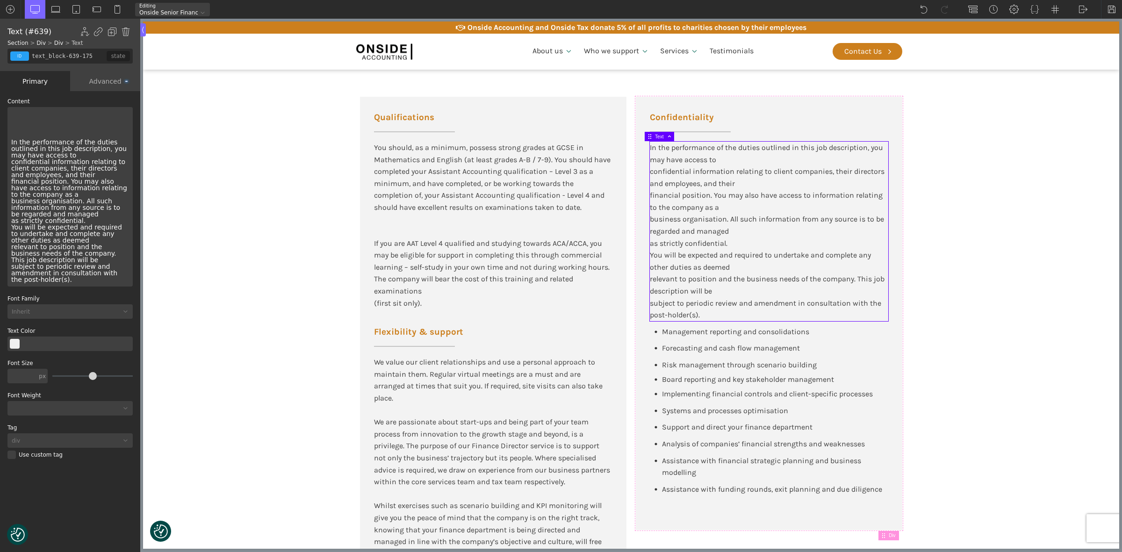
click at [55, 153] on div "In the performance of the duties outlined in this job description, you may have…" at bounding box center [69, 197] width 125 height 180
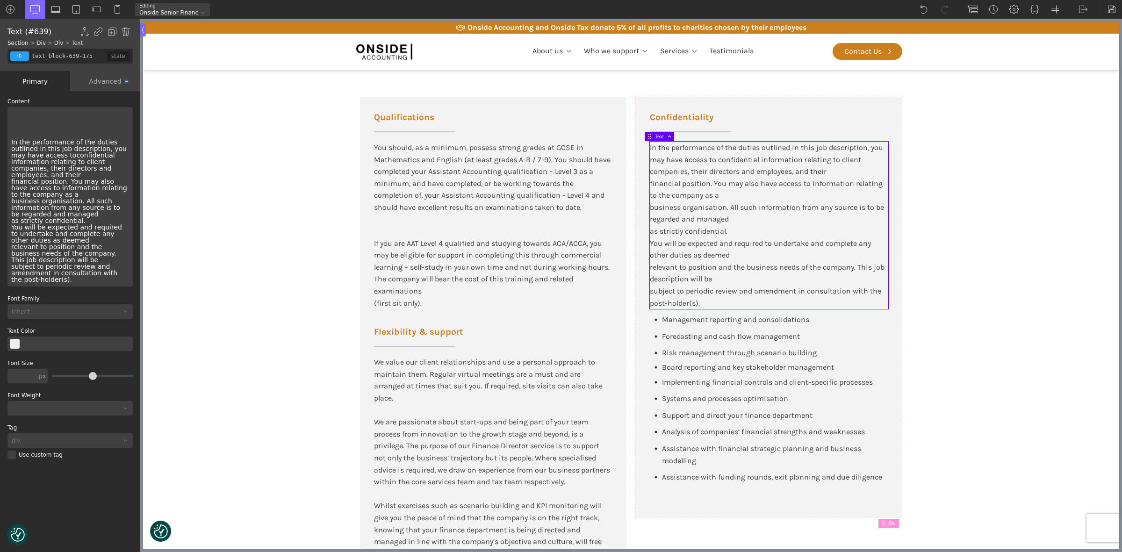
click at [54, 187] on div "In the performance of the duties outlined in this job description, you may have…" at bounding box center [69, 197] width 125 height 180
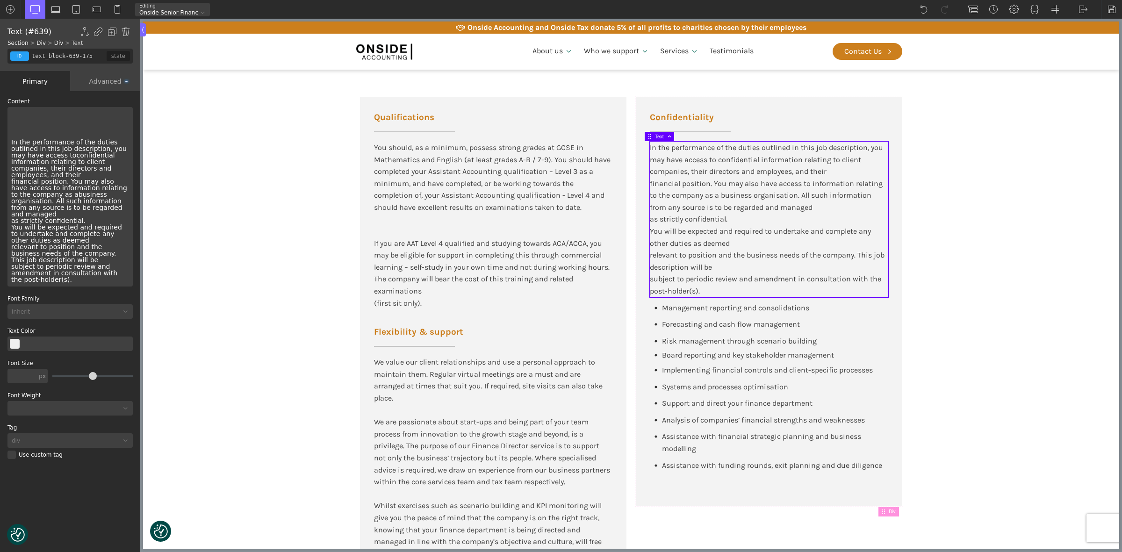
click at [981, 282] on section "Why outsource a Finance Director? Qualifications You should, as a minimum, poss…" at bounding box center [631, 306] width 977 height 593
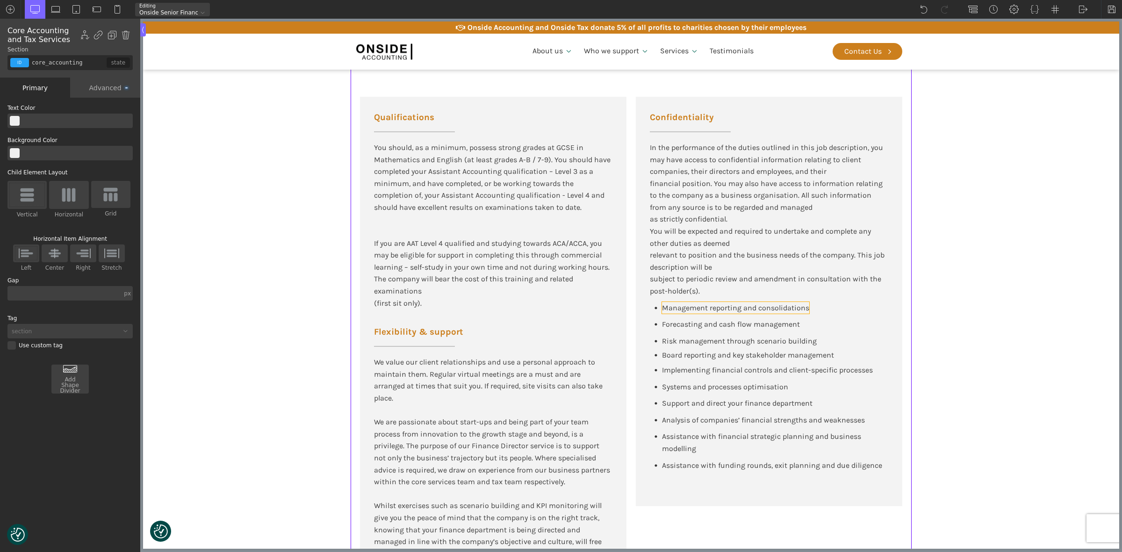
click at [713, 304] on span "Management reporting and consolidations" at bounding box center [735, 308] width 147 height 9
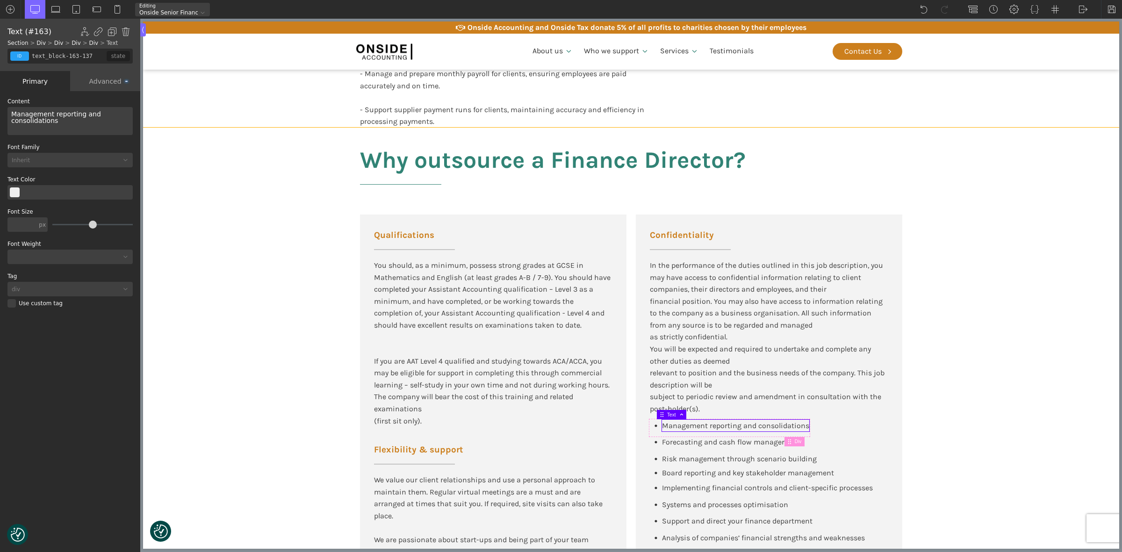
scroll to position [818, 0]
click at [650, 422] on div "Management reporting and consolidations" at bounding box center [729, 427] width 159 height 17
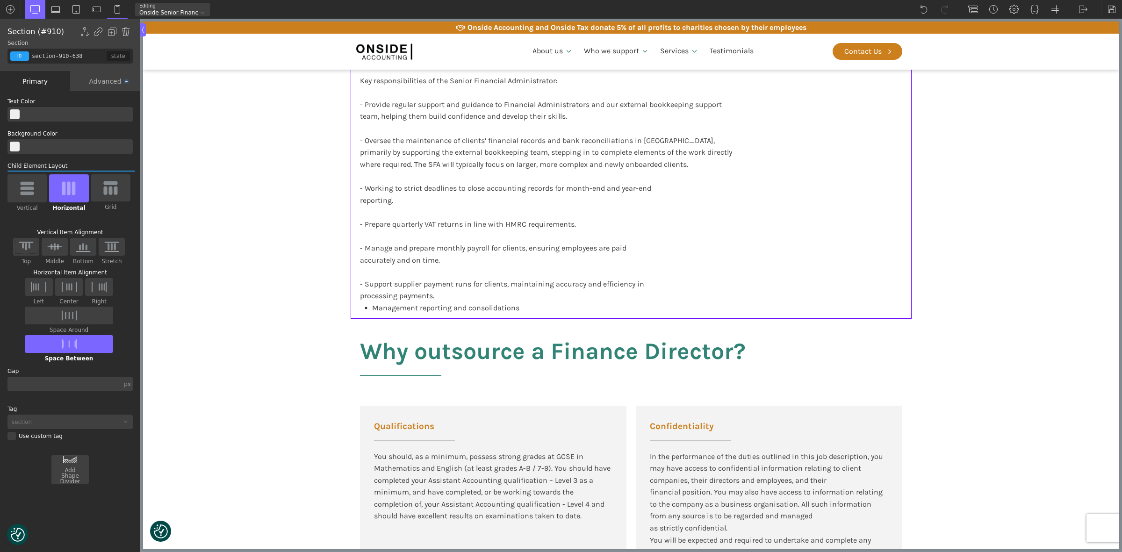
scroll to position [585, 0]
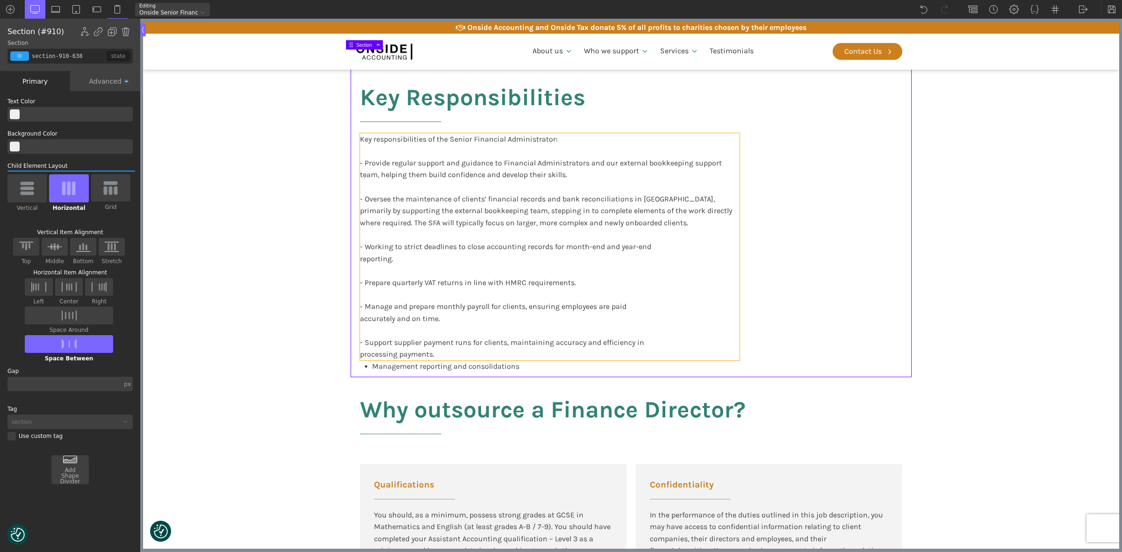
click at [405, 174] on div "Key responsibilities of the Senior Financial Administrator: - Provide regular s…" at bounding box center [550, 246] width 380 height 227
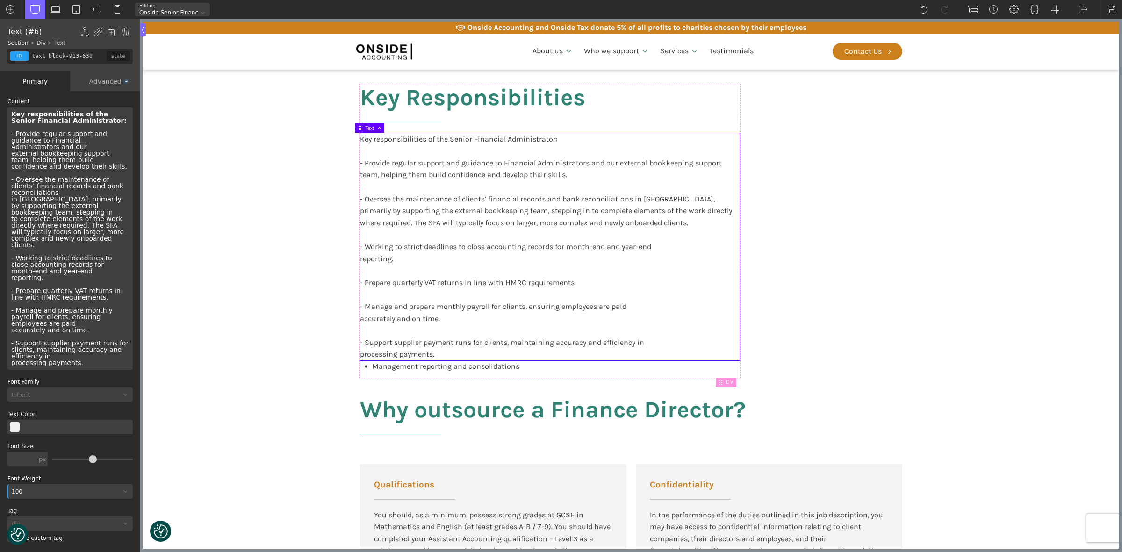
drag, startPoint x: 590, startPoint y: 172, endPoint x: 572, endPoint y: 175, distance: 18.1
click at [589, 172] on div "Key responsibilities of the Senior Financial Administrator: - Provide regular s…" at bounding box center [550, 246] width 380 height 227
click at [572, 174] on div "Key responsibilities of the Senior Financial Administrator: - Provide regular s…" at bounding box center [550, 246] width 380 height 227
click at [557, 174] on div "Key responsibilities of the Senior Financial Administrator: - Provide regular s…" at bounding box center [550, 246] width 380 height 227
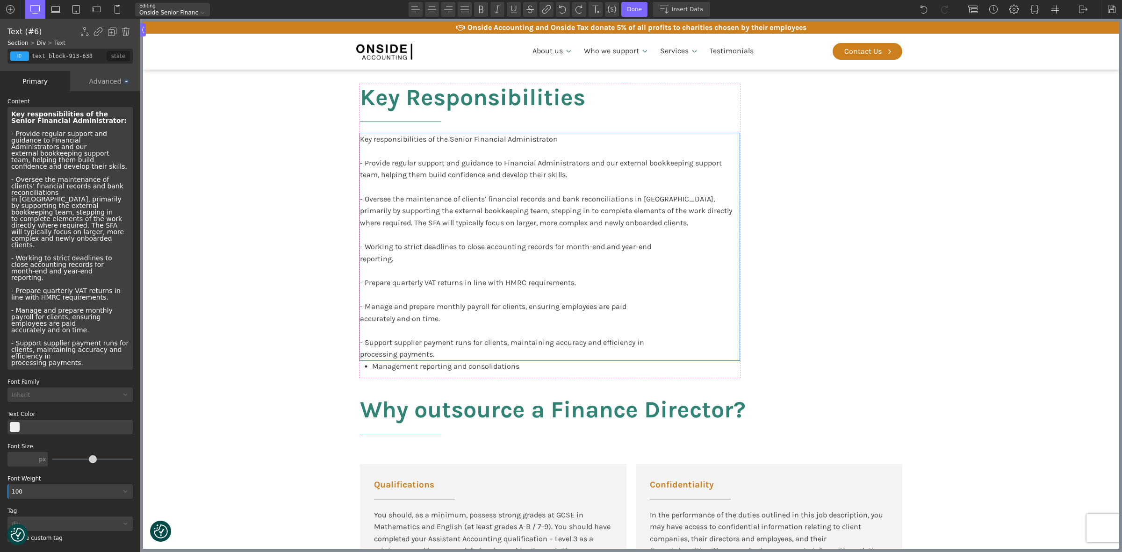
click at [50, 166] on div "Key responsibilities of the Senior Financial Administrator: - Provide regular s…" at bounding box center [69, 238] width 125 height 263
drag, startPoint x: 77, startPoint y: 159, endPoint x: 17, endPoint y: 134, distance: 65.2
click at [17, 134] on div "Key responsibilities of the Senior Financial Administrator: - Provide regular s…" at bounding box center [69, 238] width 125 height 263
copy div "Provide regular support and guidance to Financial Administrators and our extern…"
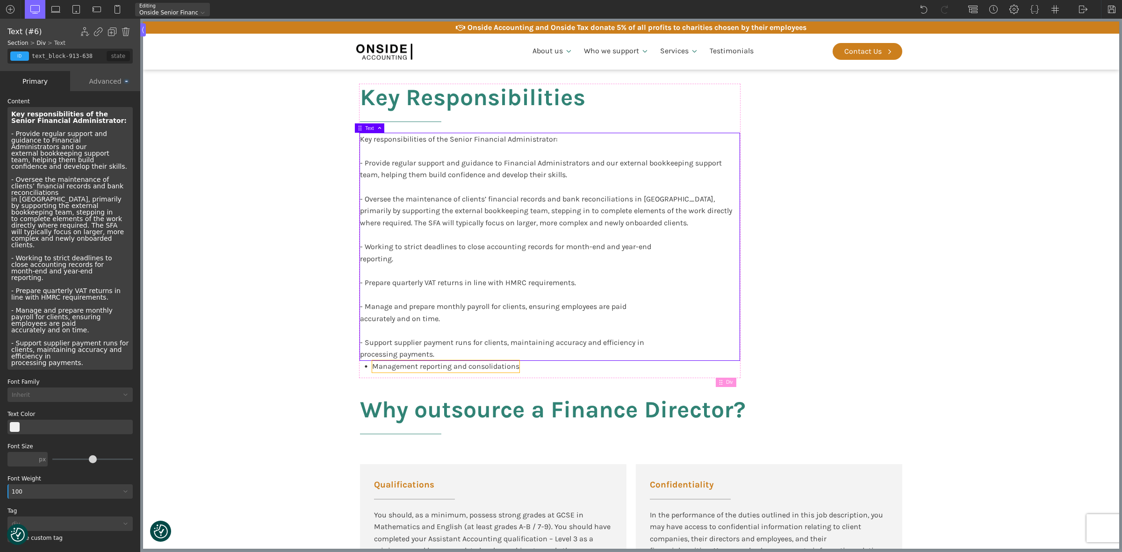
click at [438, 366] on span "Management reporting and consolidations" at bounding box center [445, 366] width 147 height 9
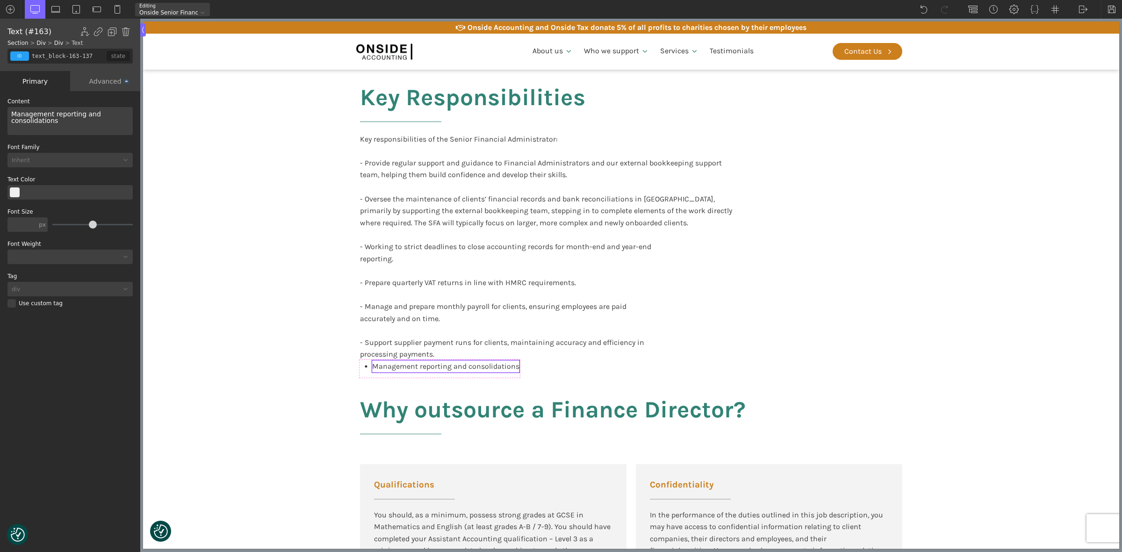
click at [438, 366] on span "Management reporting and consolidations" at bounding box center [445, 366] width 147 height 9
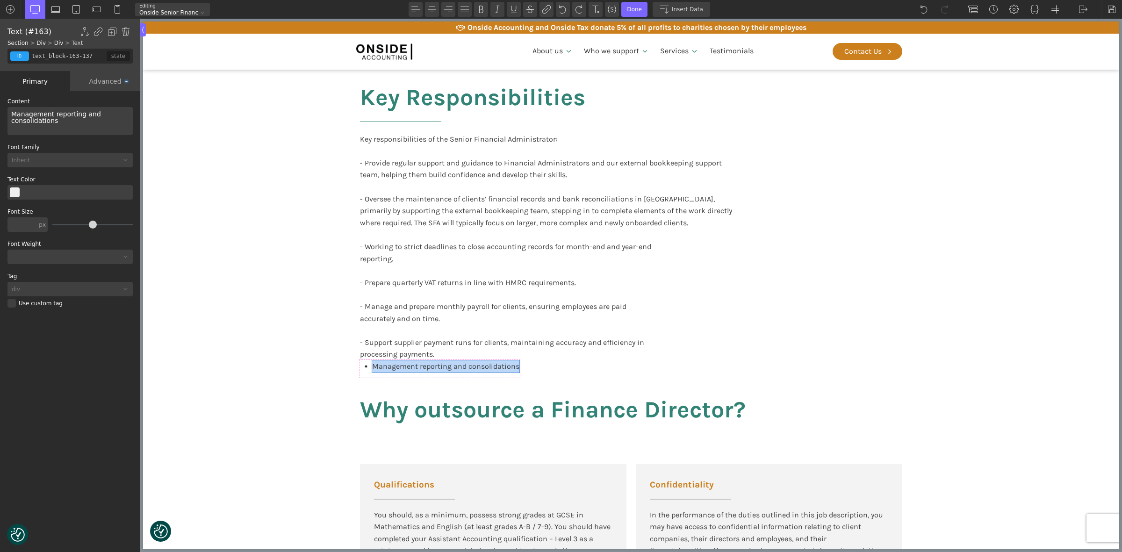
click at [438, 366] on span "Management reporting and consolidations" at bounding box center [445, 366] width 147 height 9
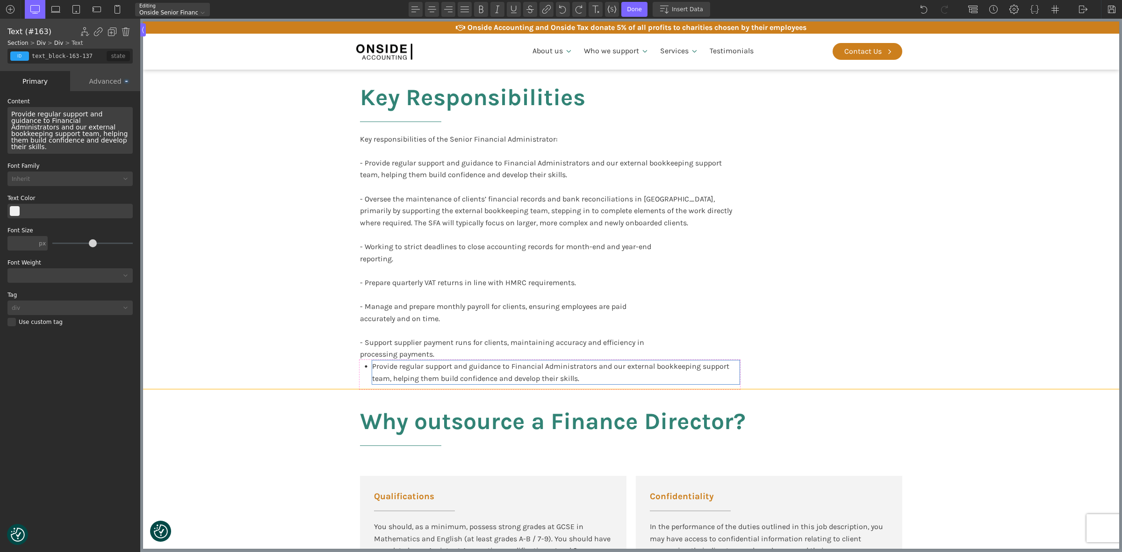
click at [296, 359] on section "Key Responsibilities Key responsibilities of the Senior Financial Administrator…" at bounding box center [631, 220] width 977 height 340
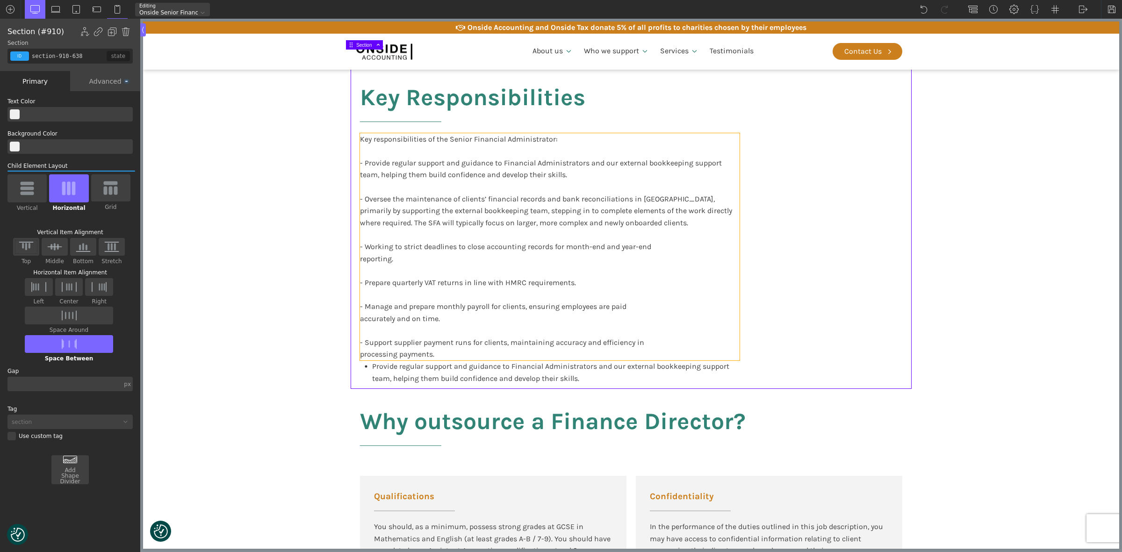
click at [403, 166] on div "Key responsibilities of the Senior Financial Administrator: - Provide regular s…" at bounding box center [550, 246] width 380 height 227
type input "text_block-913-638"
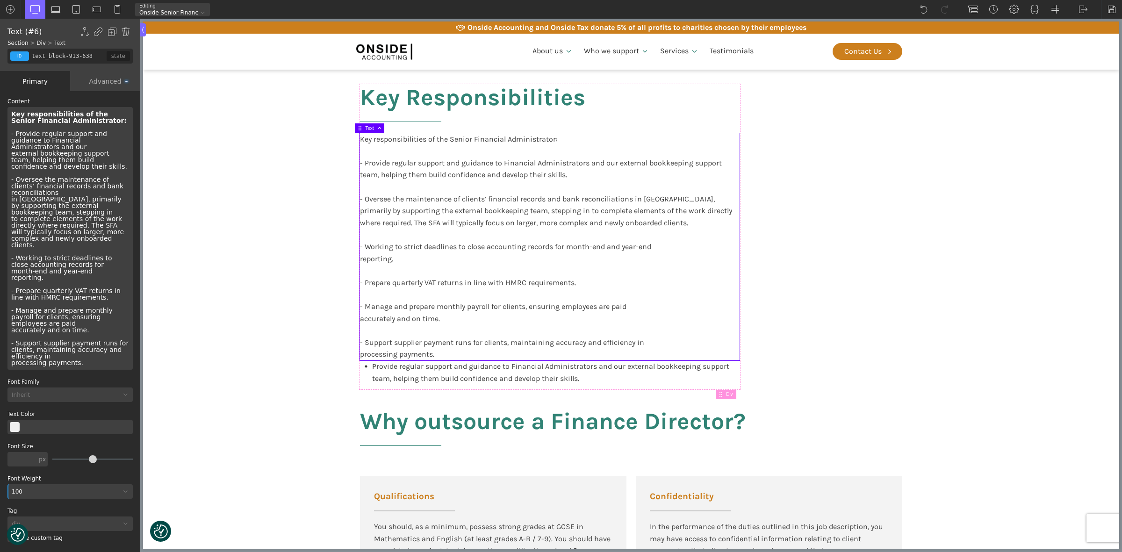
drag, startPoint x: 72, startPoint y: 158, endPoint x: 0, endPoint y: 128, distance: 77.6
click at [0, 128] on div "WP Grid Builder Stack Columns Vertically Page container (1200px) and below Less…" at bounding box center [70, 322] width 140 height 463
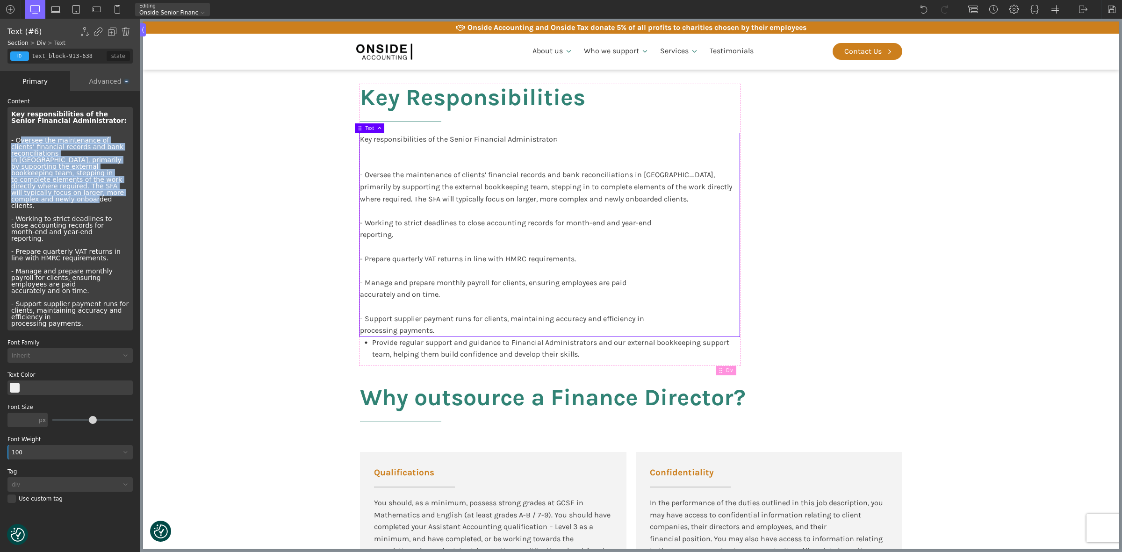
drag, startPoint x: 129, startPoint y: 188, endPoint x: 17, endPoint y: 141, distance: 120.6
click at [17, 141] on div "Key responsibilities of the Senior Financial Administrator: - Oversee the maint…" at bounding box center [69, 219] width 125 height 224
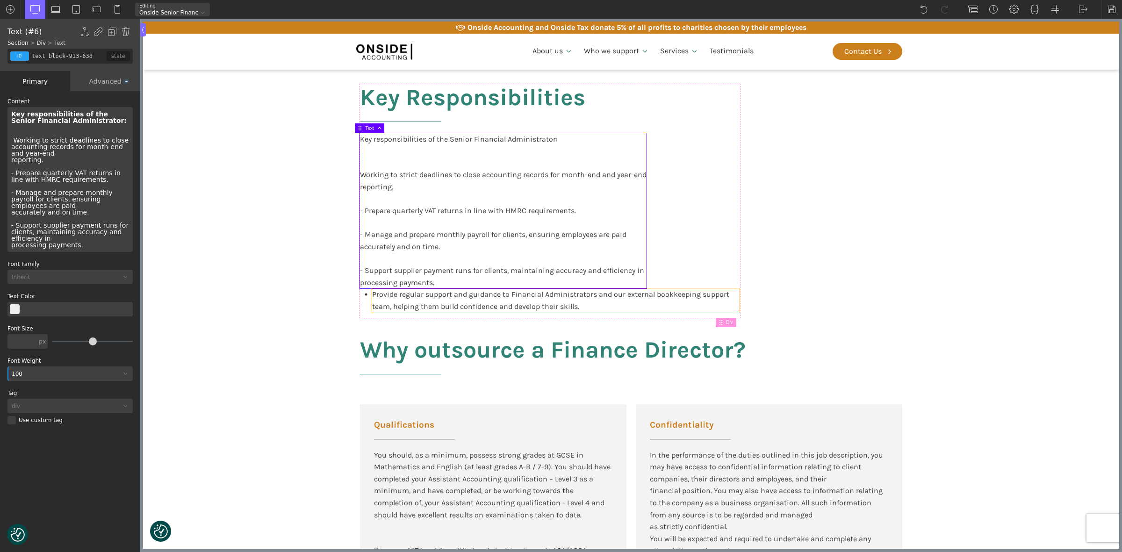
click at [656, 306] on div "Provide regular support and guidance to Financial Administrators and our extern…" at bounding box center [556, 301] width 368 height 24
type input "text_block-163-137"
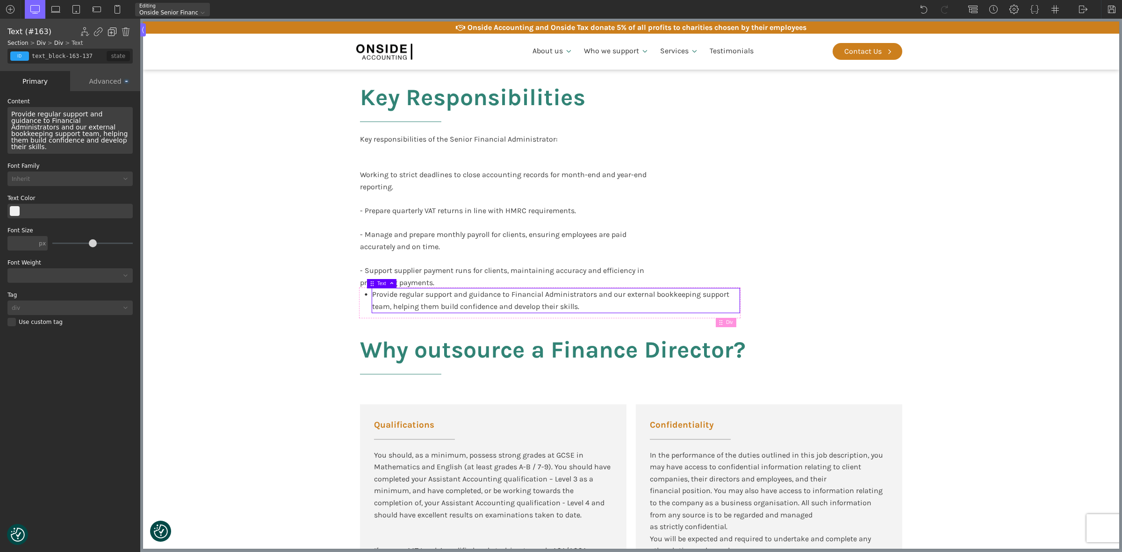
drag, startPoint x: 115, startPoint y: 31, endPoint x: 140, endPoint y: 82, distance: 57.5
click at [115, 31] on img at bounding box center [112, 31] width 9 height 9
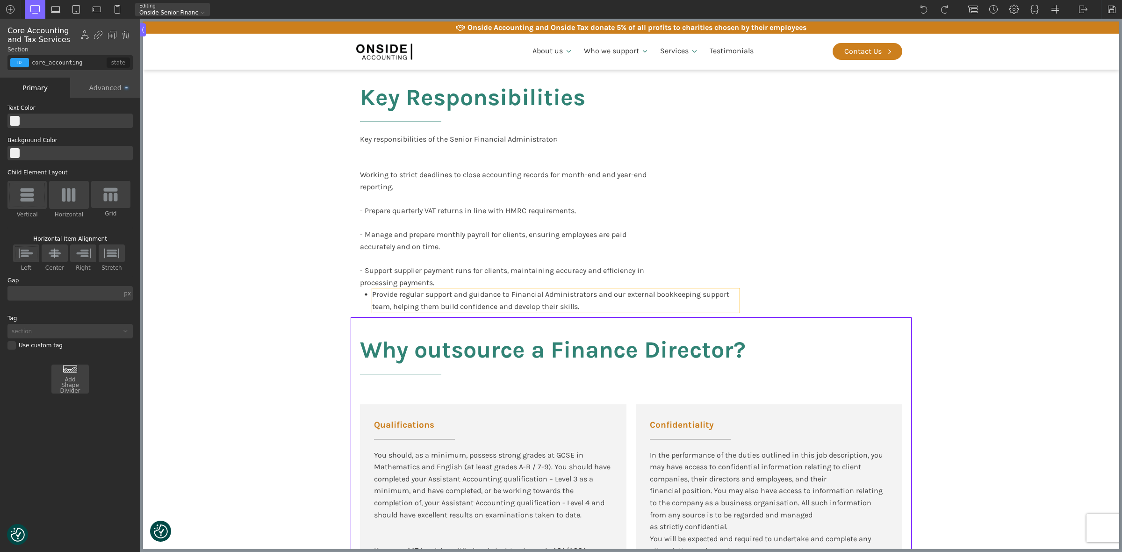
click at [670, 296] on span "Provide regular support and guidance to Financial Administrators and our extern…" at bounding box center [551, 300] width 359 height 21
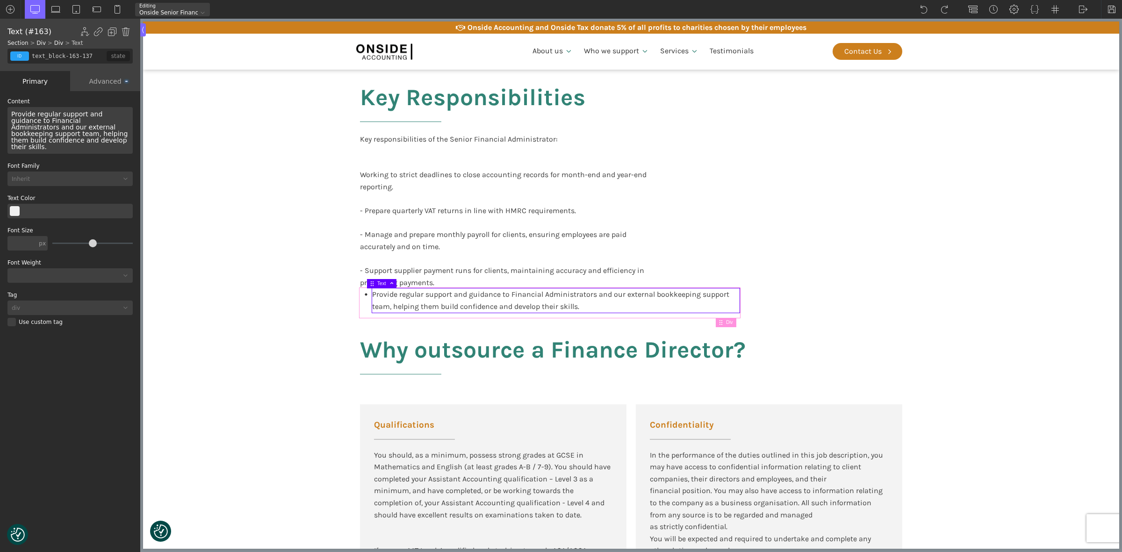
click at [360, 305] on div "Provide regular support and guidance to Financial Administrators and our extern…" at bounding box center [550, 303] width 380 height 29
type input "div_block-161-137"
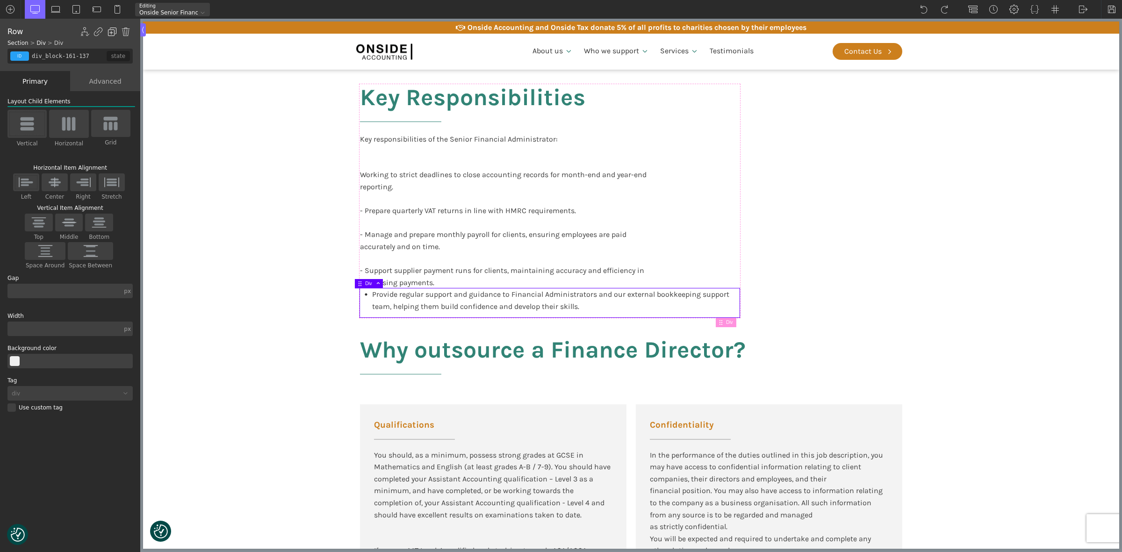
click at [111, 32] on img at bounding box center [112, 31] width 9 height 9
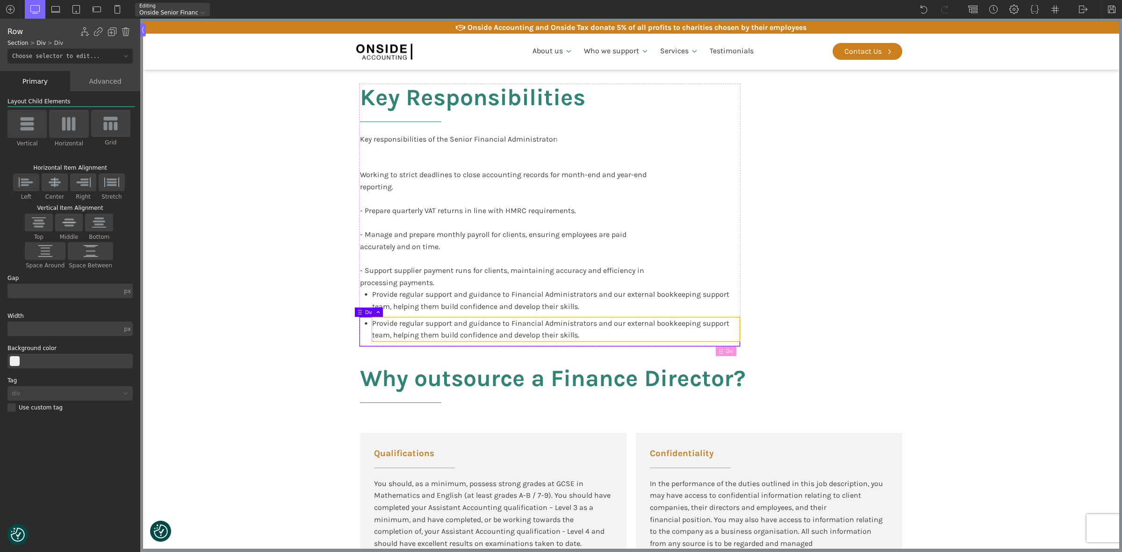
click at [429, 339] on div "Provide regular support and guidance to Financial Administrators and our extern…" at bounding box center [556, 330] width 368 height 24
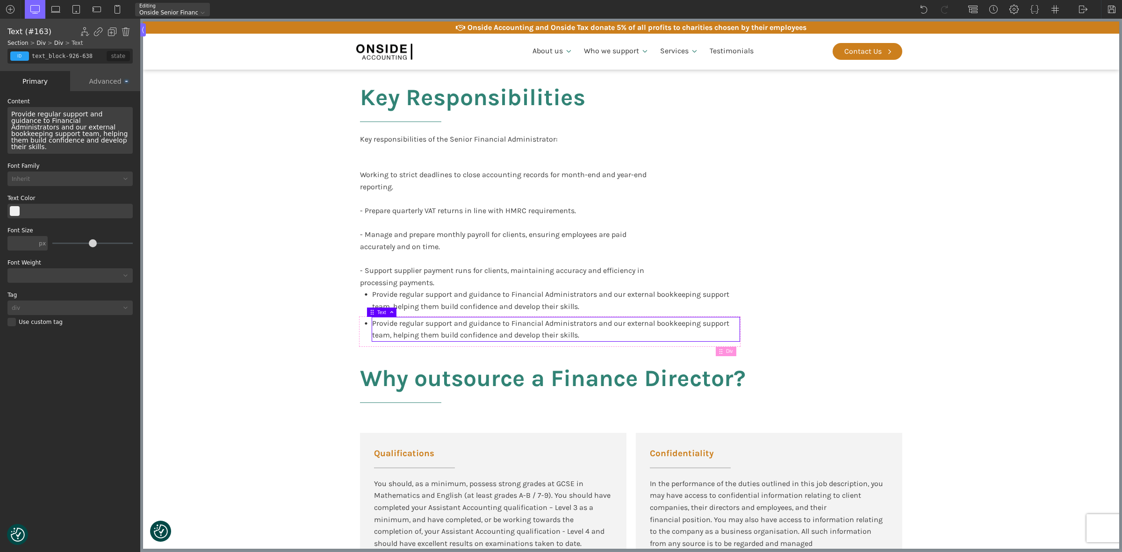
click at [429, 339] on div "Provide regular support and guidance to Financial Administrators and our extern…" at bounding box center [556, 330] width 368 height 24
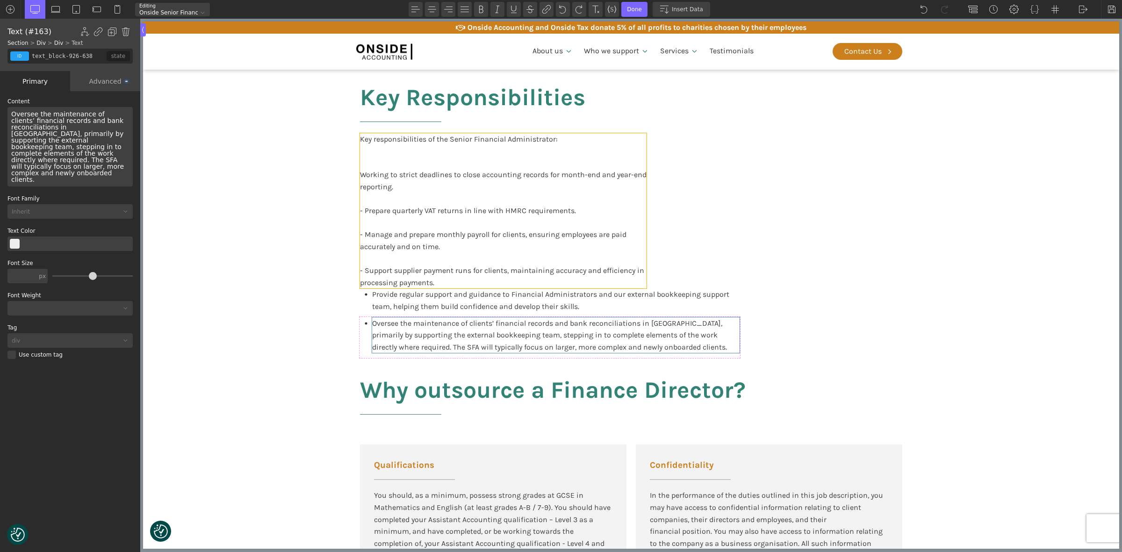
click at [406, 210] on div "Key responsibilities of the Senior Financial Administrator: Working to strict d…" at bounding box center [503, 211] width 287 height 156
type input "text_block-913-638"
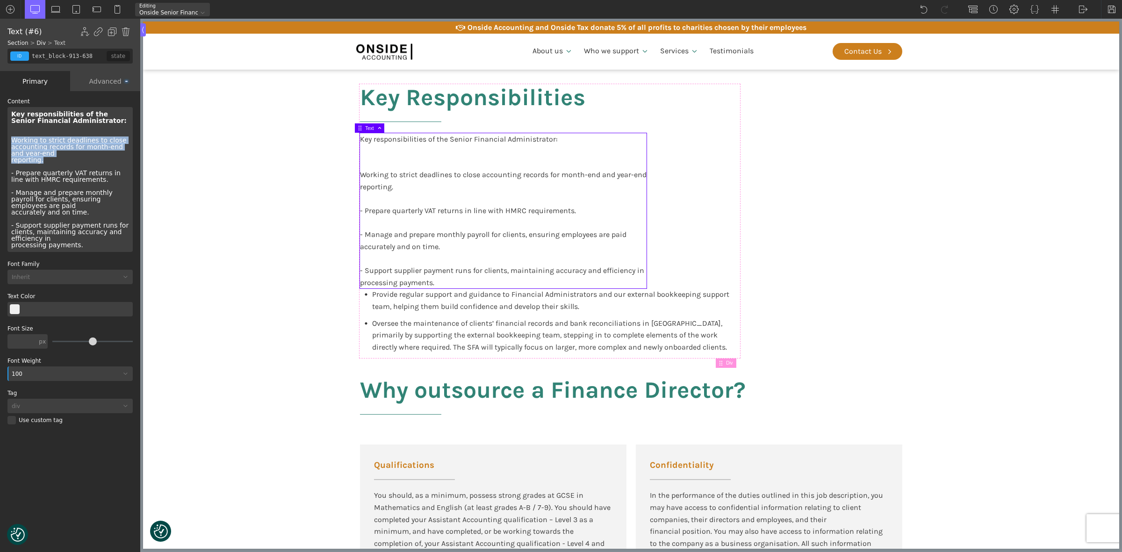
drag, startPoint x: 46, startPoint y: 163, endPoint x: 3, endPoint y: 140, distance: 48.1
click at [3, 140] on div "WP Grid Builder Stack Columns Vertically Page container (1200px) and below Less…" at bounding box center [70, 322] width 140 height 463
copy div "Working to strict deadlines to close accounting records for month-end and year-…"
click at [361, 335] on div "Oversee the maintenance of clients’ financial records and bank reconciliations …" at bounding box center [550, 338] width 380 height 41
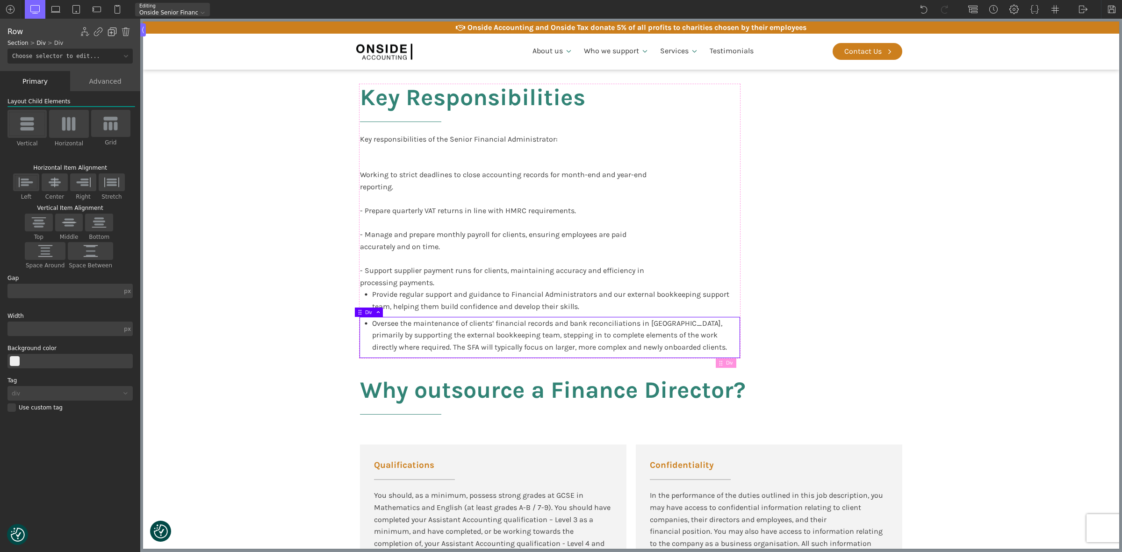
click at [112, 31] on img at bounding box center [112, 31] width 9 height 9
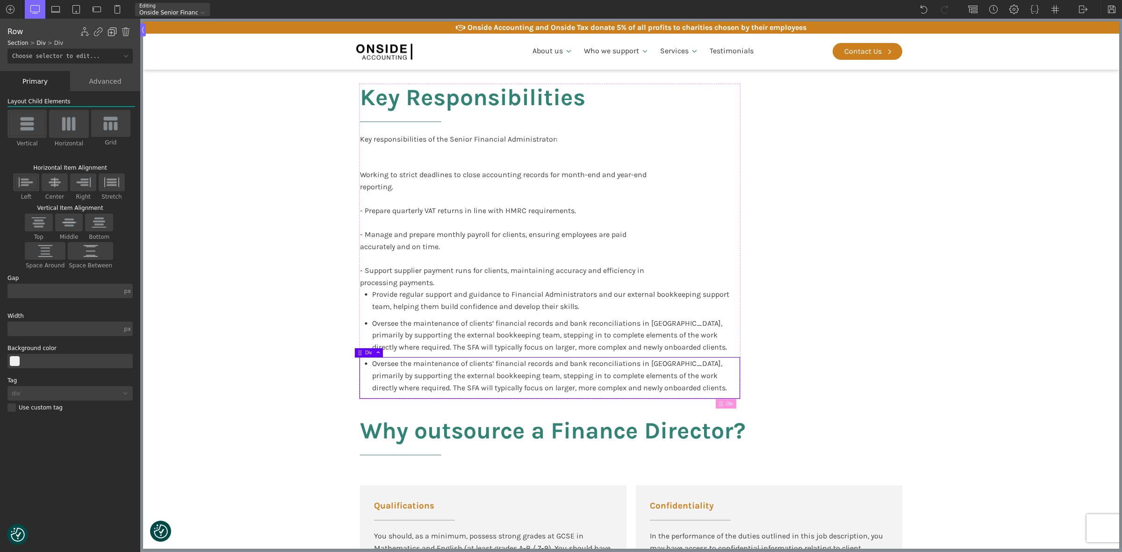
click at [112, 31] on img at bounding box center [112, 31] width 9 height 9
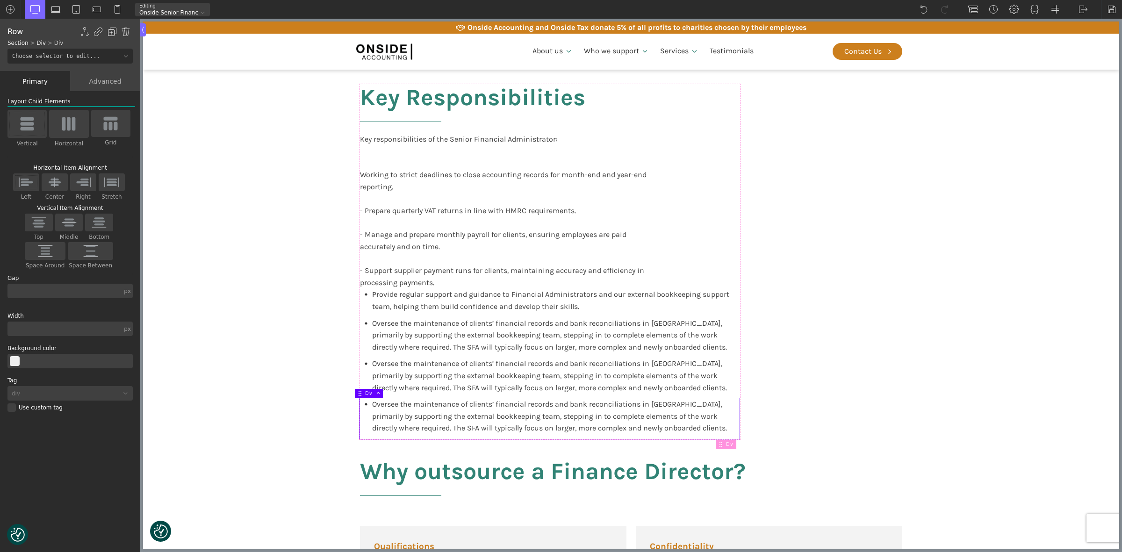
click at [112, 31] on img at bounding box center [112, 31] width 9 height 9
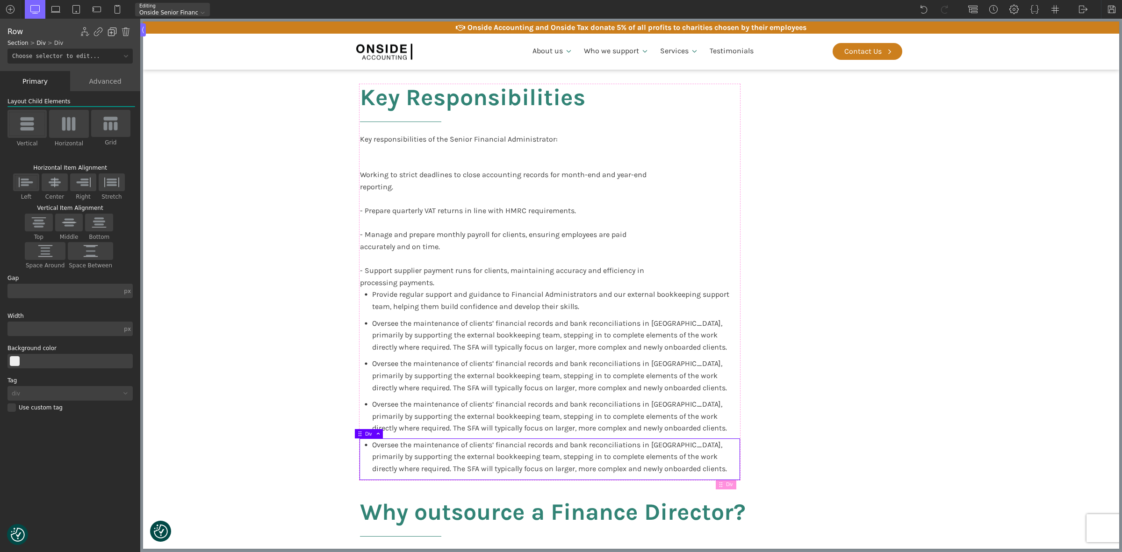
click at [112, 31] on img at bounding box center [112, 31] width 9 height 9
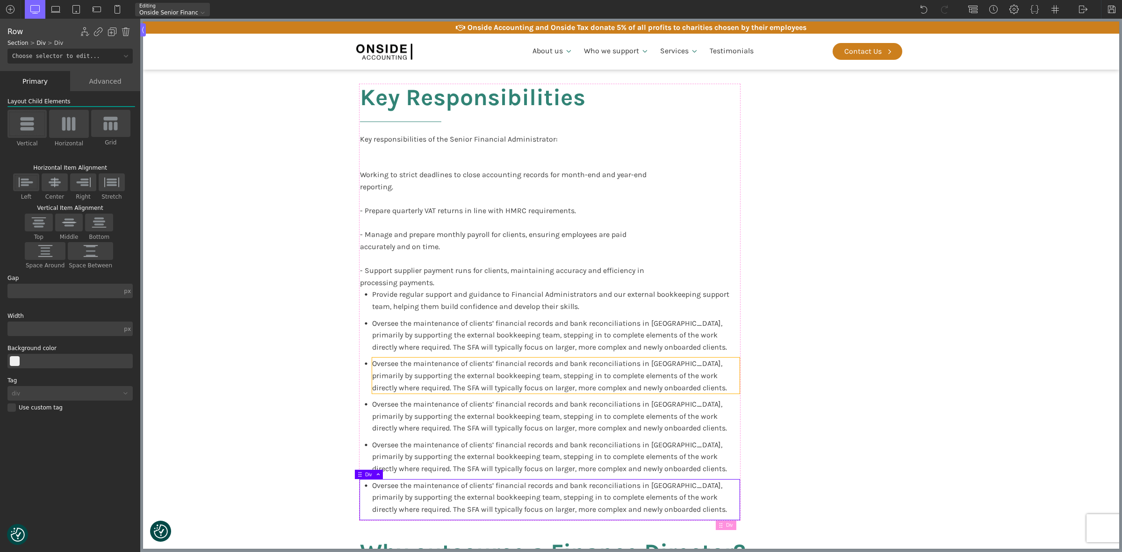
click at [405, 372] on span "Oversee the maintenance of clients’ financial records and bank reconciliations …" at bounding box center [549, 375] width 355 height 33
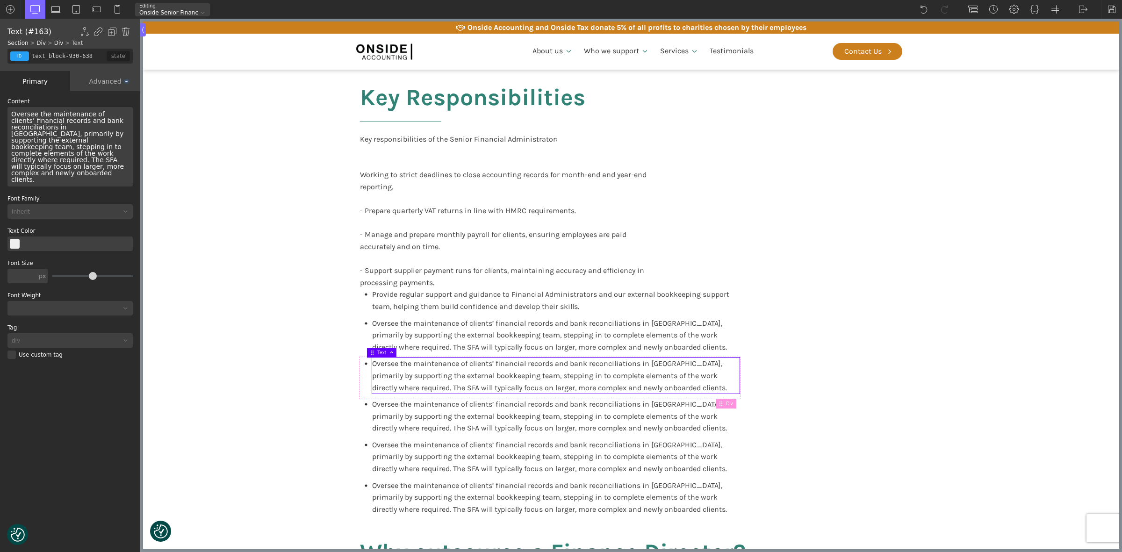
click at [120, 158] on span "Oversee the maintenance of clients’ financial records and bank reconciliations …" at bounding box center [68, 146] width 115 height 73
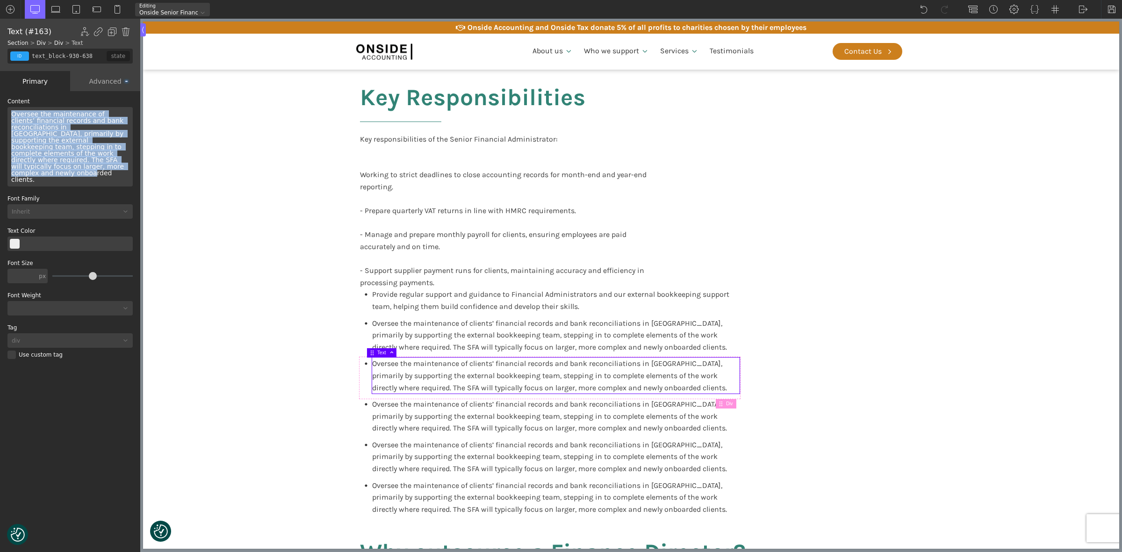
click at [120, 158] on span "Oversee the maintenance of clients’ financial records and bank reconciliations …" at bounding box center [68, 146] width 115 height 73
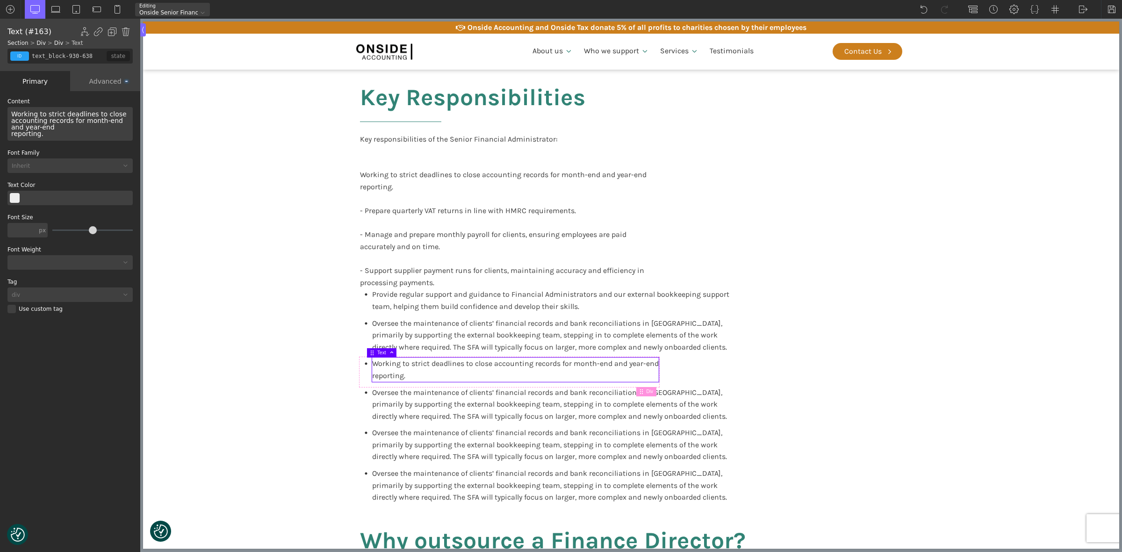
click at [14, 113] on span "Working to strict deadlines to close accounting records for month-end and year-…" at bounding box center [69, 123] width 117 height 27
click at [437, 241] on div "Key responsibilities of the Senior Financial Administrator: Working to strict d…" at bounding box center [503, 211] width 287 height 156
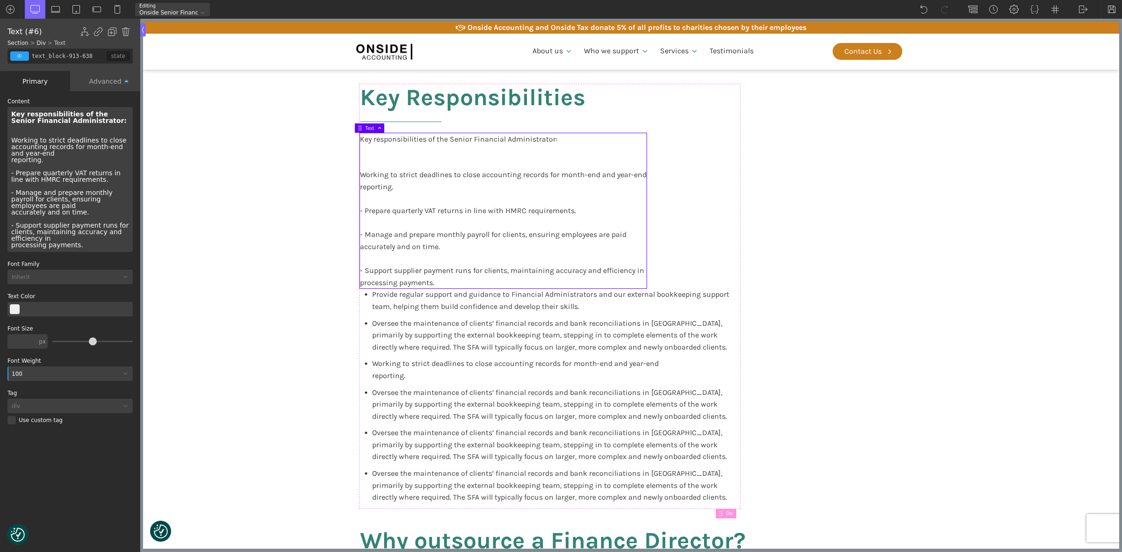
click at [38, 141] on div "Key responsibilities of the Senior Financial Administrator: Working to strict d…" at bounding box center [69, 179] width 125 height 145
drag, startPoint x: 87, startPoint y: 181, endPoint x: 15, endPoint y: 171, distance: 71.8
click at [15, 171] on div "Key responsibilities of the Senior Financial Administrator: Working to strict d…" at bounding box center [69, 179] width 125 height 145
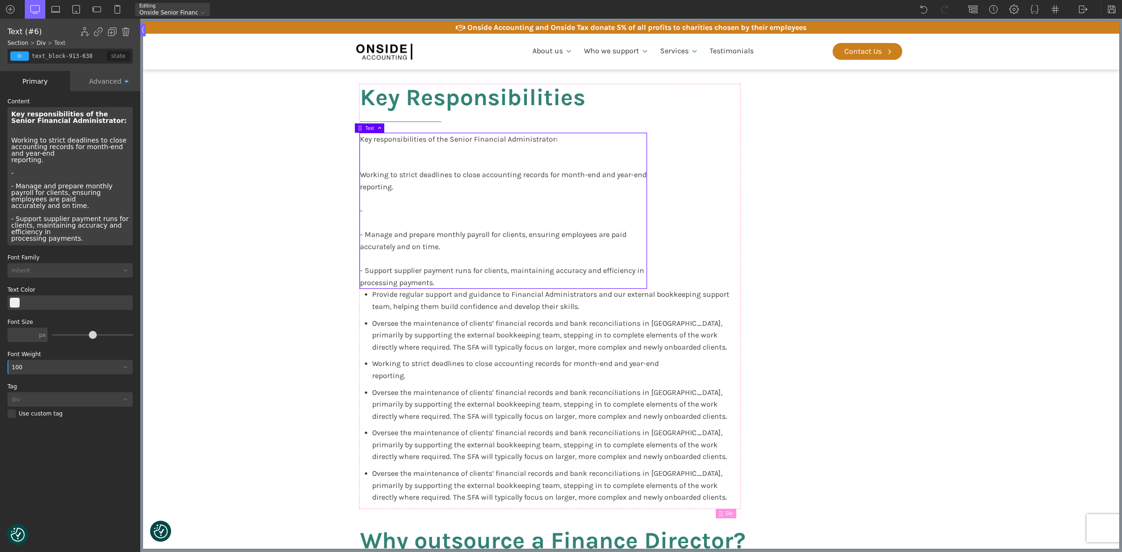
drag, startPoint x: 15, startPoint y: 148, endPoint x: 7, endPoint y: 139, distance: 11.6
click at [7, 139] on div "Key responsibilities of the Senior Financial Administrator: Working to strict d…" at bounding box center [69, 176] width 125 height 138
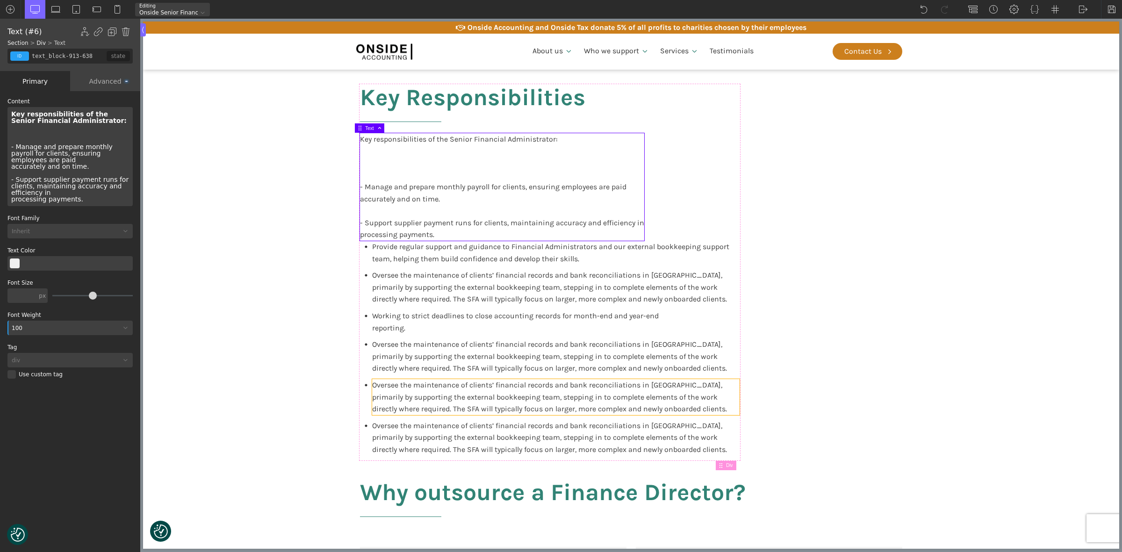
click at [474, 360] on span "Oversee the maintenance of clients’ financial records and bank reconciliations …" at bounding box center [549, 356] width 355 height 33
type input "text_block-933-638"
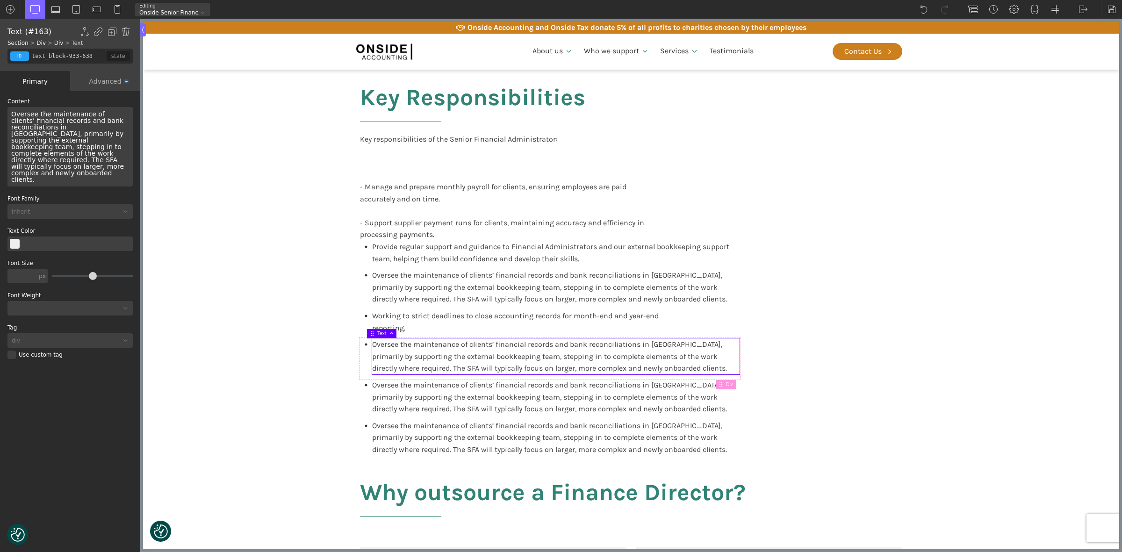
click at [61, 152] on span "Oversee the maintenance of clients’ financial records and bank reconciliations …" at bounding box center [68, 146] width 115 height 73
